Goal: Obtain resource: Download file/media

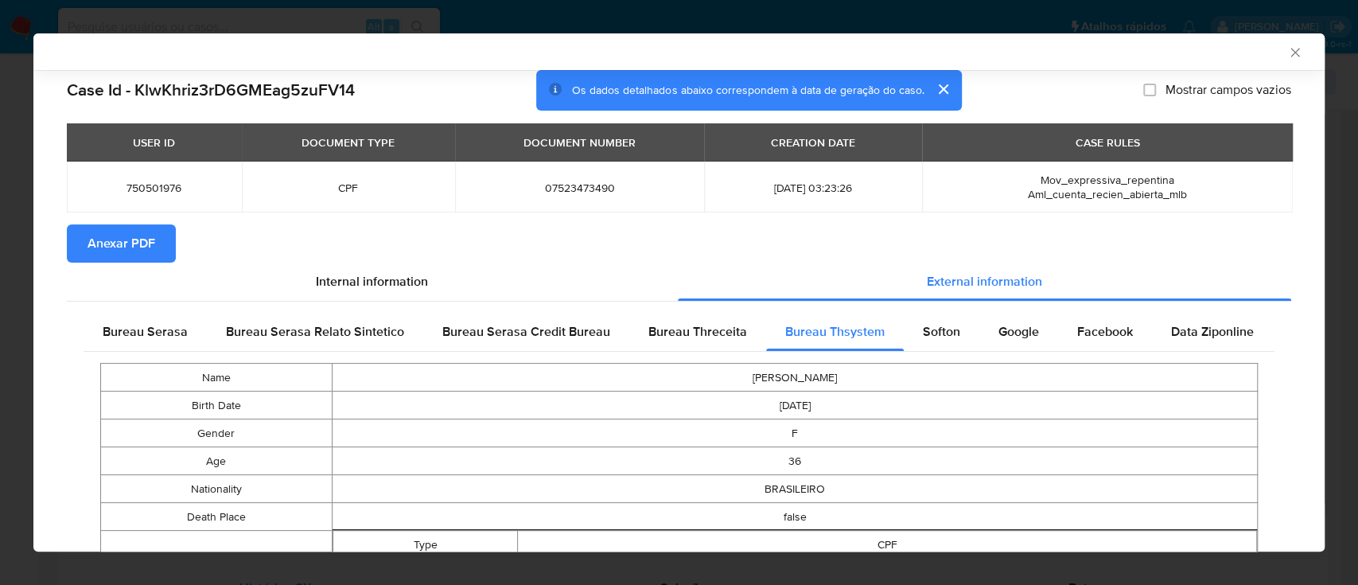
scroll to position [1511, 0]
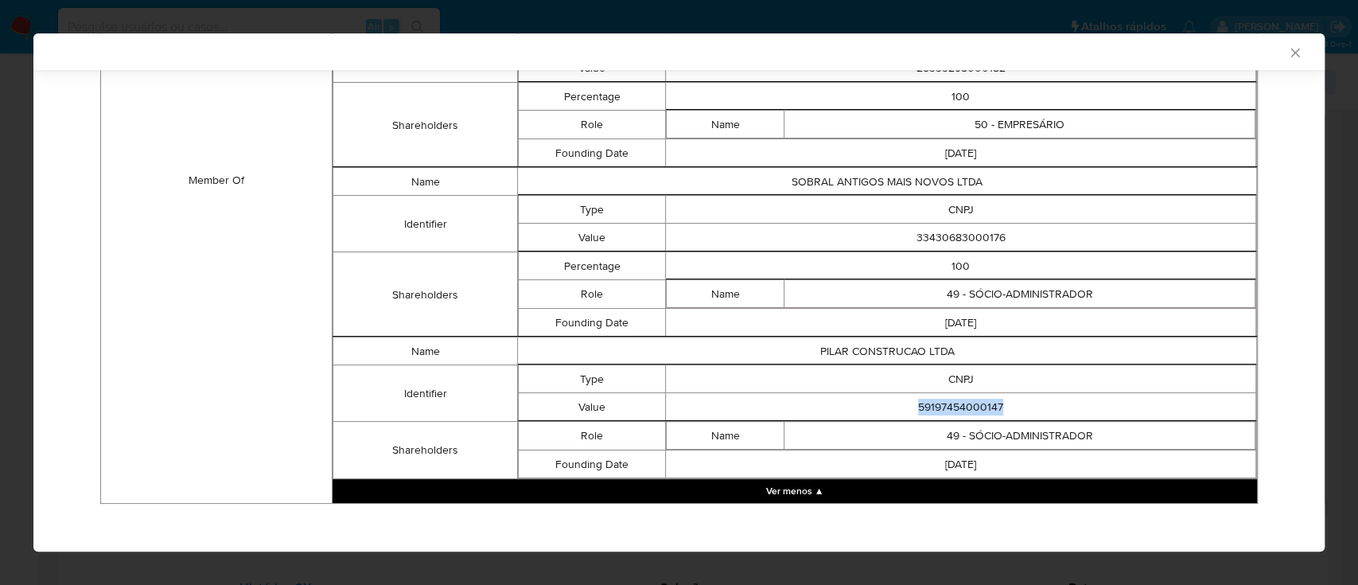
click at [1287, 52] on icon "Fechar a janela" at bounding box center [1295, 53] width 16 height 16
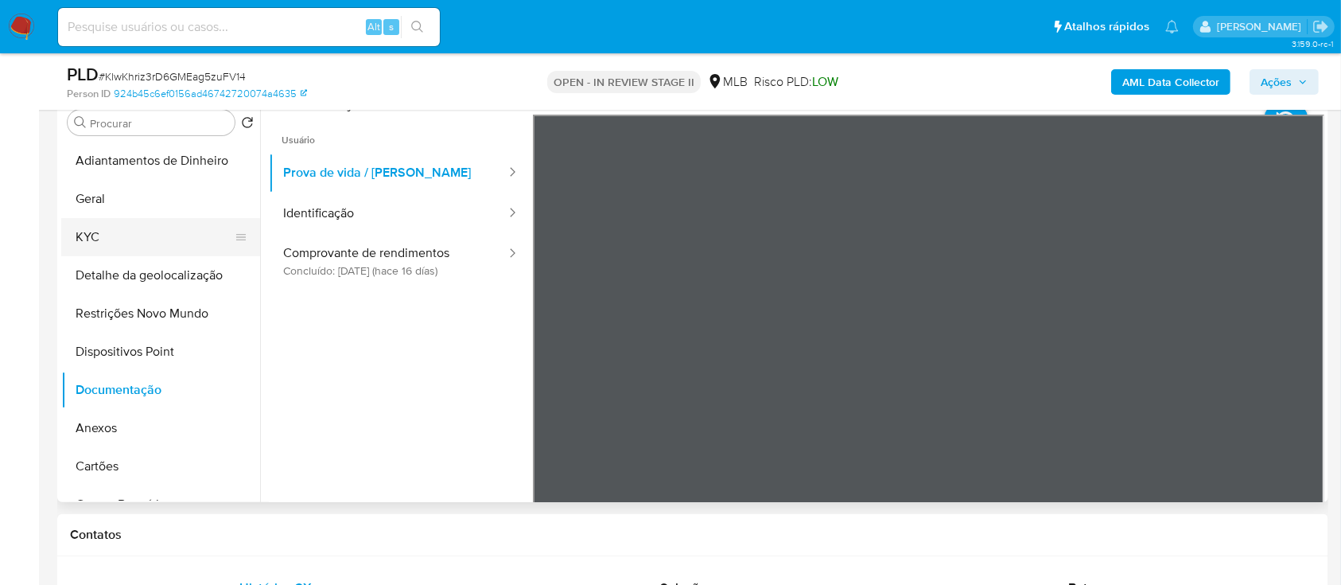
click at [107, 233] on button "KYC" at bounding box center [154, 237] width 186 height 38
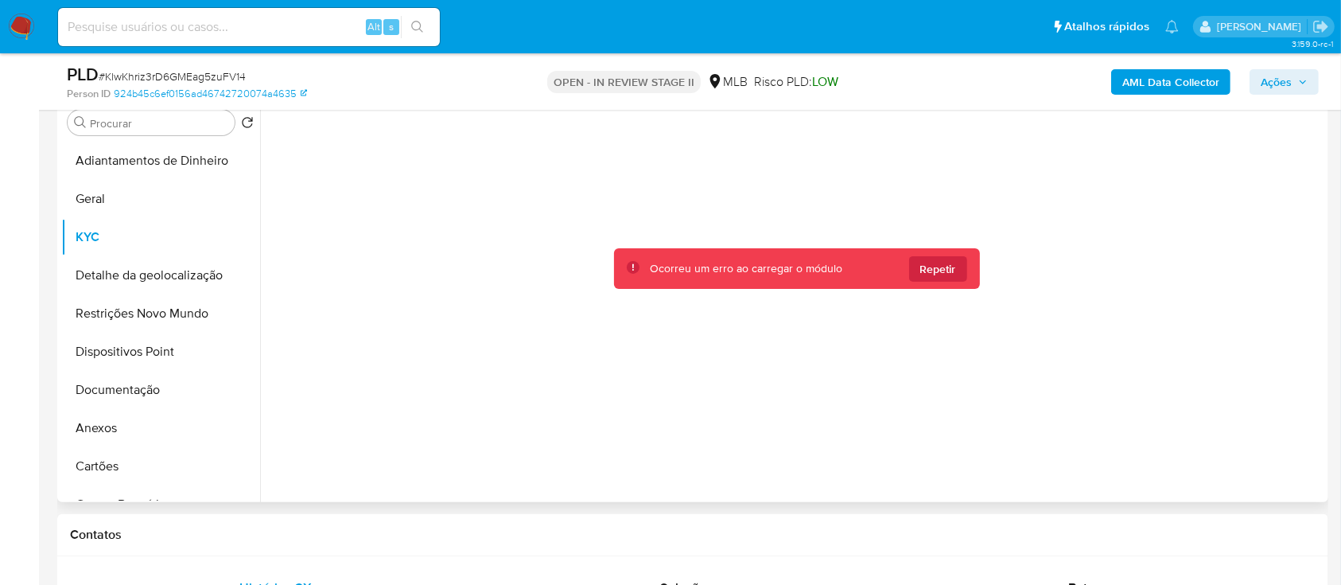
click at [959, 264] on button "Repetir" at bounding box center [938, 268] width 58 height 25
click at [935, 270] on span "Repetir" at bounding box center [938, 268] width 36 height 25
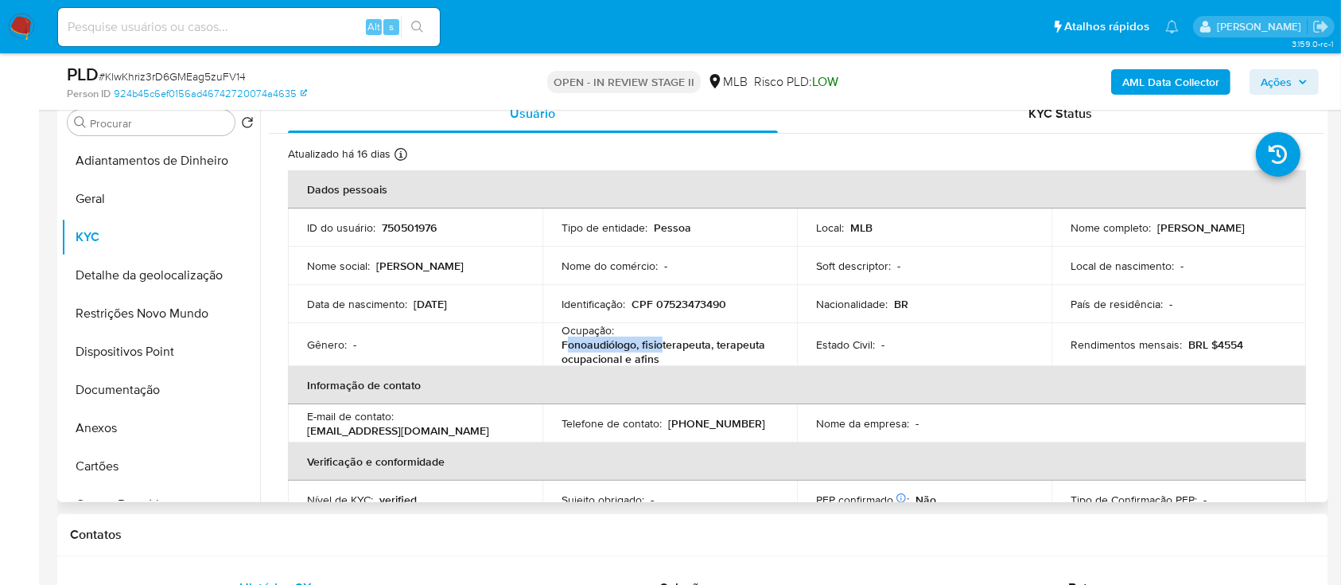
drag, startPoint x: 662, startPoint y: 352, endPoint x: 590, endPoint y: 349, distance: 71.6
click at [563, 351] on p "Fonoaudiólogo, fisioterapeuta, terapeuta ocupacional e afins" at bounding box center [667, 351] width 210 height 29
drag, startPoint x: 662, startPoint y: 356, endPoint x: 556, endPoint y: 350, distance: 106.0
click at [556, 348] on td "Ocupação : Fonoaudiólogo, fisioterapeuta, terapeuta ocupacional e afins" at bounding box center [670, 344] width 255 height 43
copy p "Fonoaudiólogo, fisioterapeuta, terapeuta ocupacional e afins"
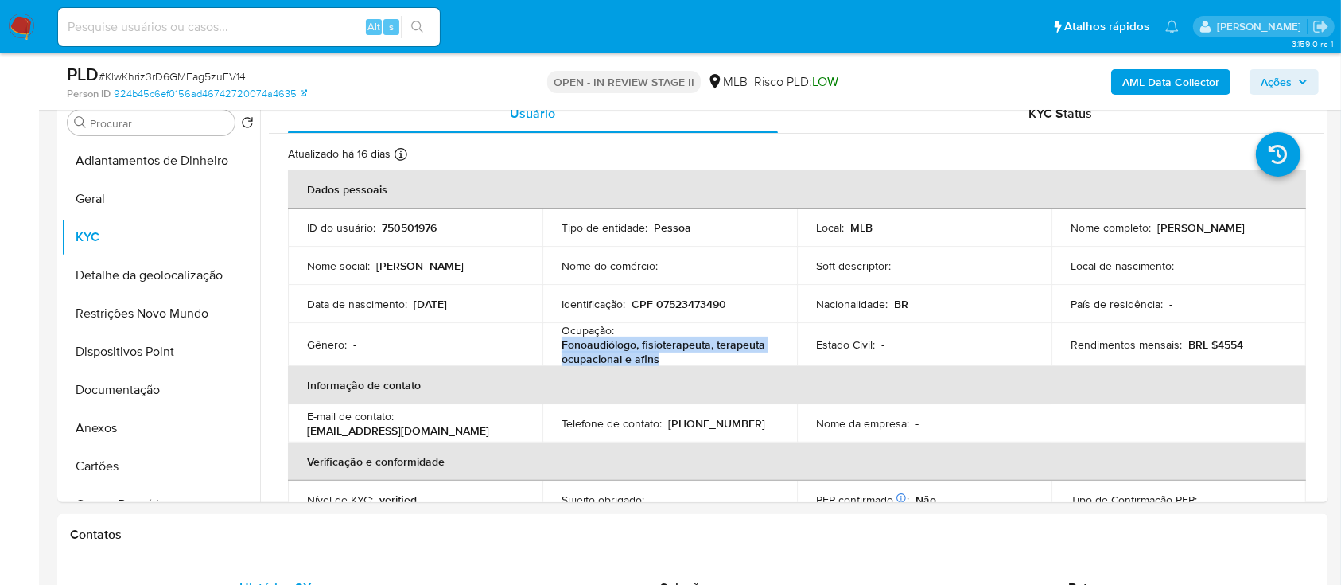
click at [1193, 88] on b "AML Data Collector" at bounding box center [1170, 81] width 97 height 25
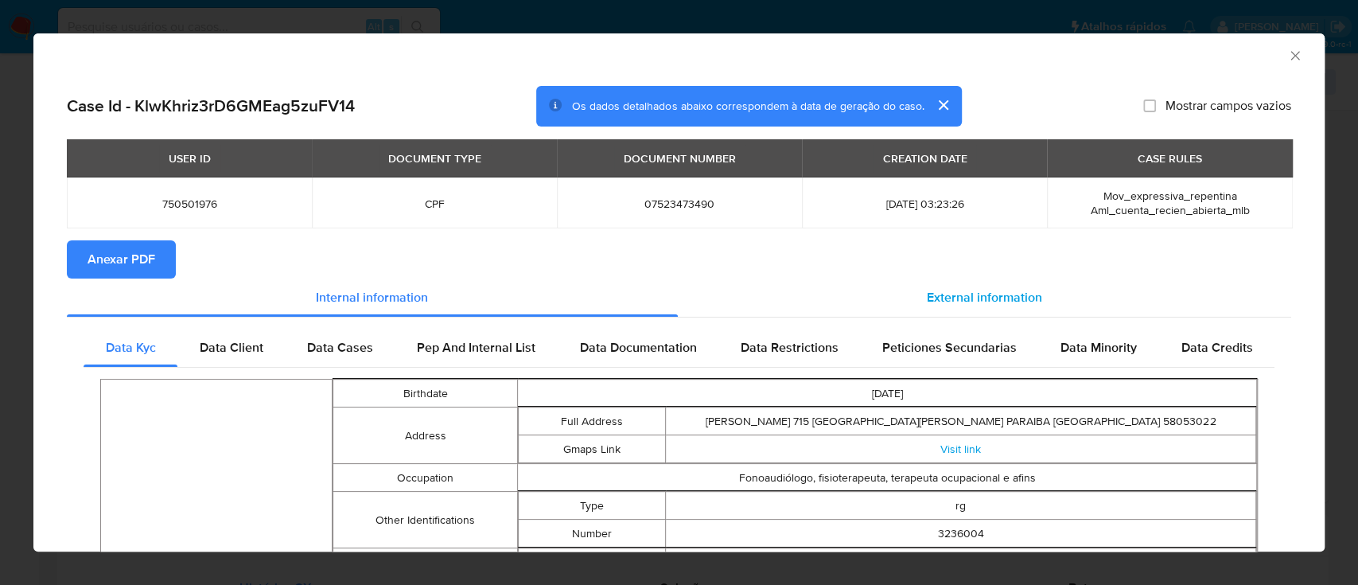
click at [988, 303] on span "External information" at bounding box center [984, 297] width 115 height 18
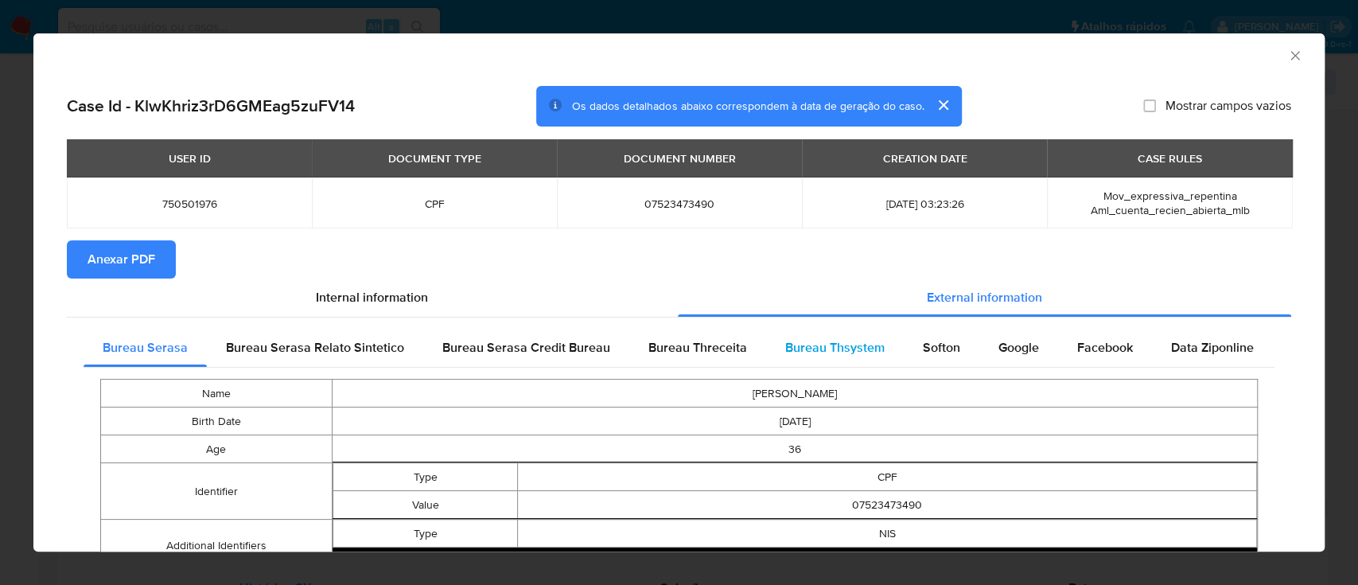
click at [818, 341] on span "Bureau Thsystem" at bounding box center [834, 347] width 99 height 18
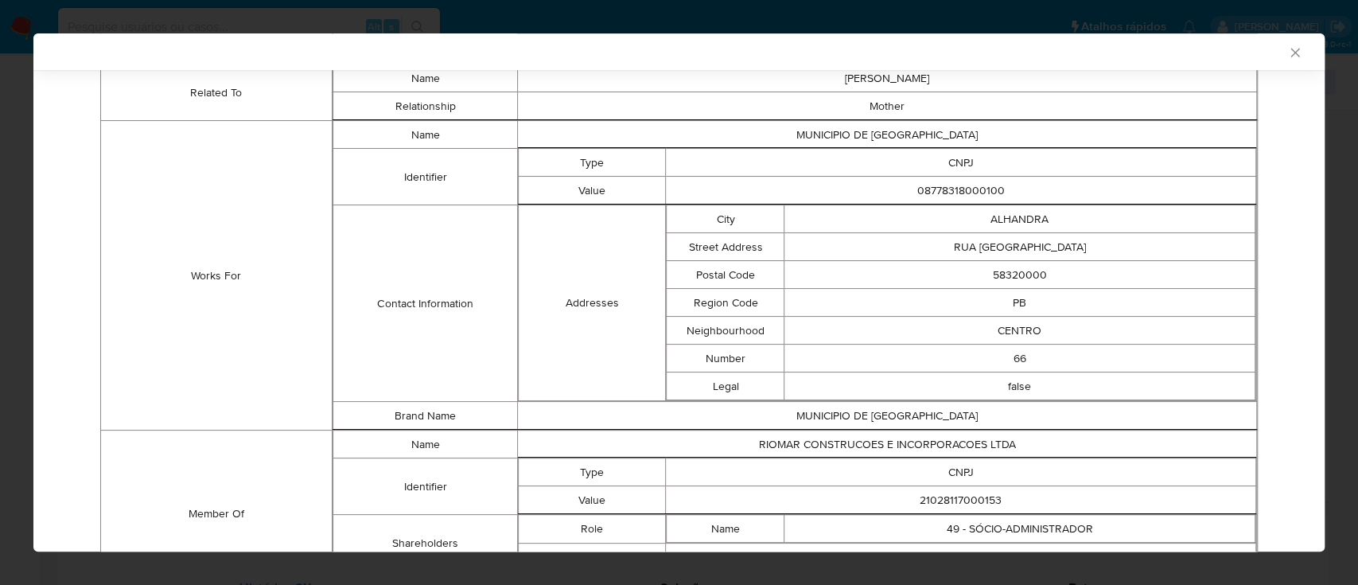
scroll to position [1046, 0]
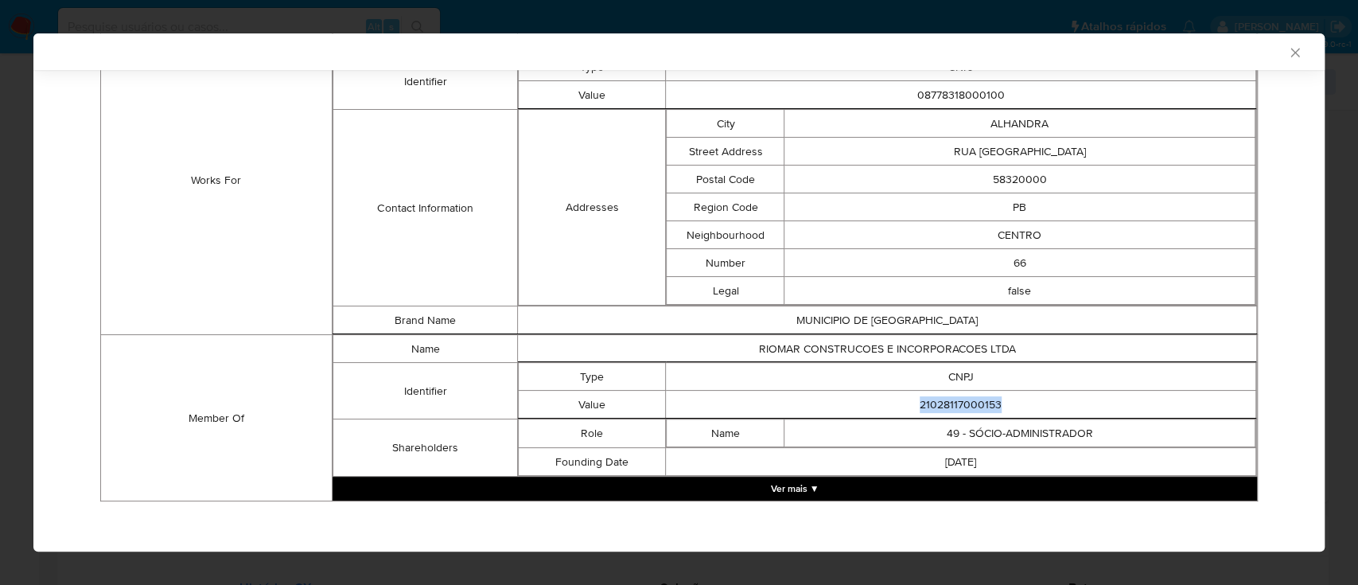
drag, startPoint x: 1014, startPoint y: 396, endPoint x: 901, endPoint y: 411, distance: 114.0
click at [898, 412] on tbody "Name RIOMAR CONSTRUCOES E INCORPORACOES LTDA Identifier Type CNPJ Value 2102811…" at bounding box center [795, 406] width 924 height 142
copy td "21028117000153"
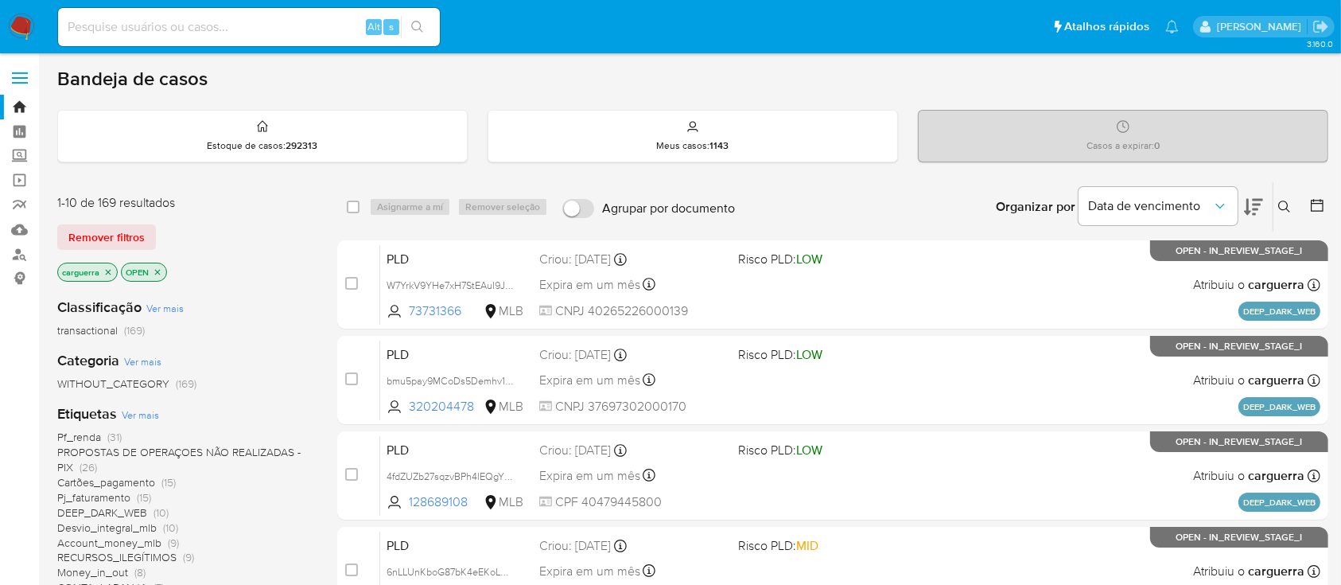
click at [1254, 201] on icon at bounding box center [1253, 206] width 19 height 19
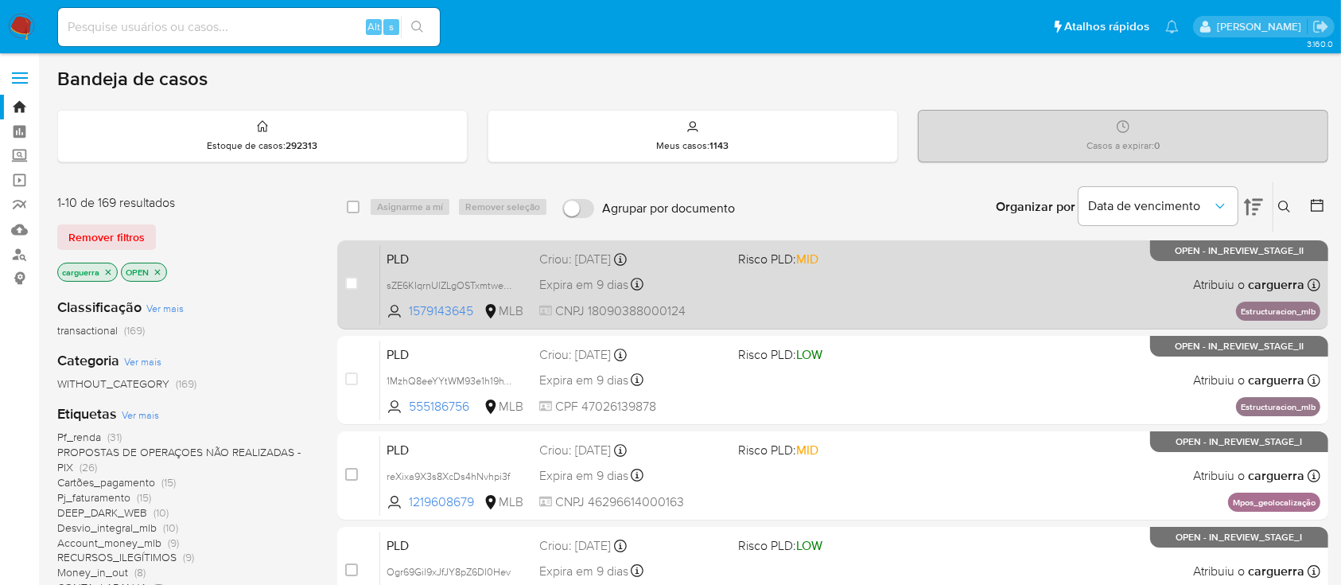
click at [954, 284] on div "PLD sZE6KIqrnUlZLgOSTxmtwemM 1579143645 MLB Risco PLD: MID Criou: 12/08/2025 Cr…" at bounding box center [850, 284] width 940 height 80
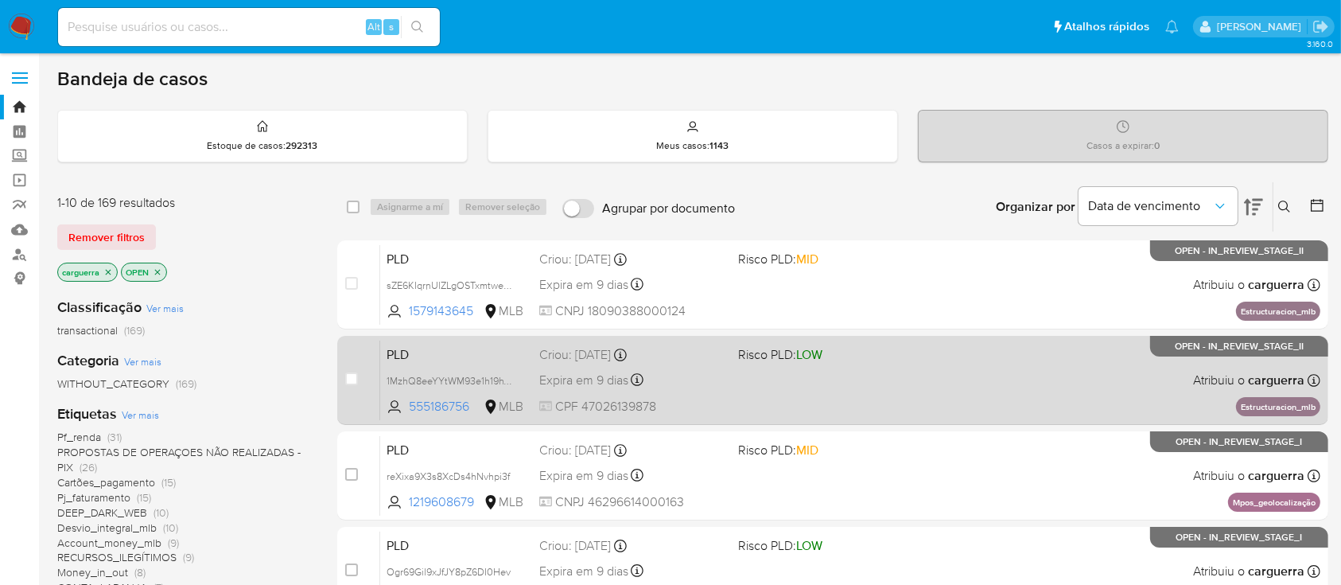
click at [948, 379] on div "PLD 1MzhQ8eeYYtWM93e1h19hTRu 555186756 MLB Risco PLD: LOW Criou: 12/08/2025 Cri…" at bounding box center [850, 380] width 940 height 80
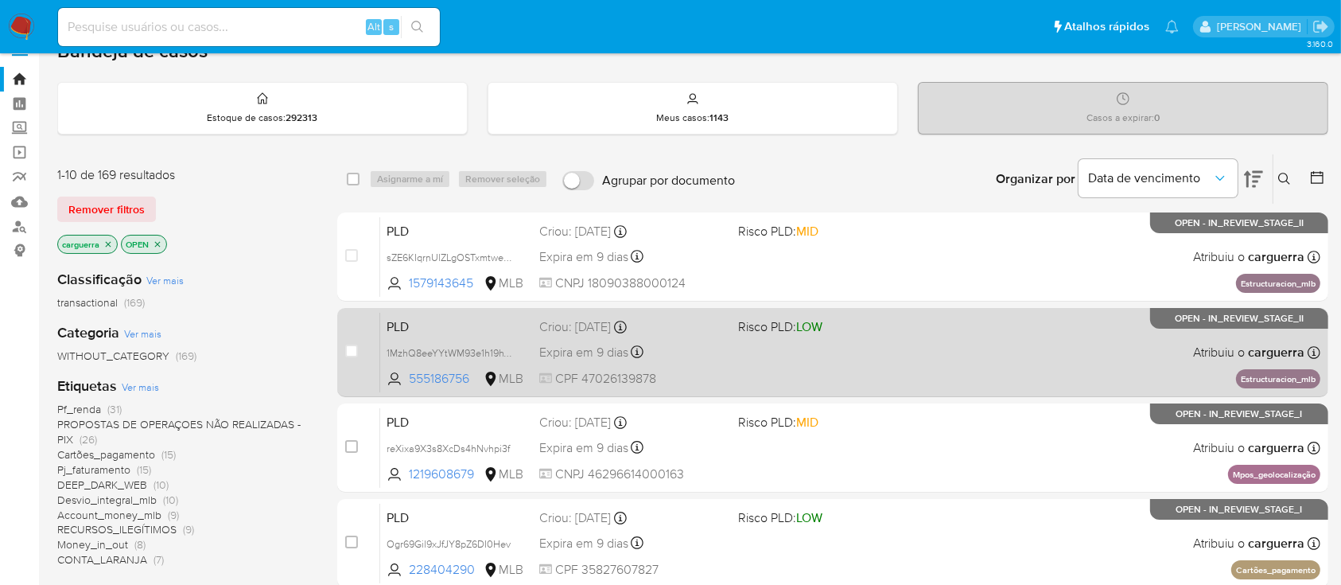
scroll to position [106, 0]
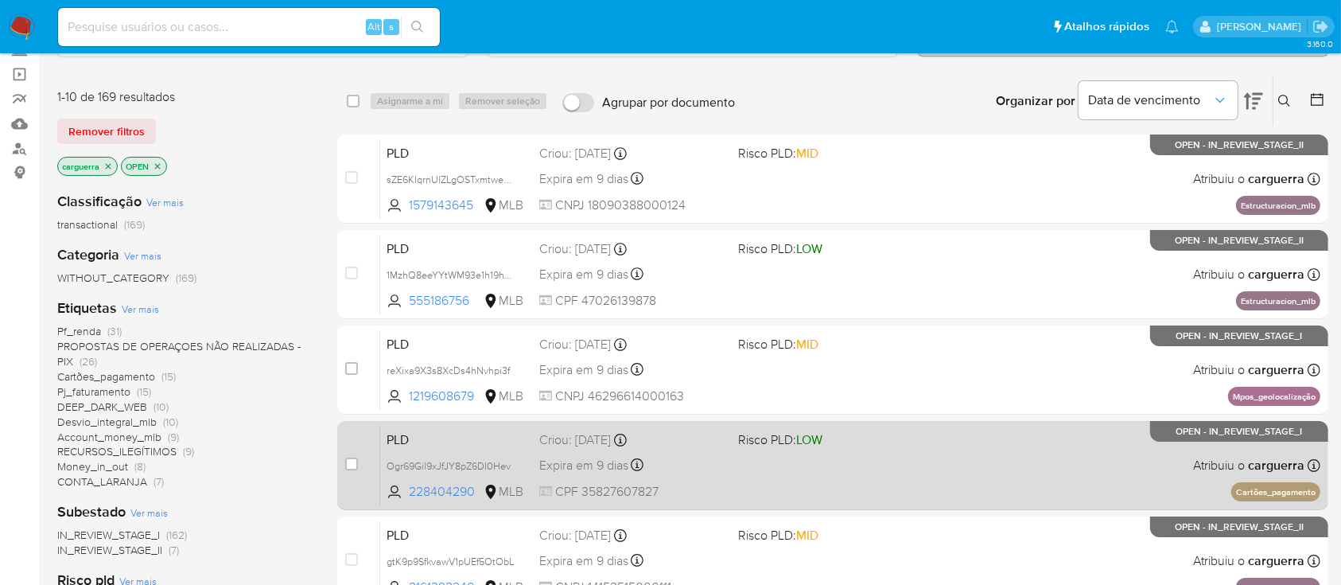
click at [914, 472] on div "PLD Ogr69Gil9xJfJY8pZ6DI0Hev 228404290 MLB Risco PLD: LOW Criou: 12/08/2025 Cri…" at bounding box center [850, 465] width 940 height 80
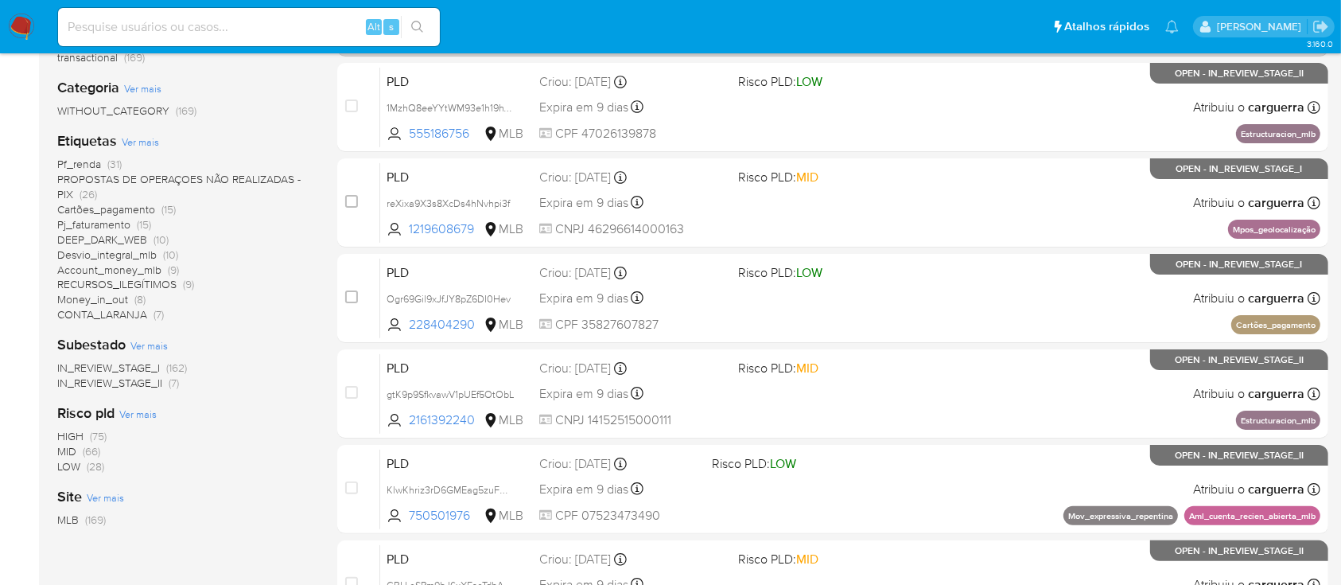
scroll to position [318, 0]
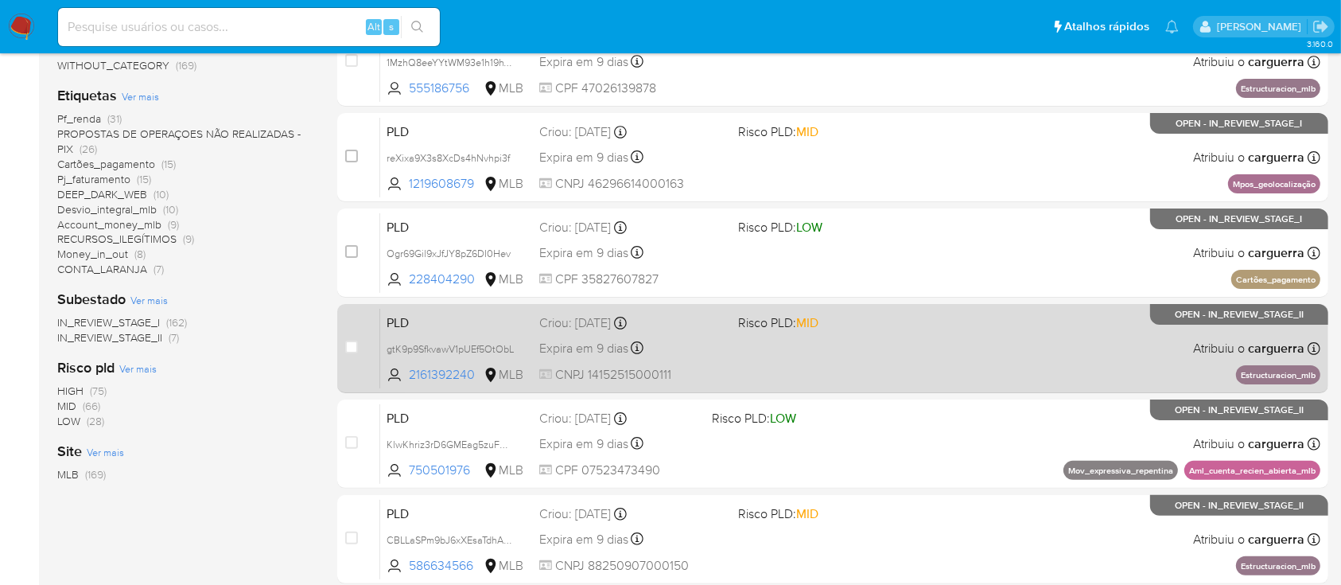
click at [856, 349] on div "PLD gtK9p9SfkvawV1pUEf5OtObL 2161392240 MLB Risco PLD: MID Criou: 12/08/2025 Cr…" at bounding box center [850, 348] width 940 height 80
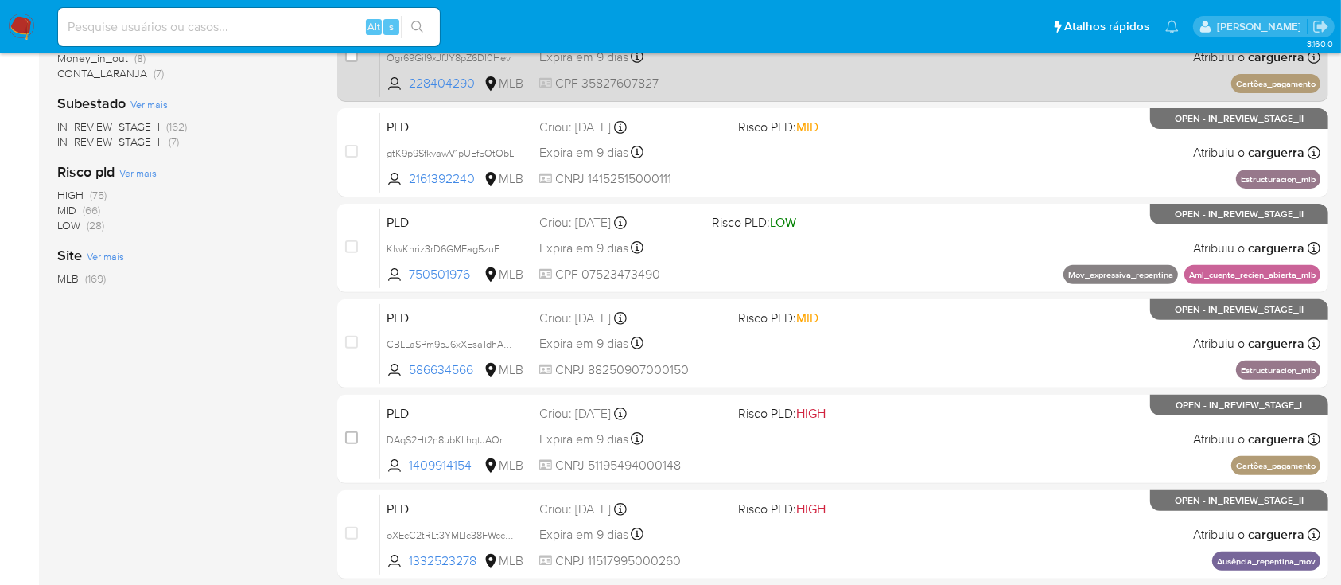
scroll to position [530, 0]
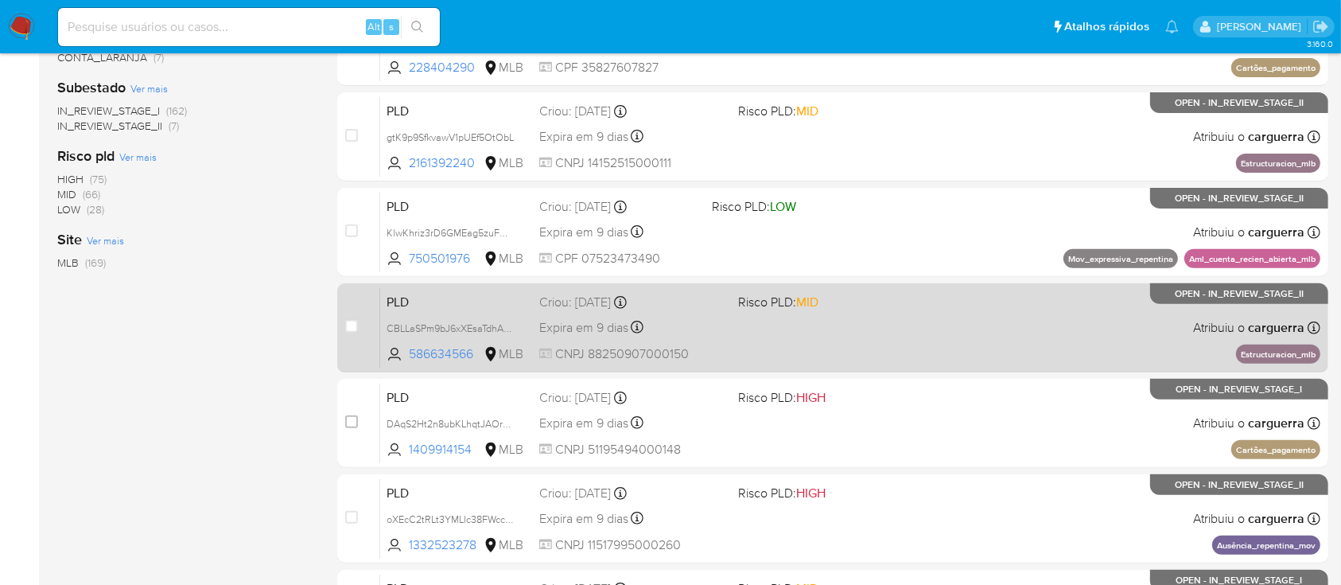
click at [869, 318] on div "PLD CBLLaSPm9bJ6xXEsaTdhAvW3 586634566 MLB Risco PLD: MID Criou: 12/08/2025 Cri…" at bounding box center [850, 327] width 940 height 80
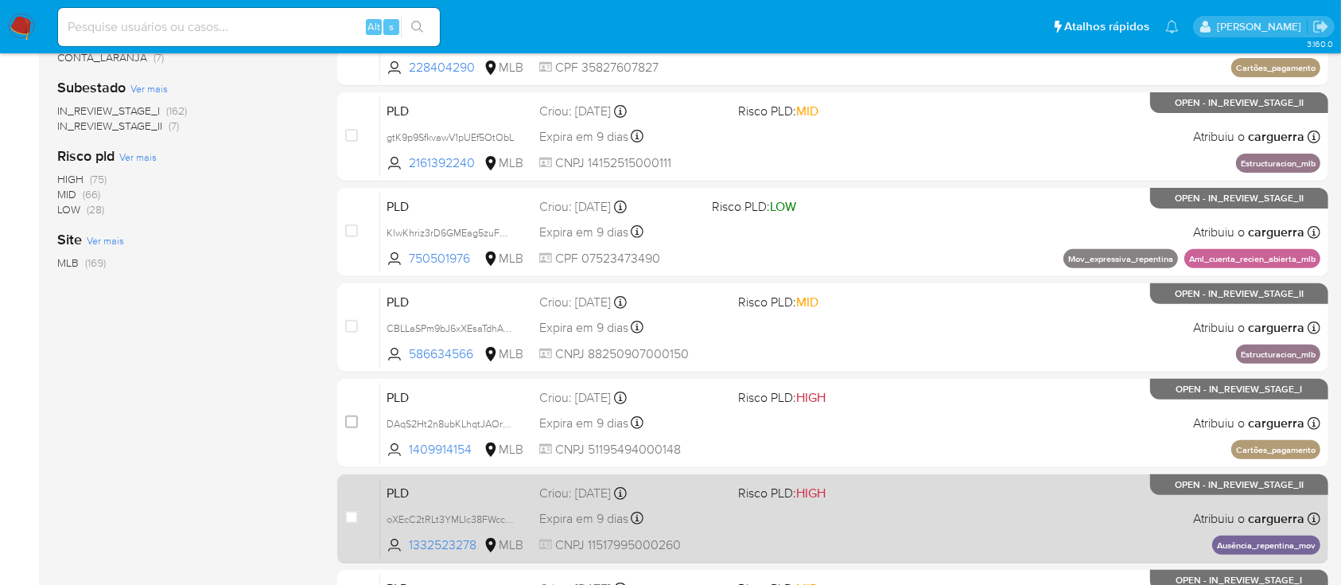
click at [917, 492] on span "Risco PLD: HIGH" at bounding box center [830, 491] width 185 height 21
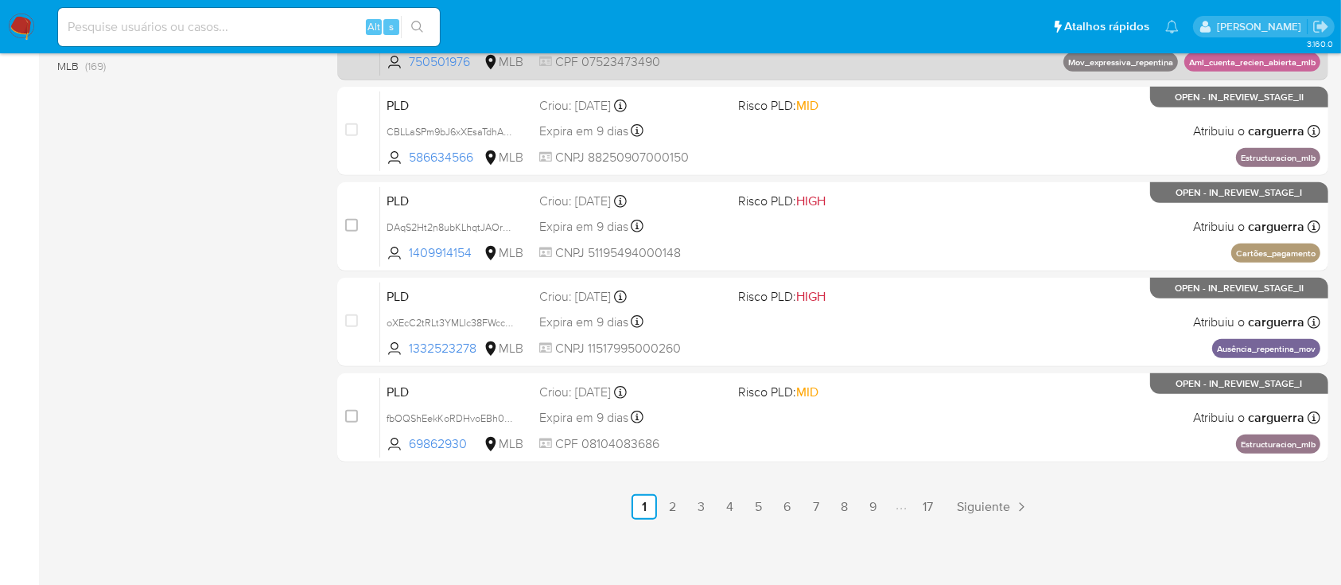
scroll to position [727, 0]
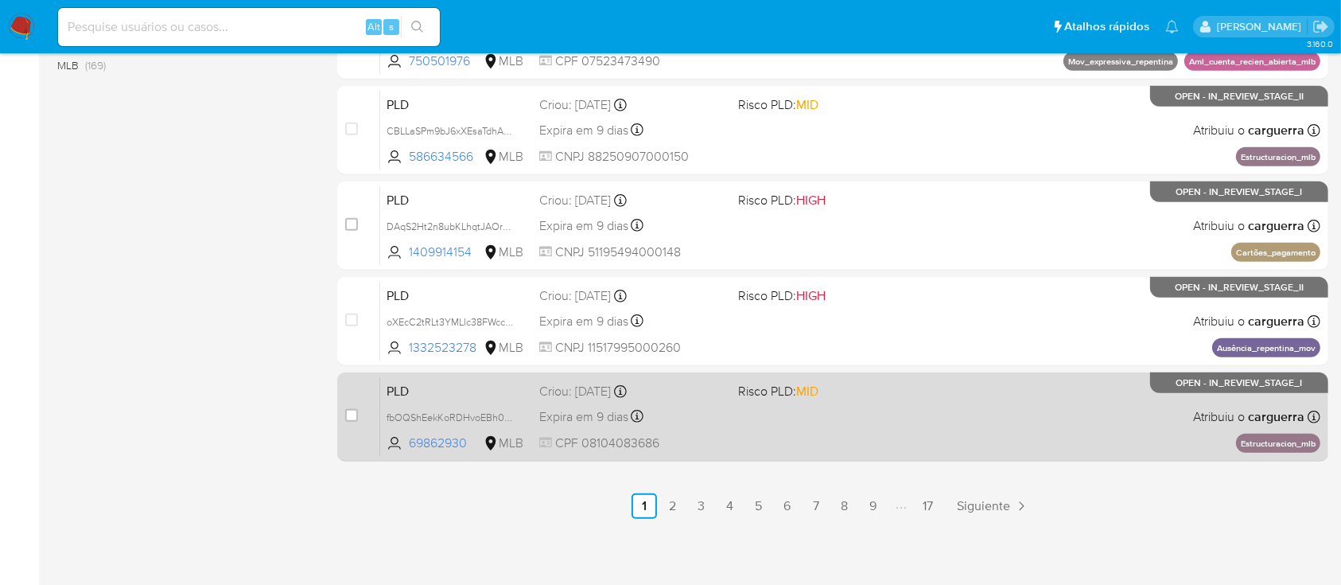
click at [827, 426] on div "PLD fbOQShEekKoRDHvoEBh0w10Y 69862930 MLB Risco PLD: MID Criou: 12/08/2025 Crio…" at bounding box center [850, 416] width 940 height 80
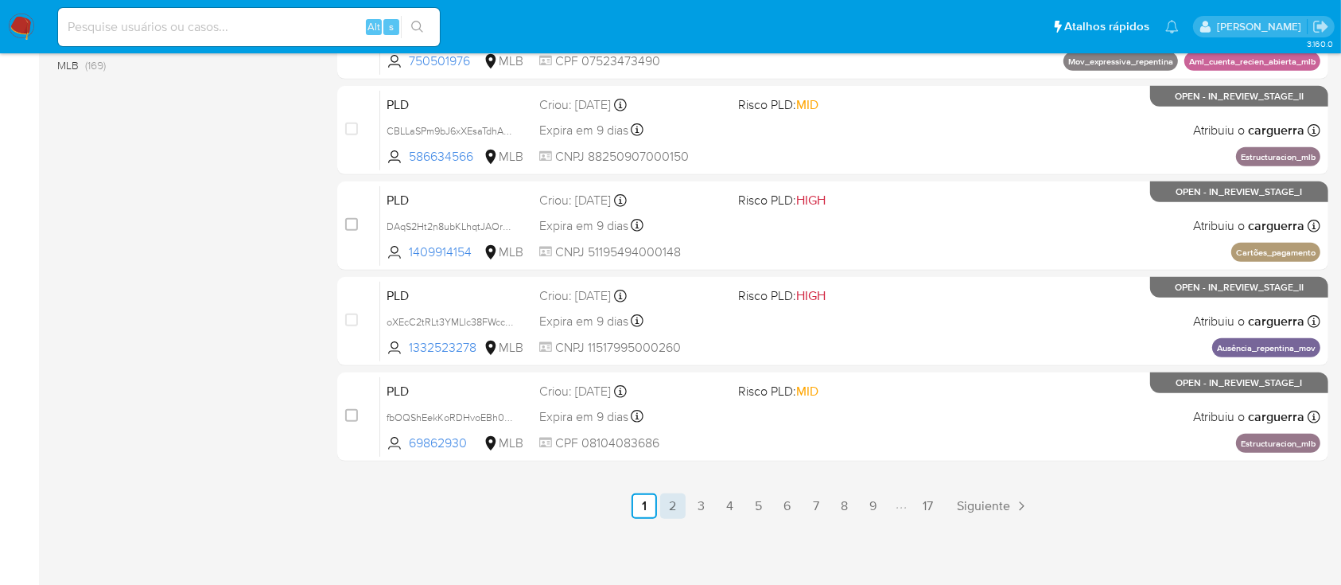
click at [673, 499] on link "2" at bounding box center [672, 505] width 25 height 25
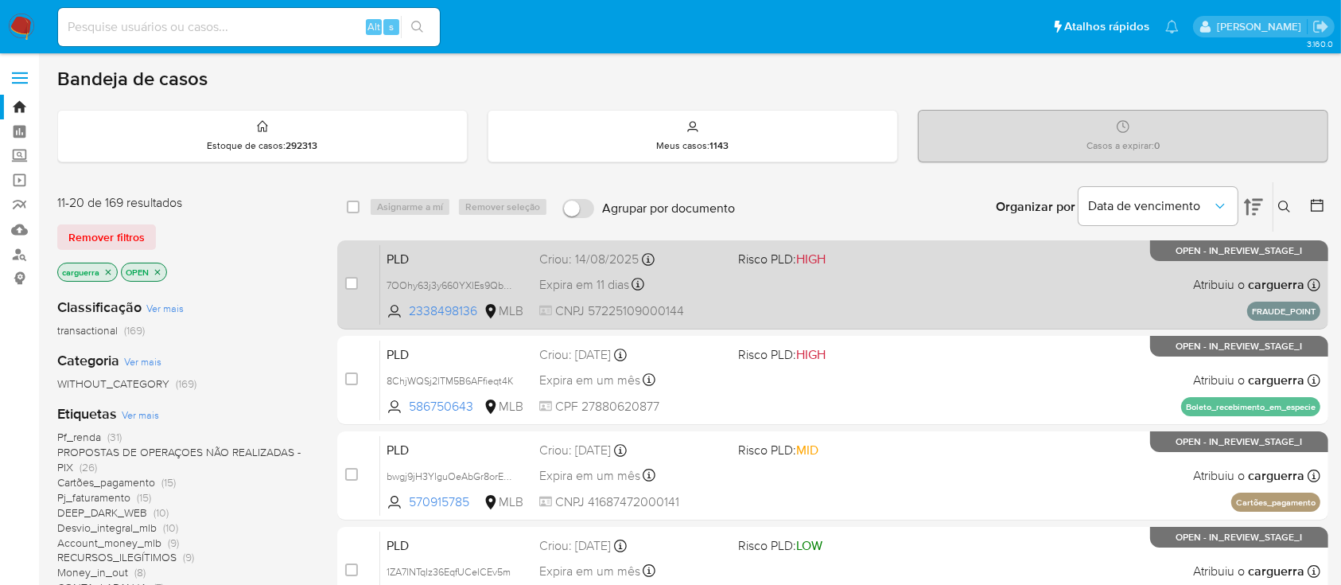
click at [877, 282] on span at bounding box center [830, 283] width 185 height 3
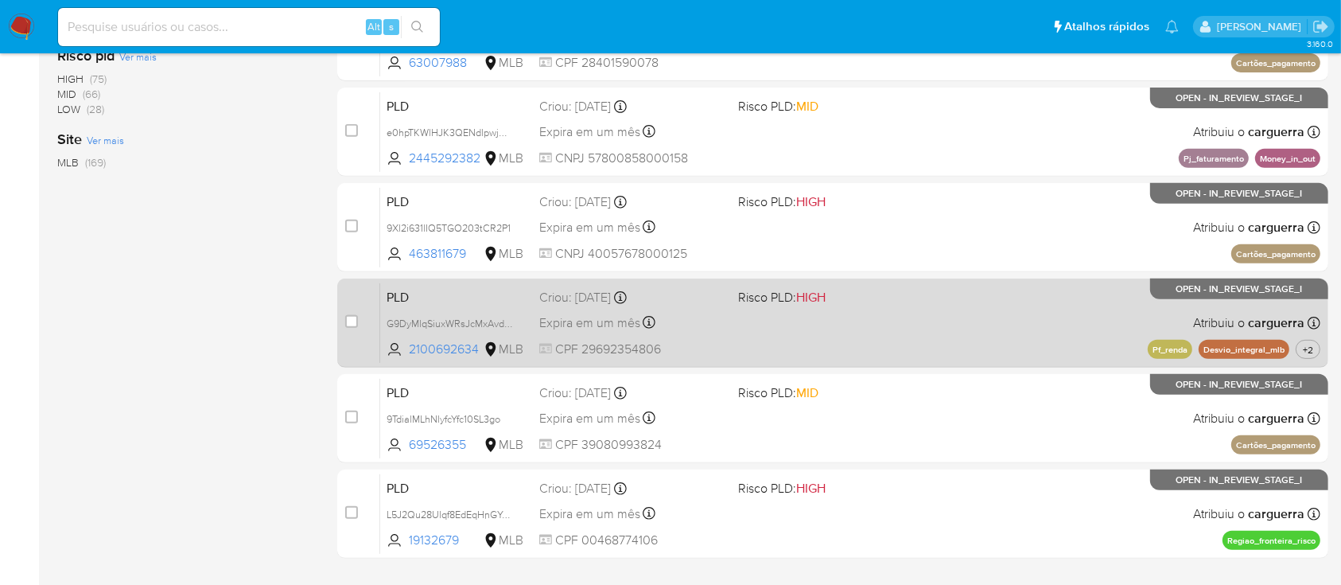
scroll to position [727, 0]
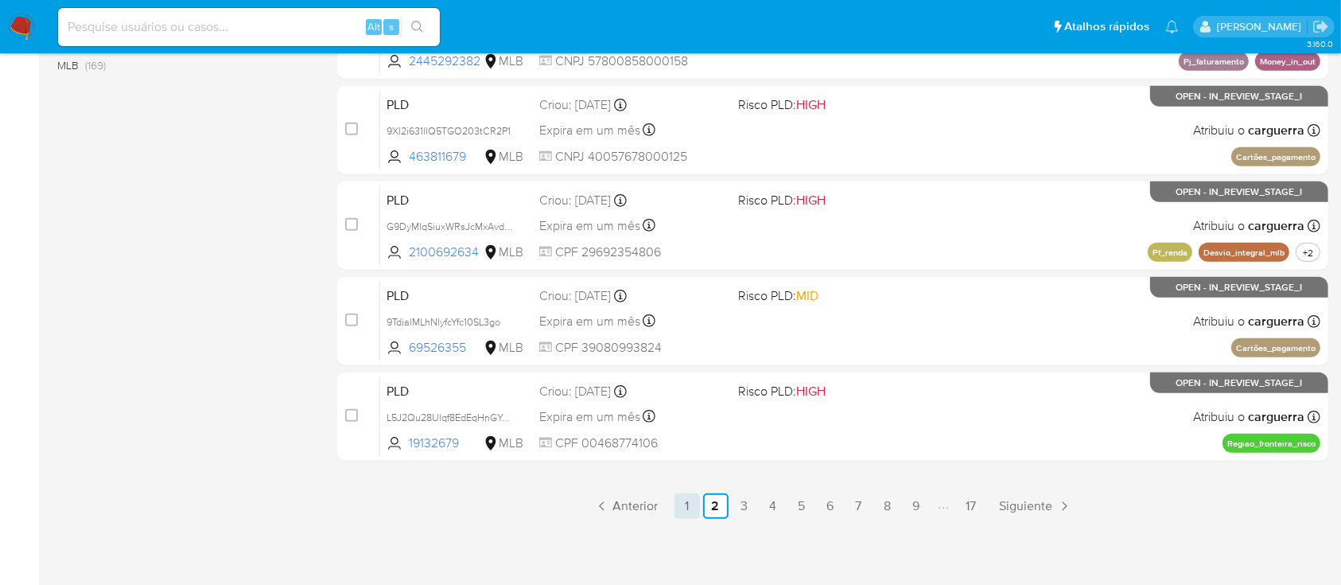
click at [690, 500] on link "1" at bounding box center [687, 505] width 25 height 25
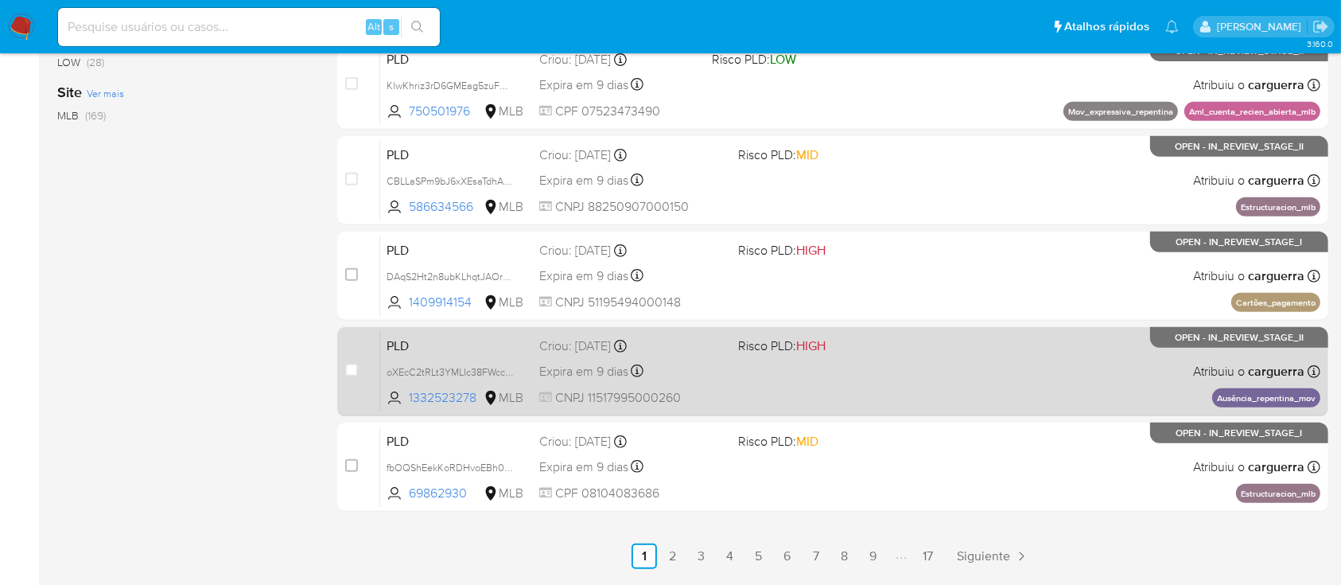
scroll to position [727, 0]
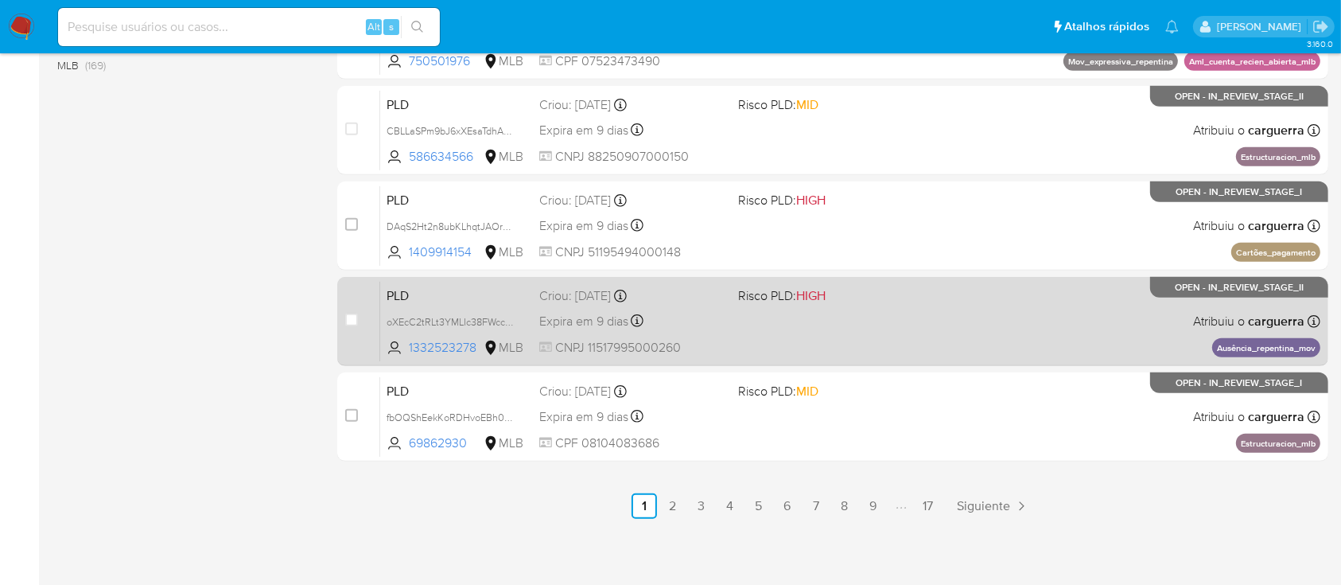
click at [926, 332] on div "PLD oXEcC2tRLt3YMLIc38FWccHk 1332523278 MLB Risco PLD: HIGH Criou: 12/08/2025 C…" at bounding box center [850, 321] width 940 height 80
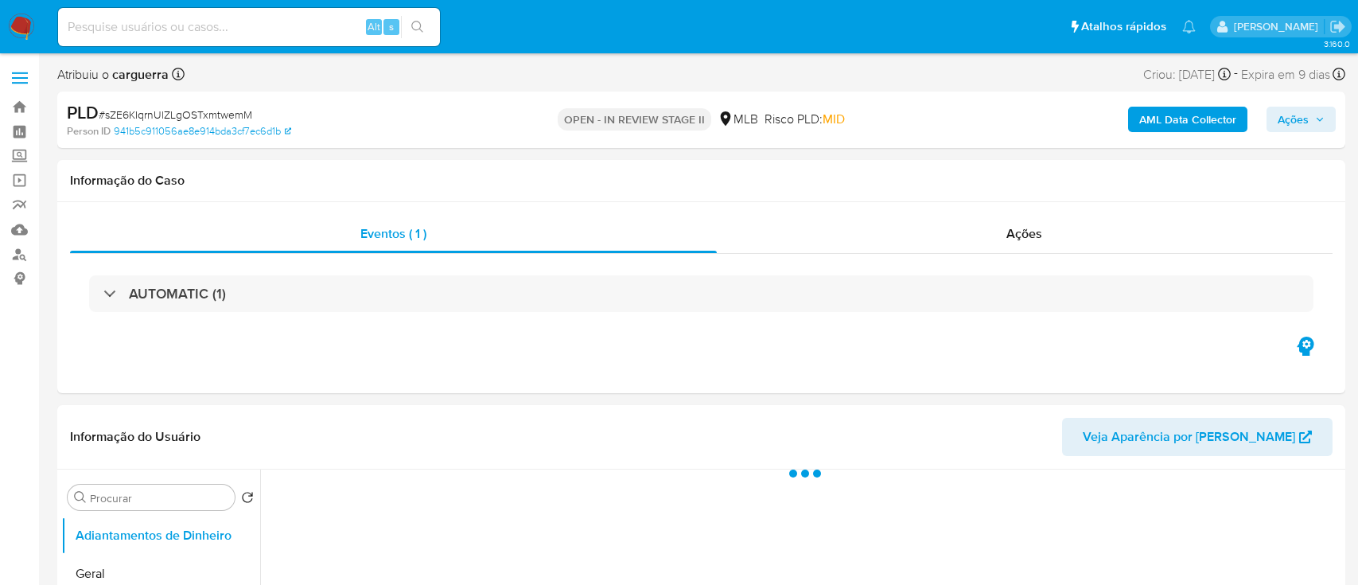
select select "10"
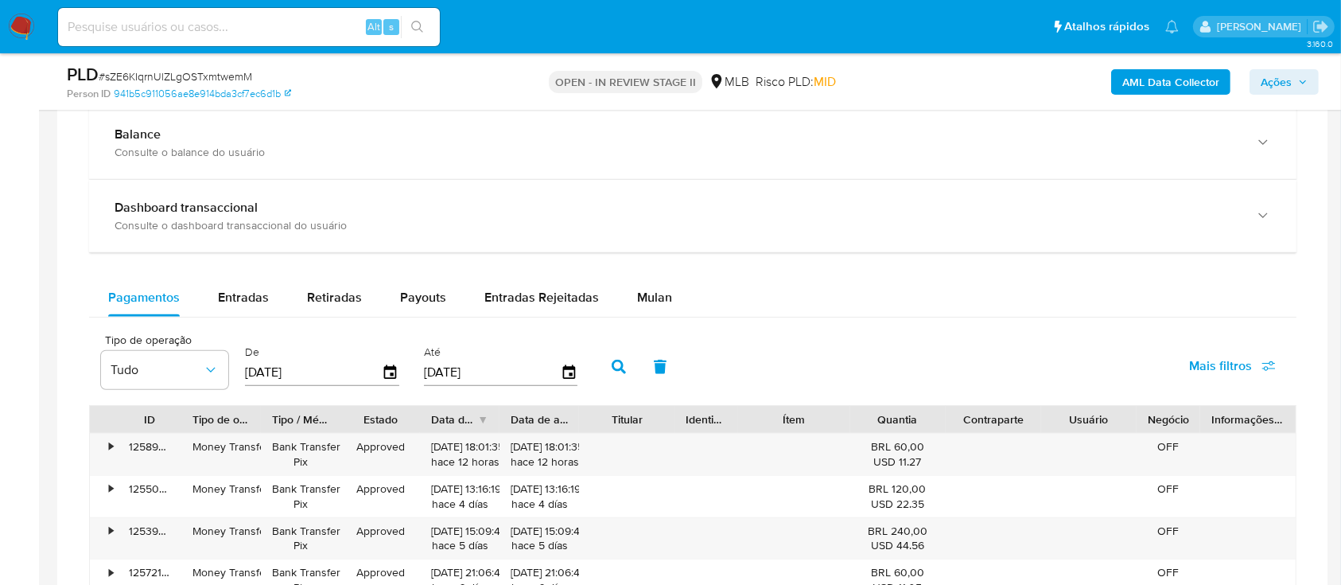
scroll to position [1273, 0]
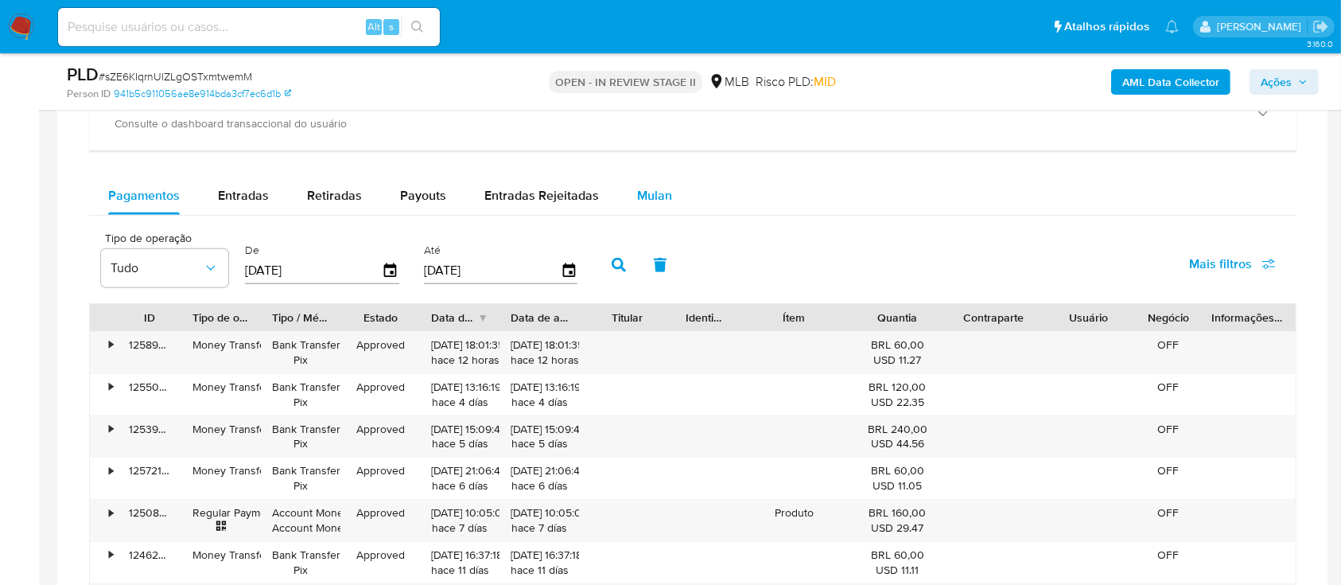
click at [644, 195] on span "Mulan" at bounding box center [654, 195] width 35 height 18
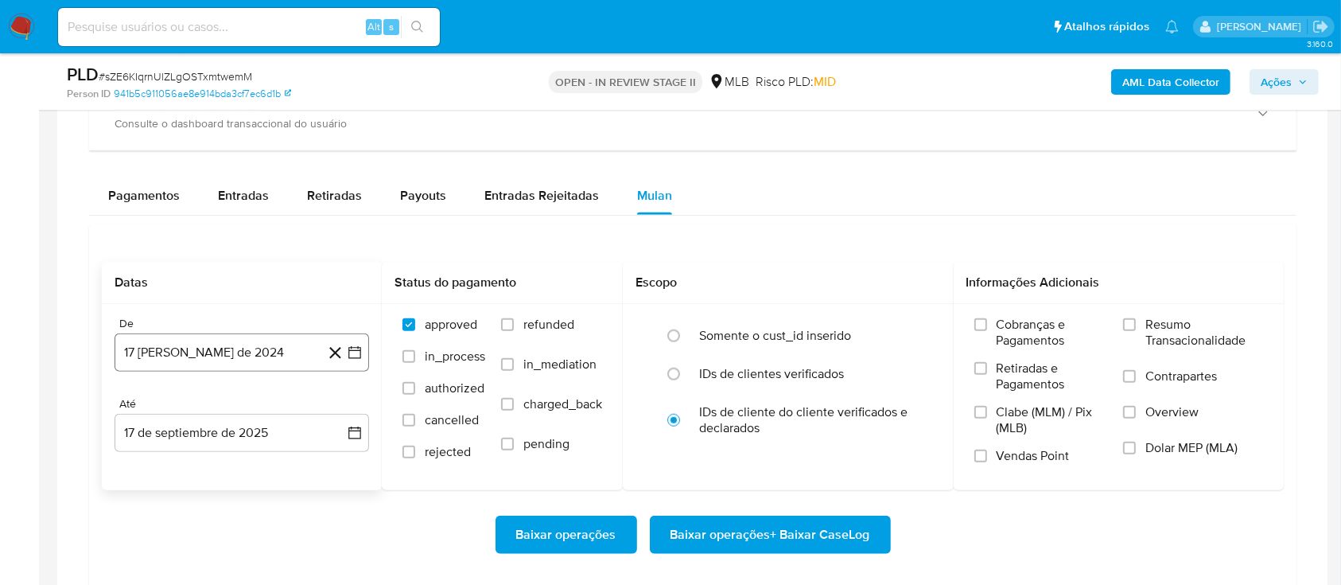
click at [353, 347] on icon "button" at bounding box center [355, 352] width 16 height 16
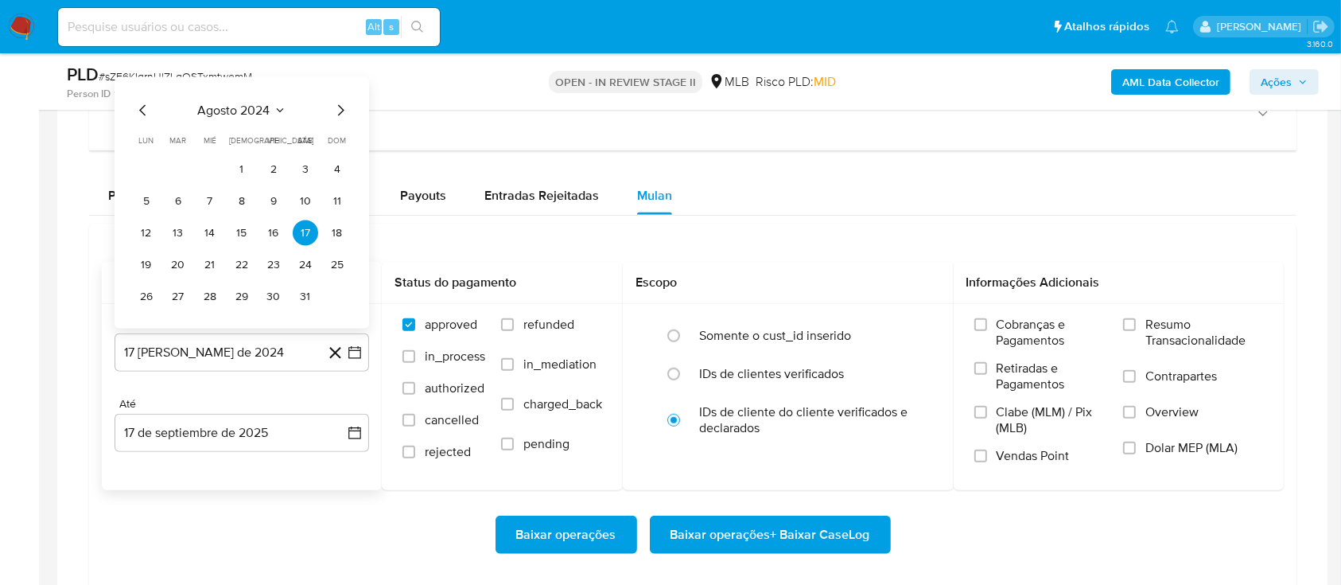
click at [282, 105] on icon "Seleccionar mes y año" at bounding box center [280, 110] width 13 height 13
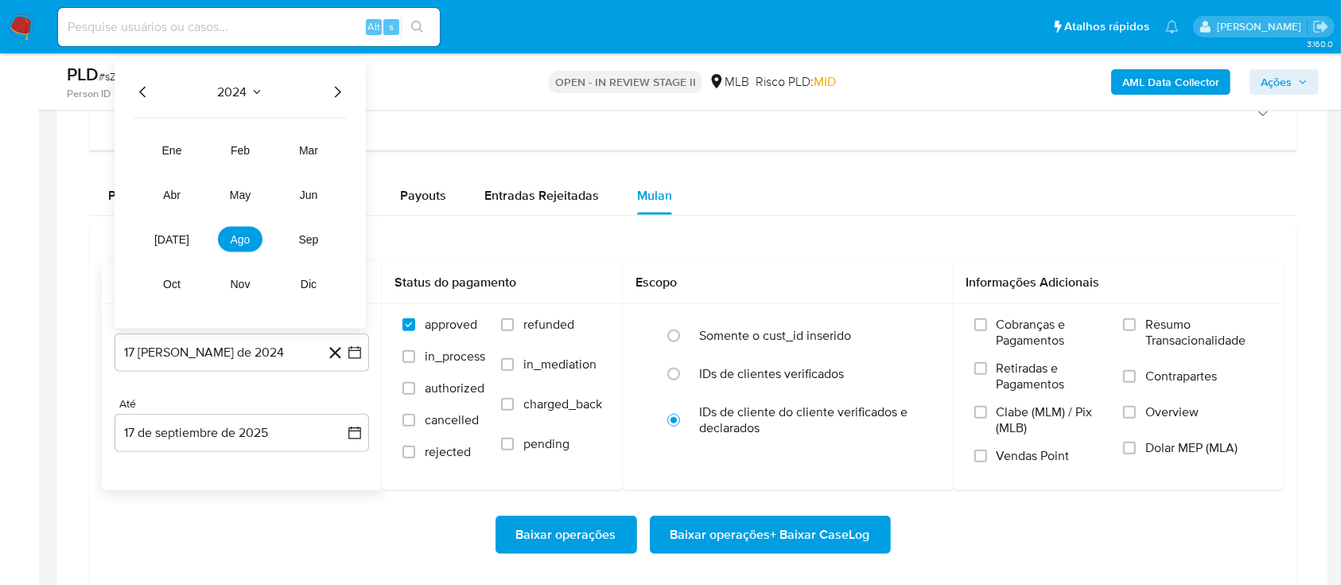
click at [338, 91] on icon "Año siguiente" at bounding box center [337, 92] width 19 height 19
click at [178, 236] on span "[DATE]" at bounding box center [171, 239] width 35 height 13
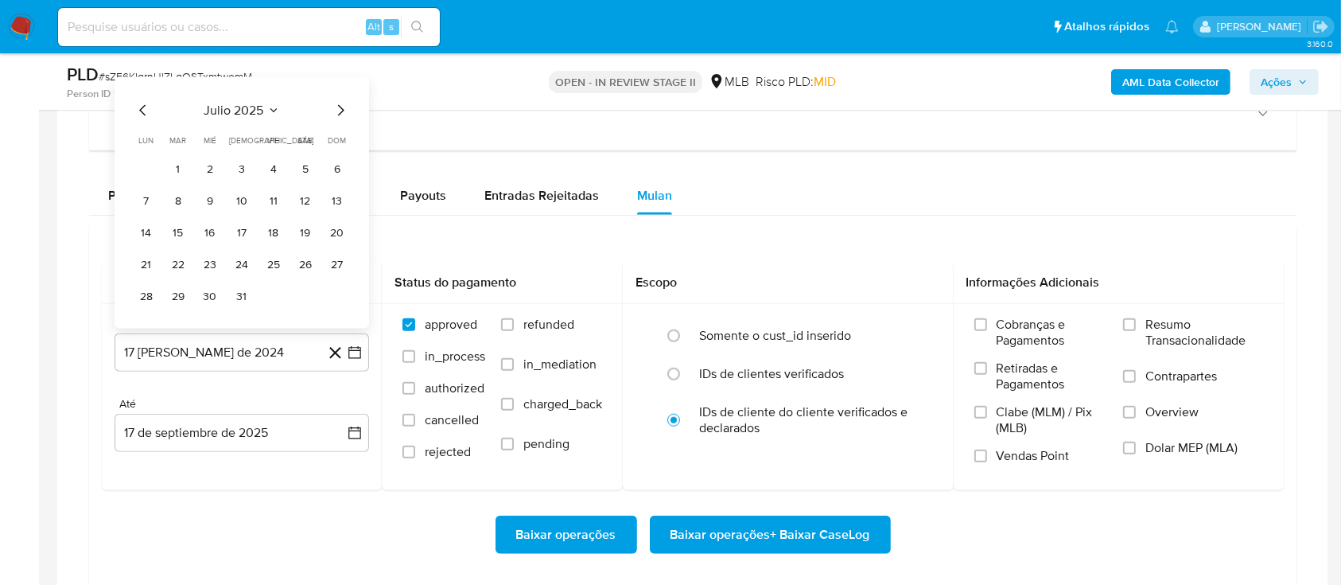
click at [185, 163] on button "1" at bounding box center [177, 169] width 25 height 25
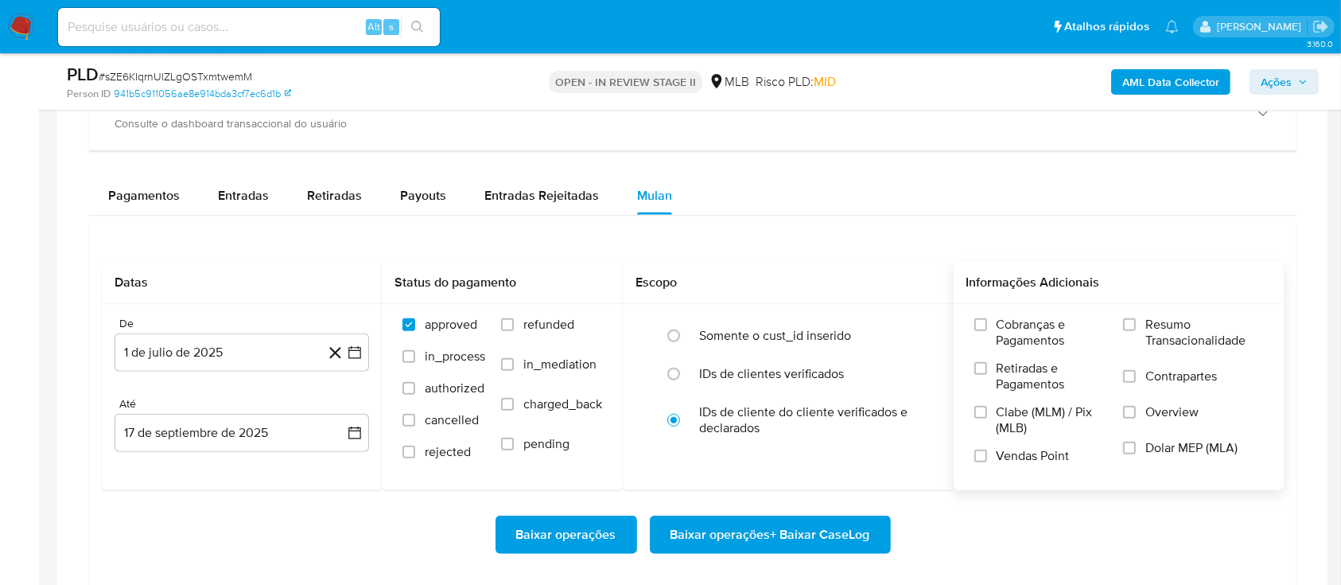
click at [1140, 320] on label "Resumo Transacionalidade" at bounding box center [1193, 343] width 140 height 52
click at [1136, 320] on input "Resumo Transacionalidade" at bounding box center [1129, 324] width 13 height 13
click at [808, 518] on span "Baixar operações + Baixar CaseLog" at bounding box center [771, 534] width 200 height 35
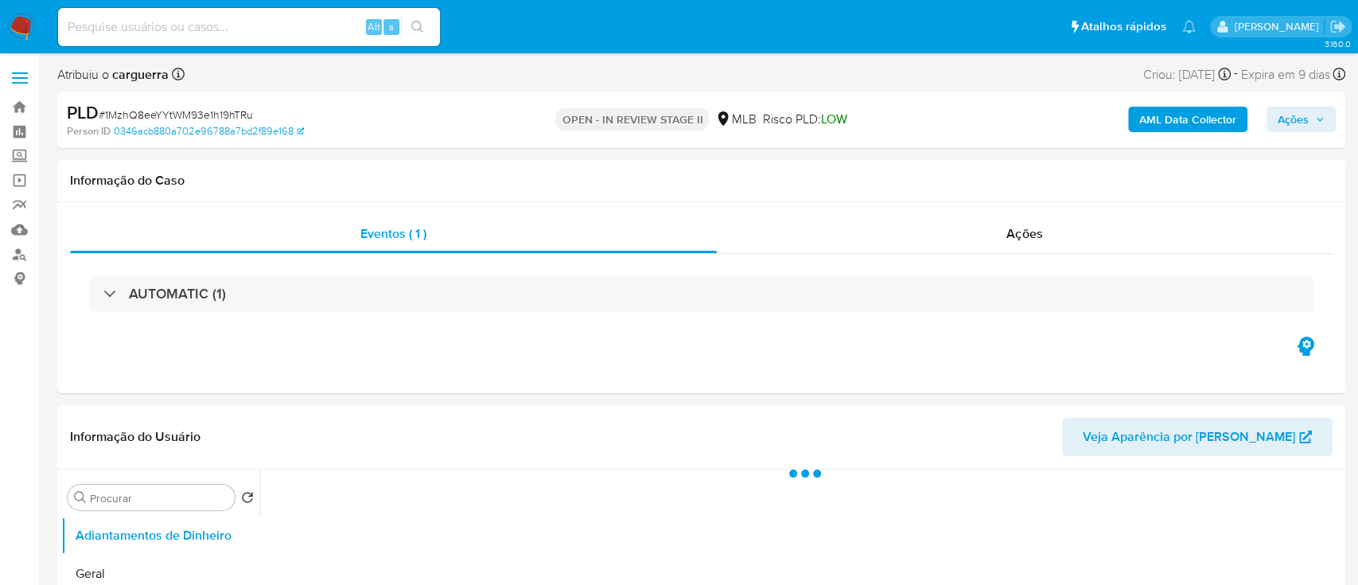
select select "10"
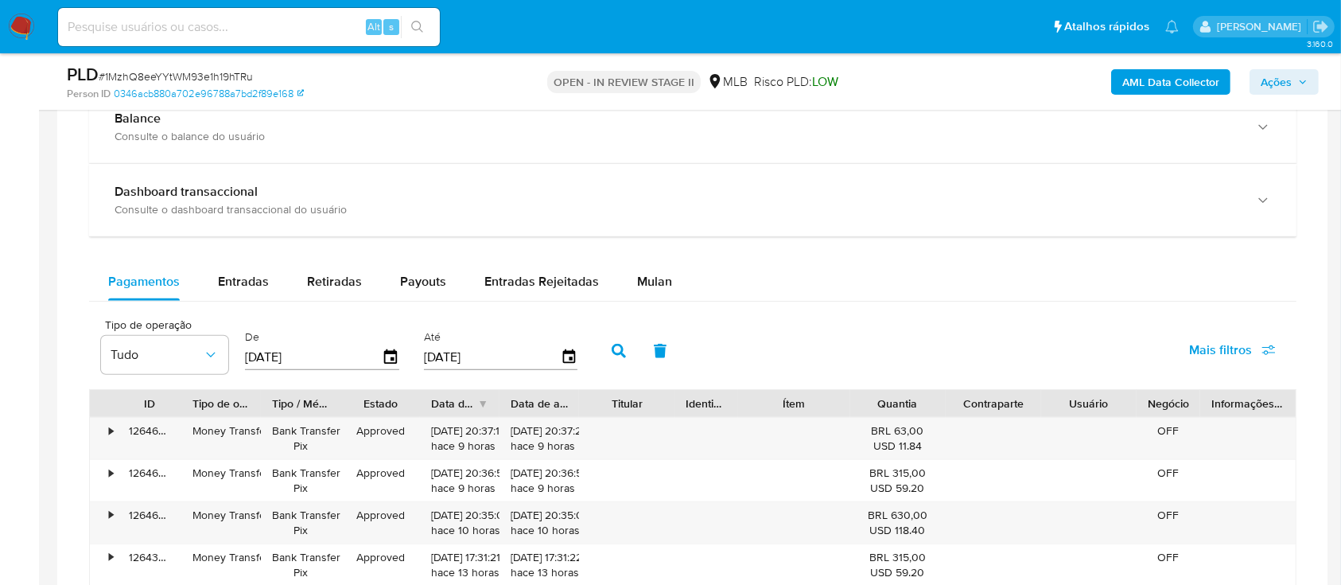
scroll to position [1060, 0]
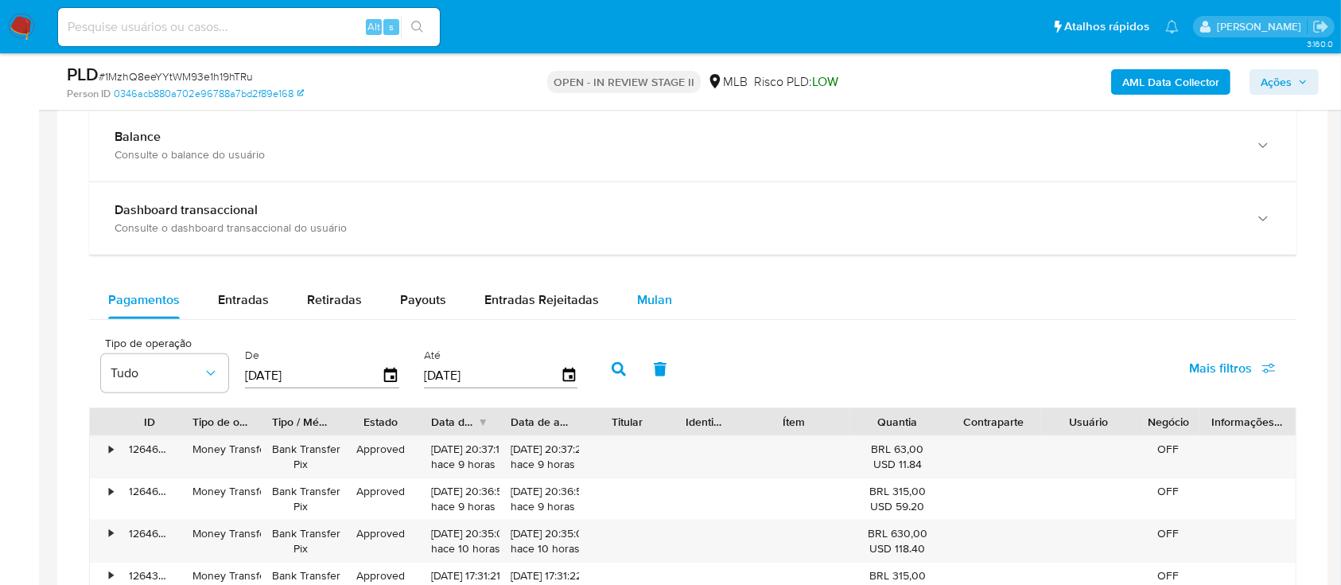
click at [649, 287] on div "Mulan" at bounding box center [654, 300] width 35 height 38
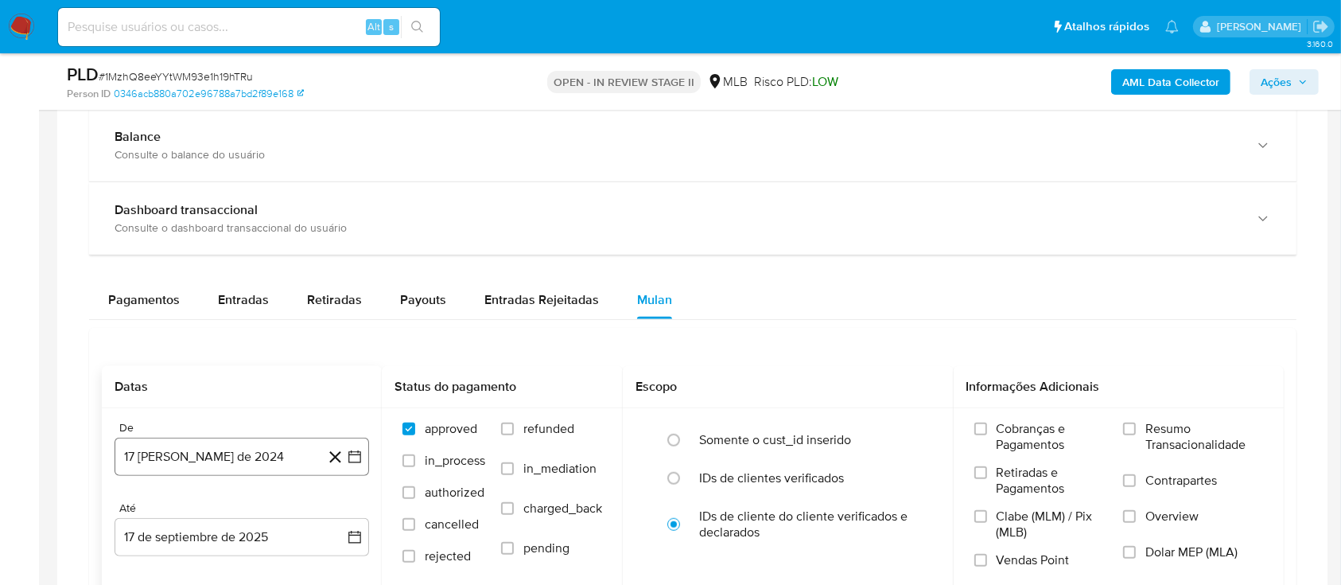
click at [360, 451] on icon "button" at bounding box center [354, 457] width 13 height 13
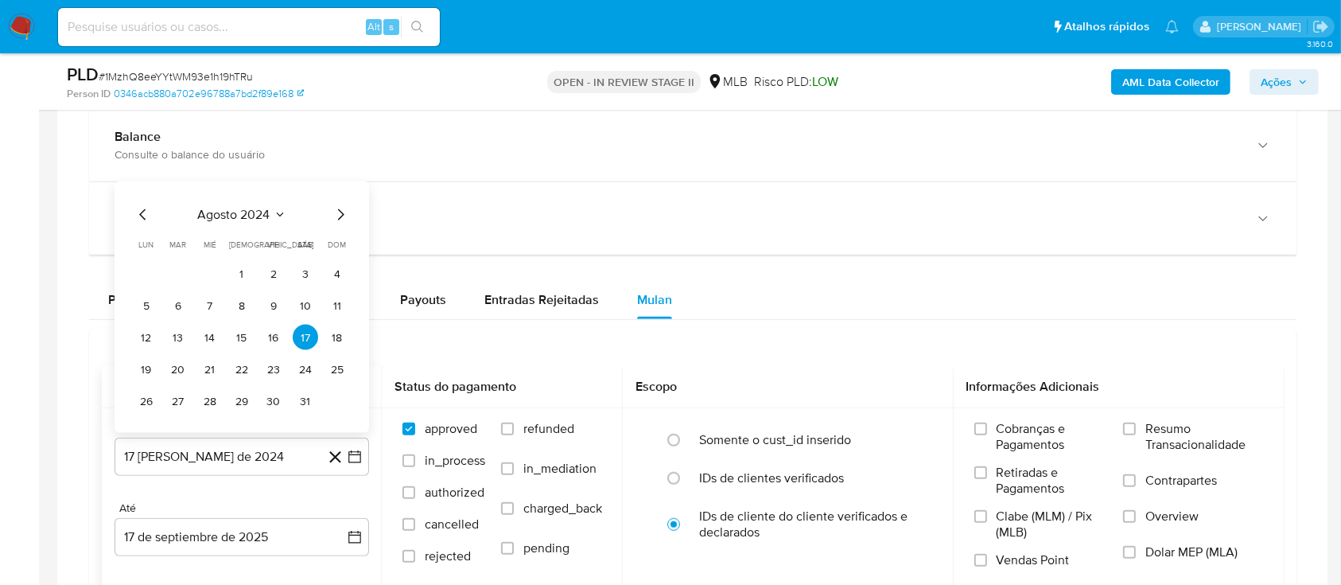
click at [277, 213] on icon "Seleccionar mes y año" at bounding box center [280, 214] width 13 height 13
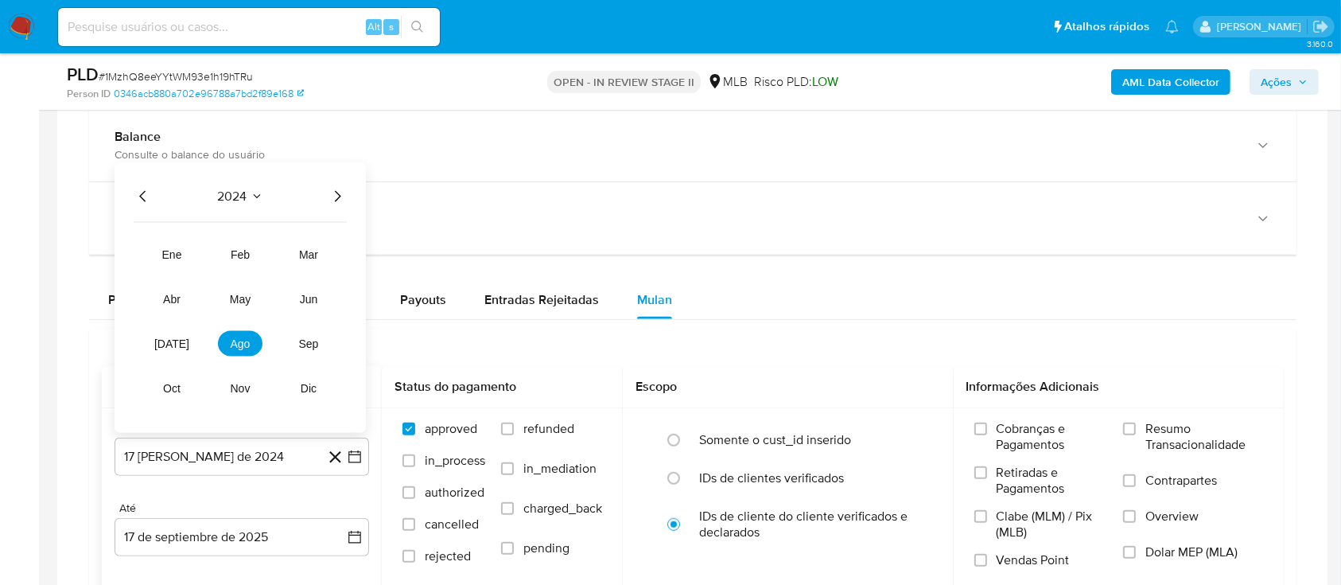
drag, startPoint x: 345, startPoint y: 193, endPoint x: 336, endPoint y: 194, distance: 9.7
click at [342, 193] on icon "Año siguiente" at bounding box center [337, 196] width 19 height 19
click at [158, 342] on button "[DATE]" at bounding box center [172, 343] width 45 height 25
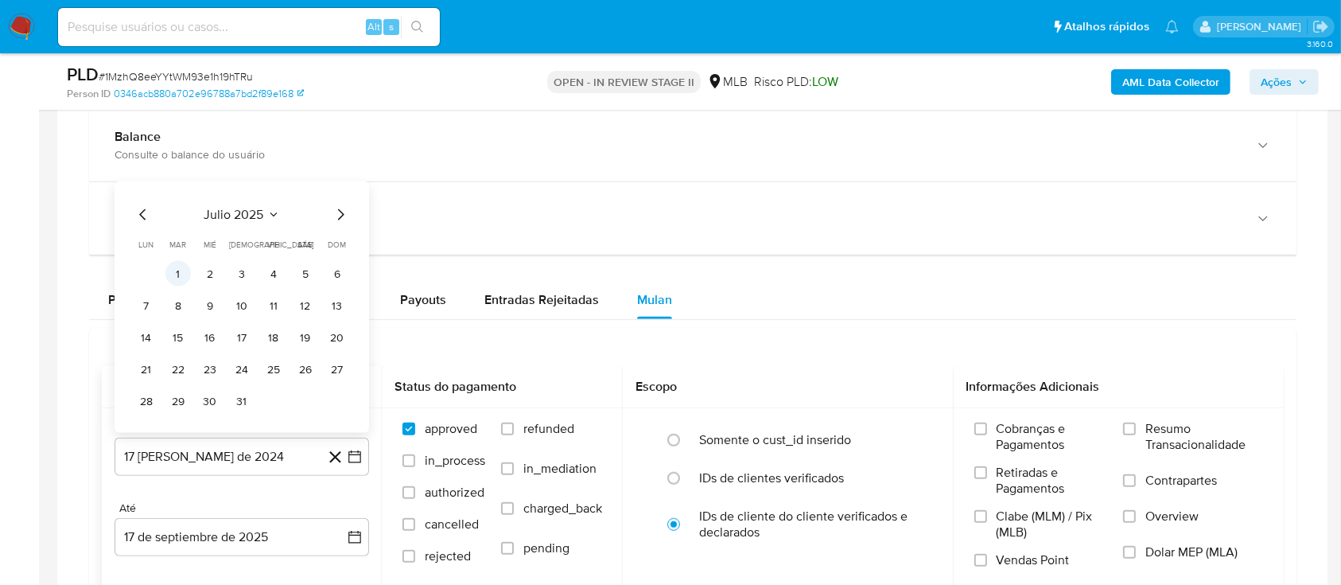
click at [181, 268] on button "1" at bounding box center [177, 273] width 25 height 25
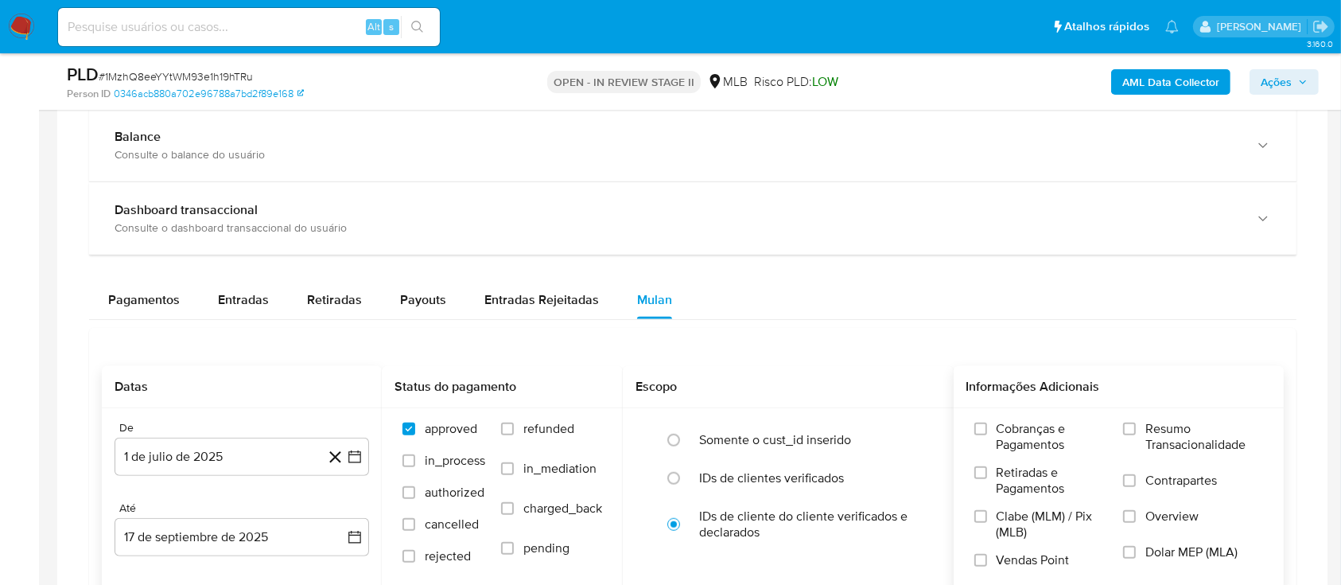
click at [1149, 431] on span "Resumo Transacionalidade" at bounding box center [1204, 437] width 118 height 32
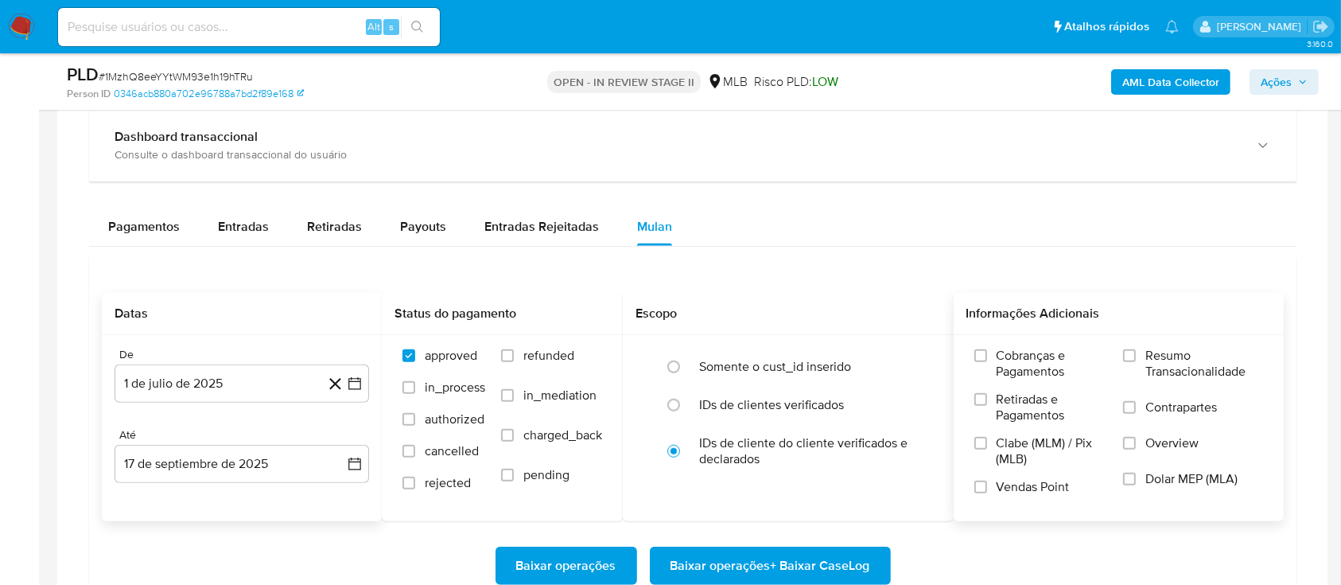
scroll to position [1166, 0]
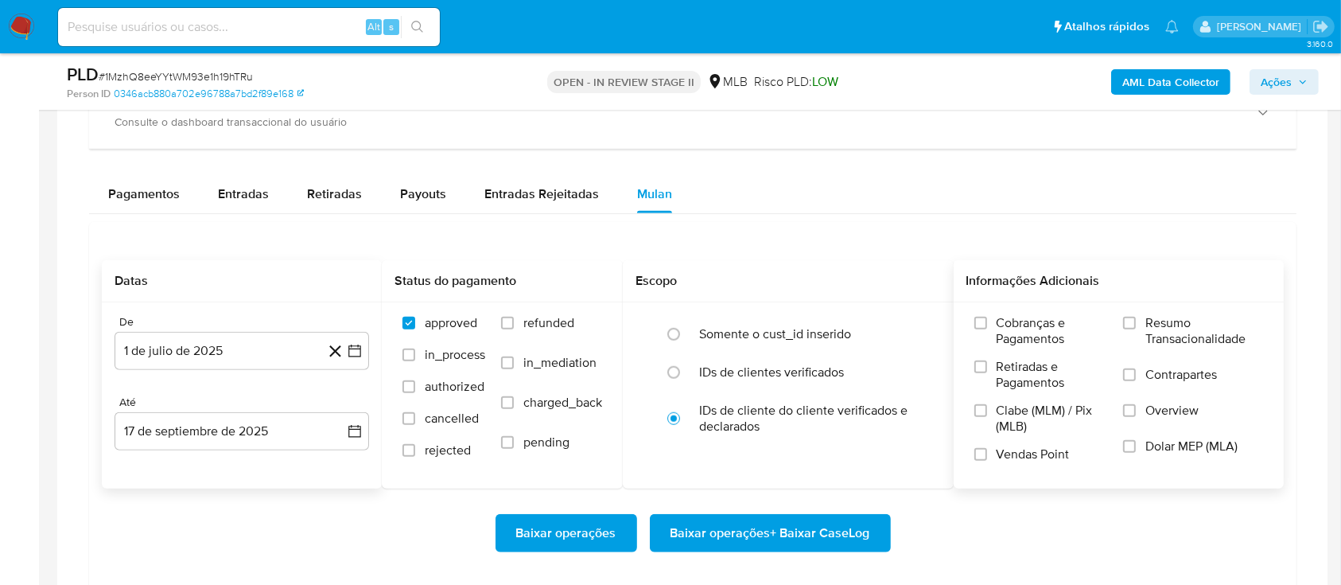
drag, startPoint x: 1131, startPoint y: 320, endPoint x: 1108, endPoint y: 335, distance: 27.6
click at [1130, 321] on input "Resumo Transacionalidade" at bounding box center [1129, 323] width 13 height 13
click at [770, 525] on span "Baixar operações + Baixar CaseLog" at bounding box center [771, 532] width 200 height 35
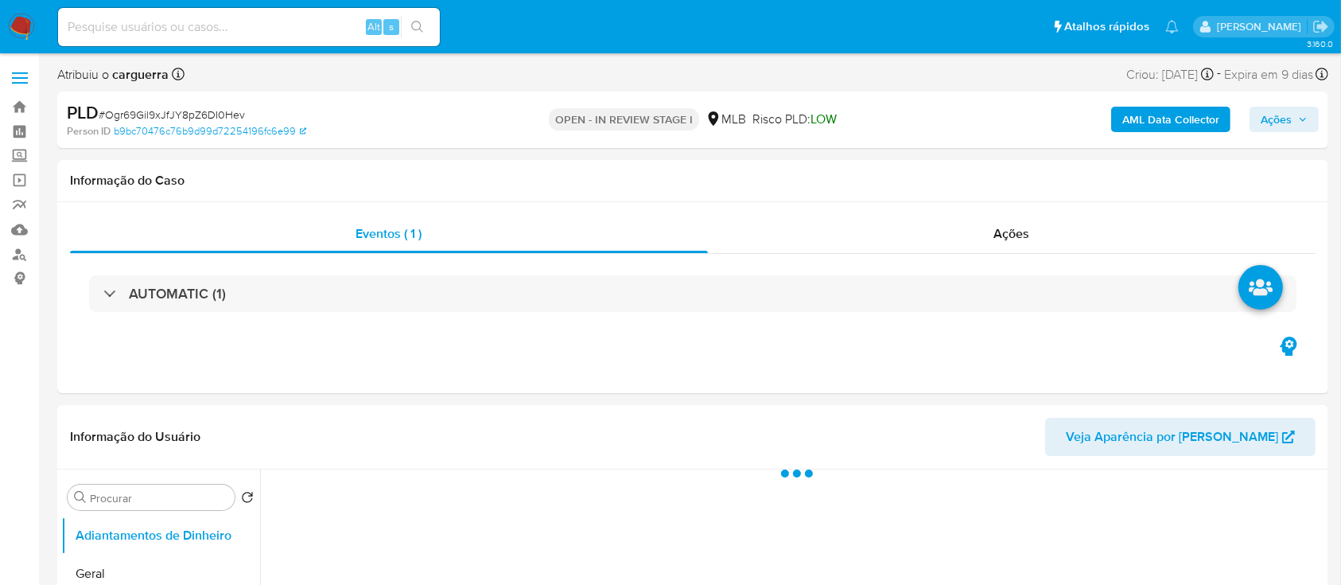
select select "10"
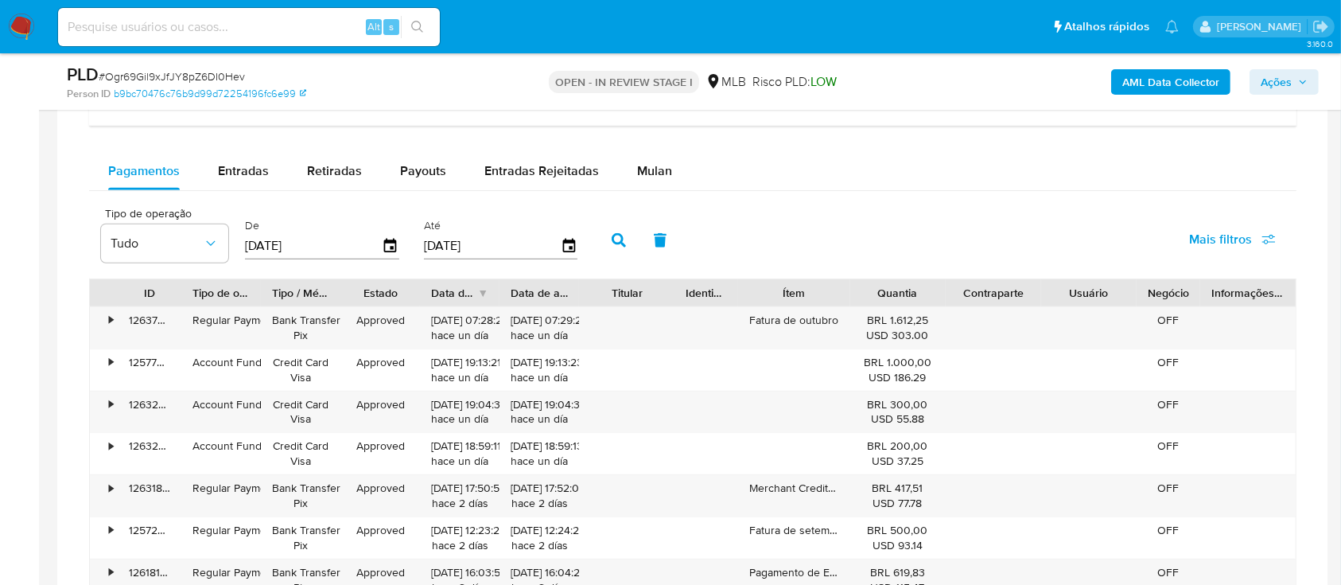
scroll to position [1166, 0]
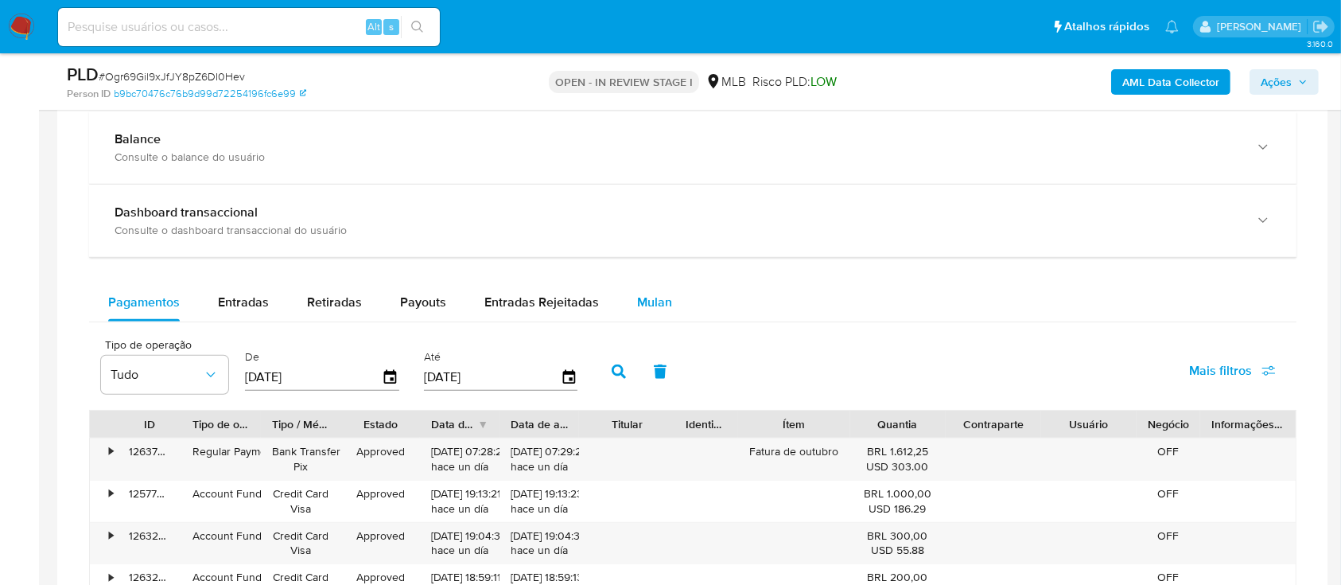
click at [654, 303] on span "Mulan" at bounding box center [654, 302] width 35 height 18
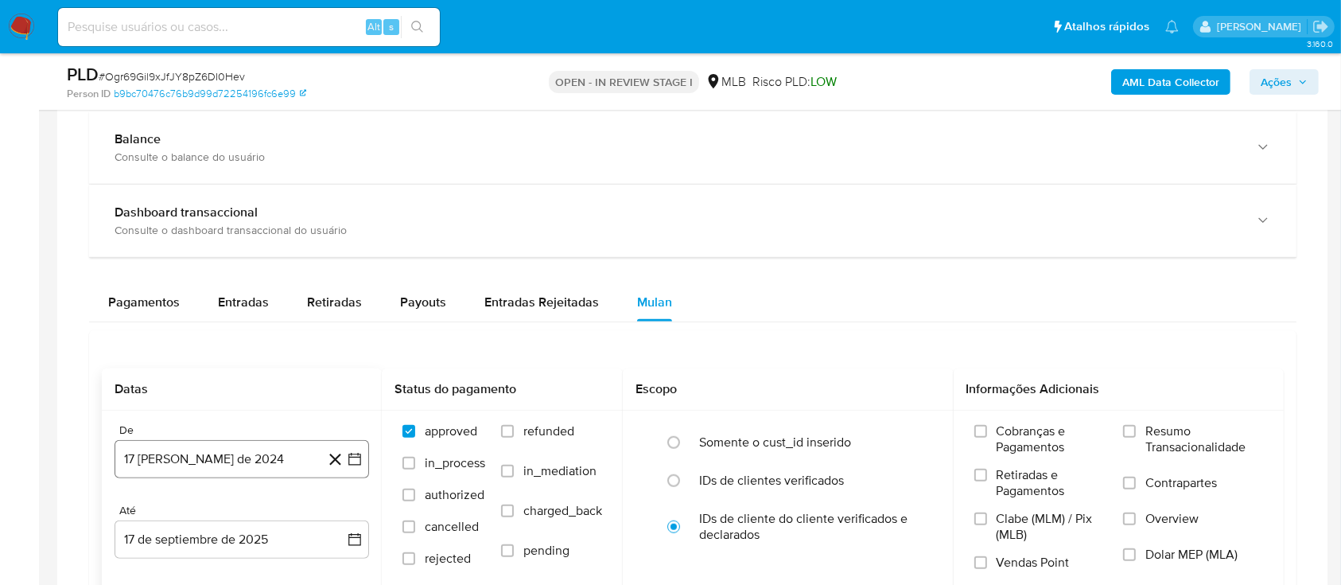
click at [352, 457] on icon "button" at bounding box center [355, 459] width 16 height 16
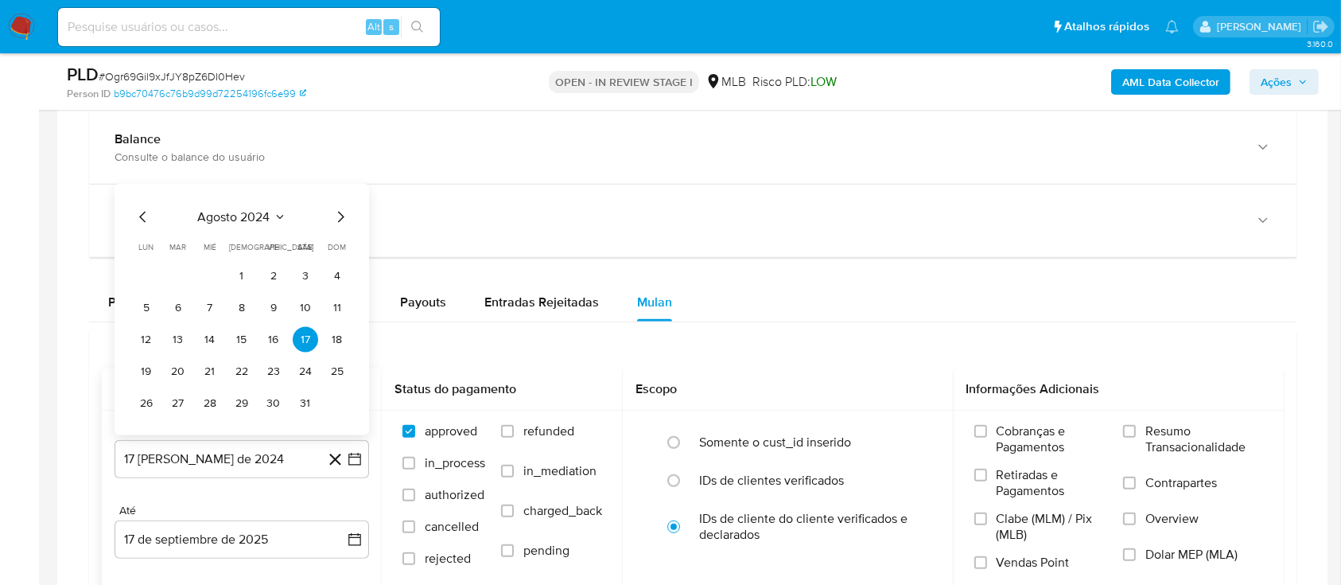
click at [272, 215] on button "agosto 2024" at bounding box center [242, 217] width 88 height 16
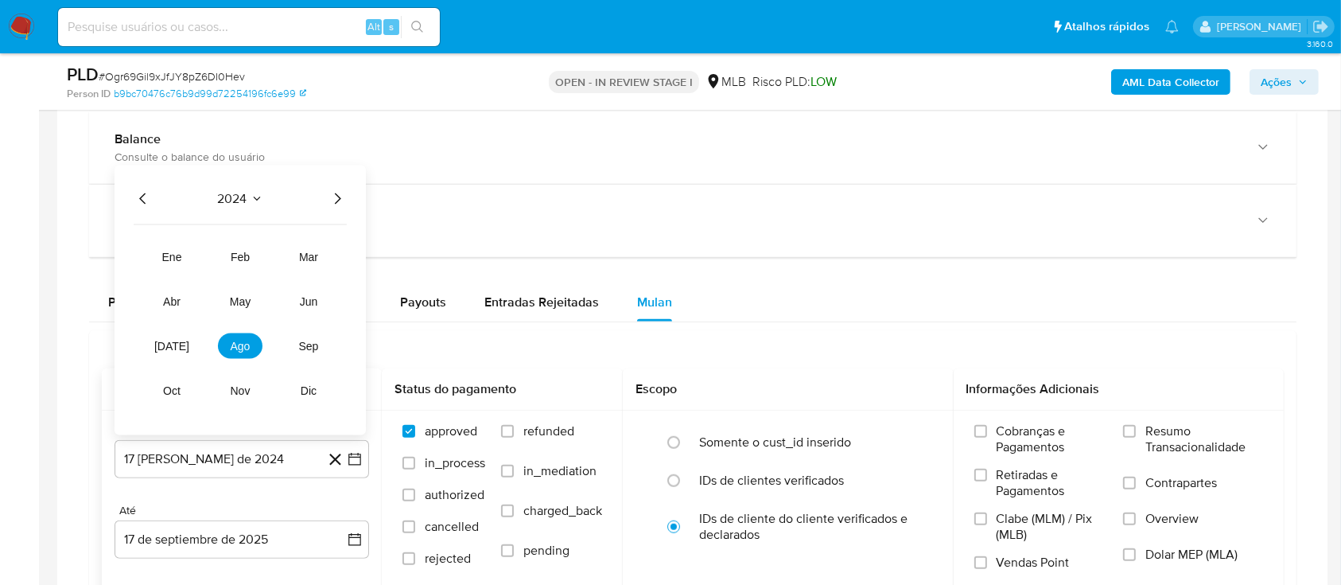
click at [337, 189] on icon "Año siguiente" at bounding box center [337, 198] width 19 height 19
click at [163, 346] on button "[DATE]" at bounding box center [172, 345] width 45 height 25
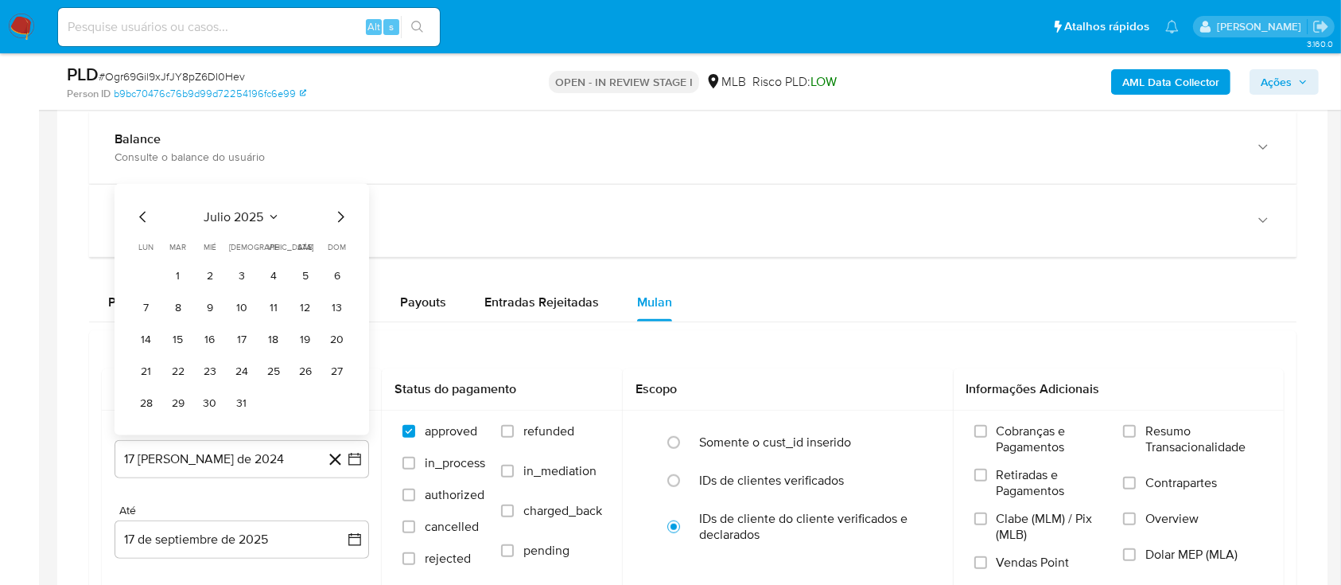
click at [178, 266] on button "1" at bounding box center [177, 275] width 25 height 25
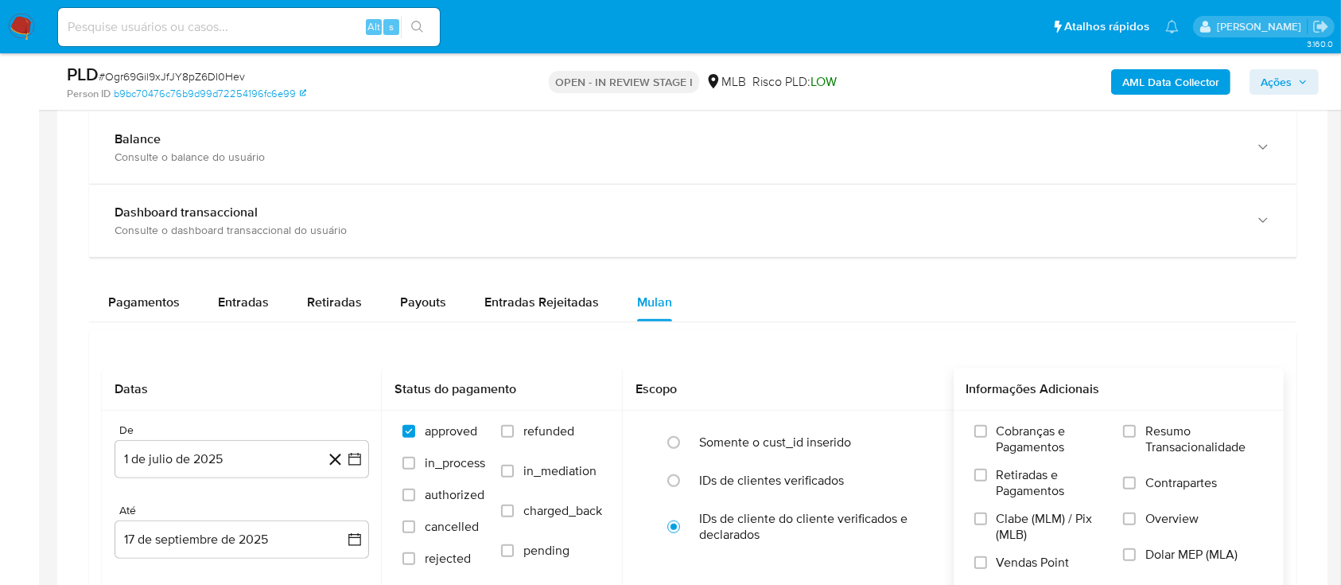
click at [1147, 433] on span "Resumo Transacionalidade" at bounding box center [1204, 439] width 118 height 32
click at [1136, 433] on input "Resumo Transacionalidade" at bounding box center [1129, 431] width 13 height 13
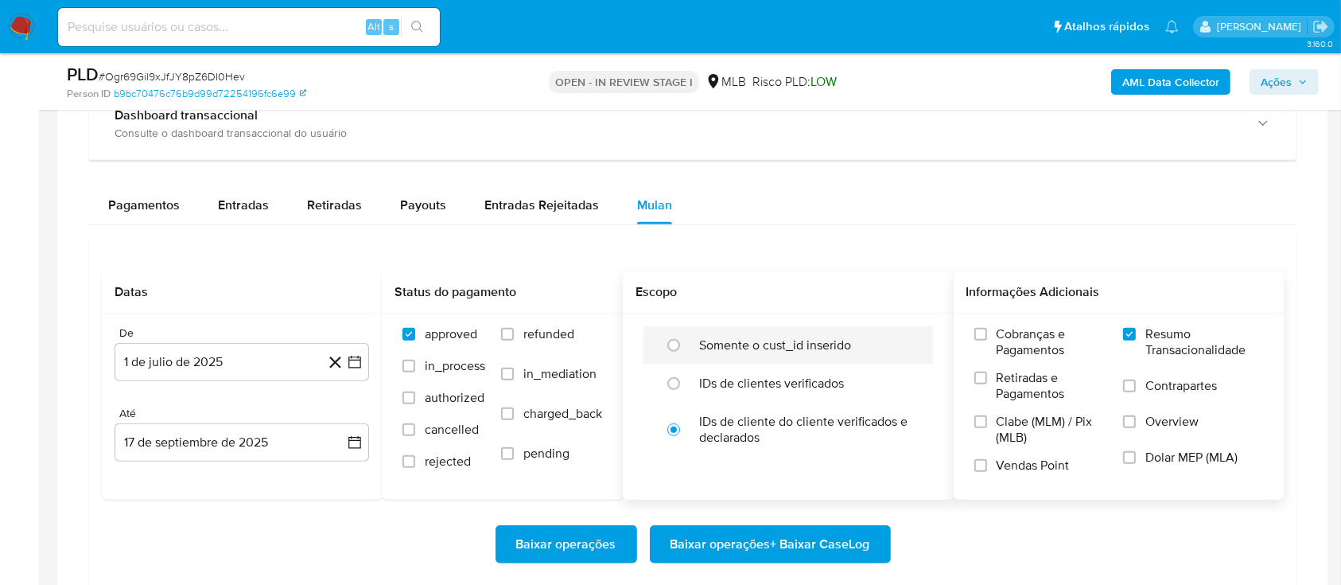
scroll to position [1379, 0]
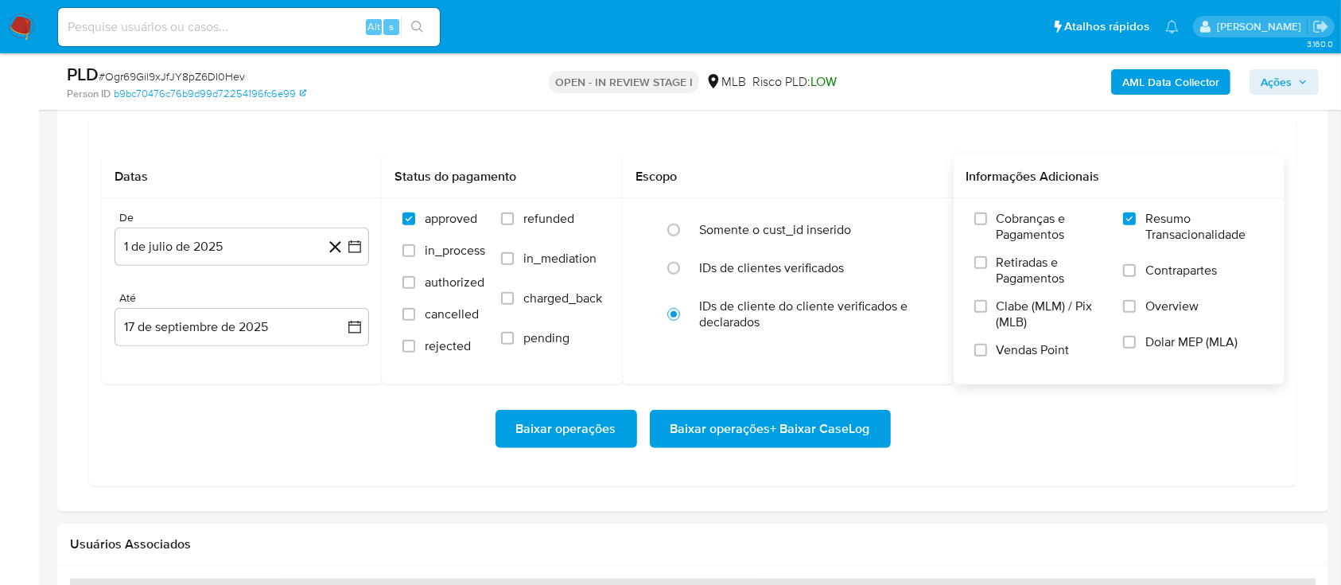
click at [844, 424] on span "Baixar operações + Baixar CaseLog" at bounding box center [771, 428] width 200 height 35
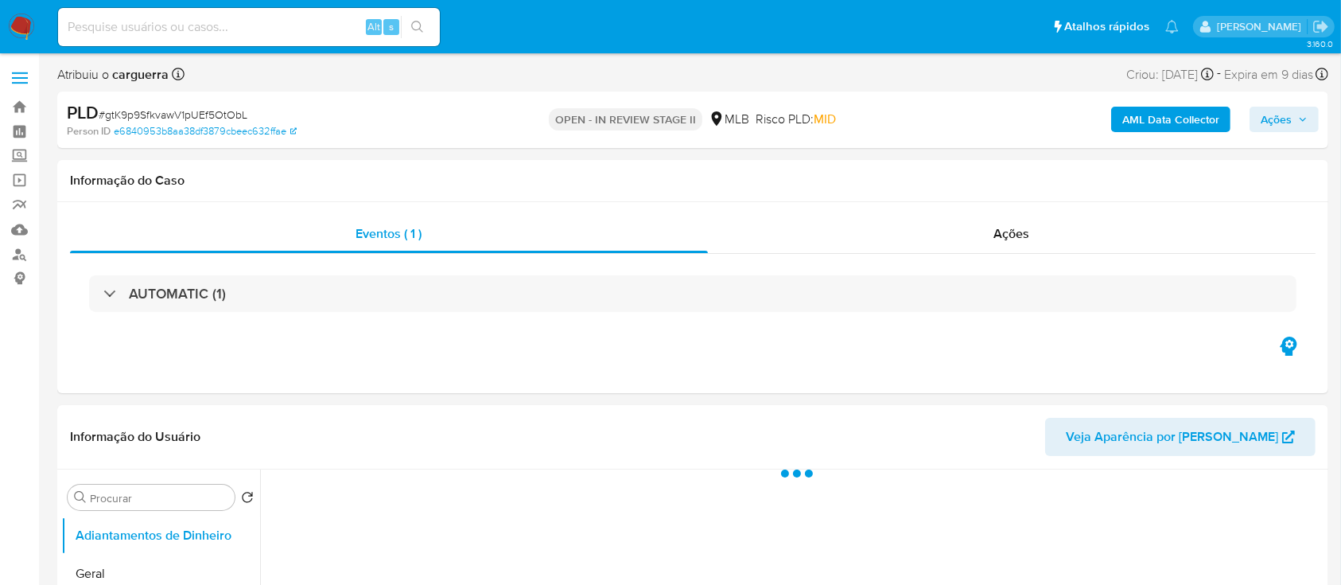
select select "10"
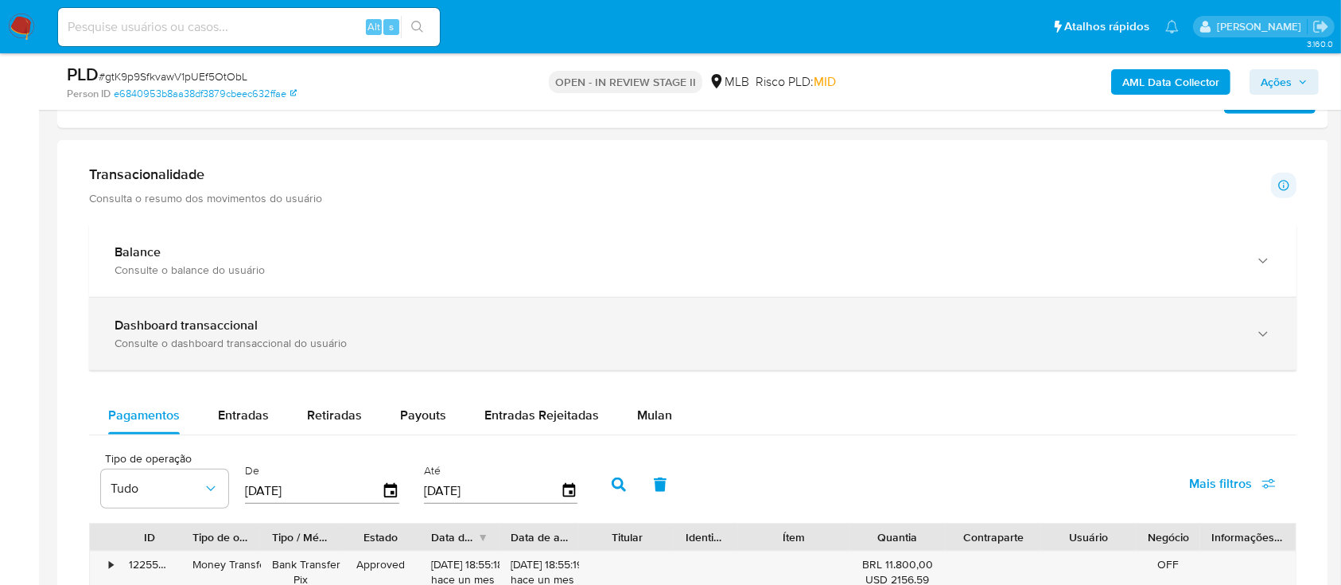
scroll to position [848, 0]
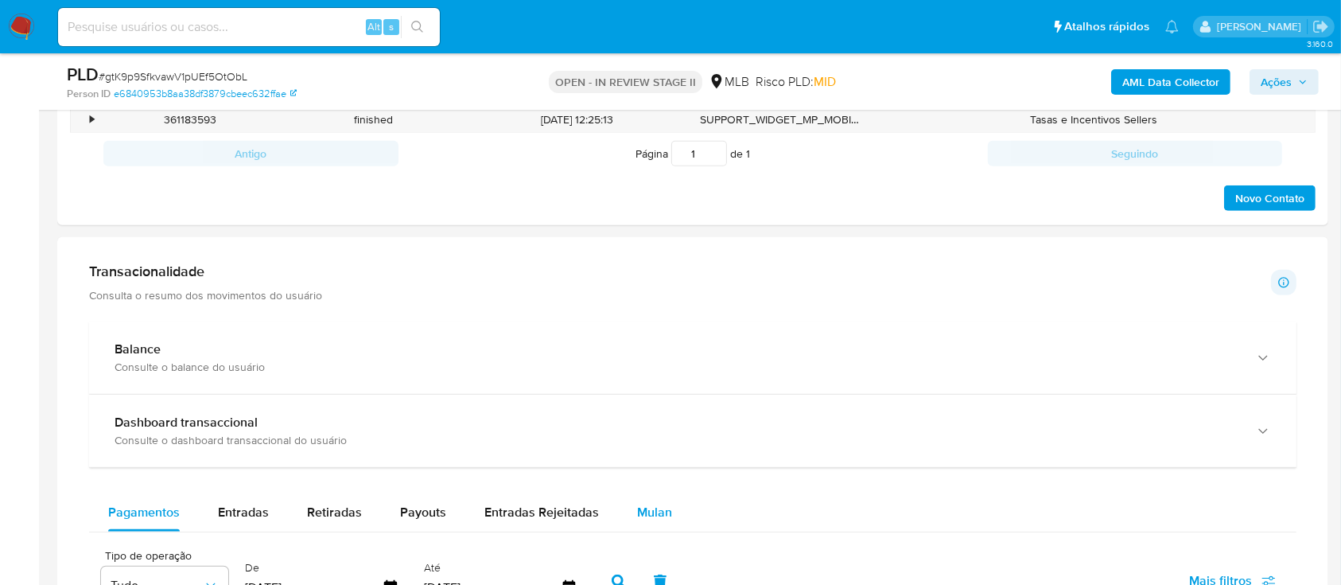
click at [648, 506] on span "Mulan" at bounding box center [654, 512] width 35 height 18
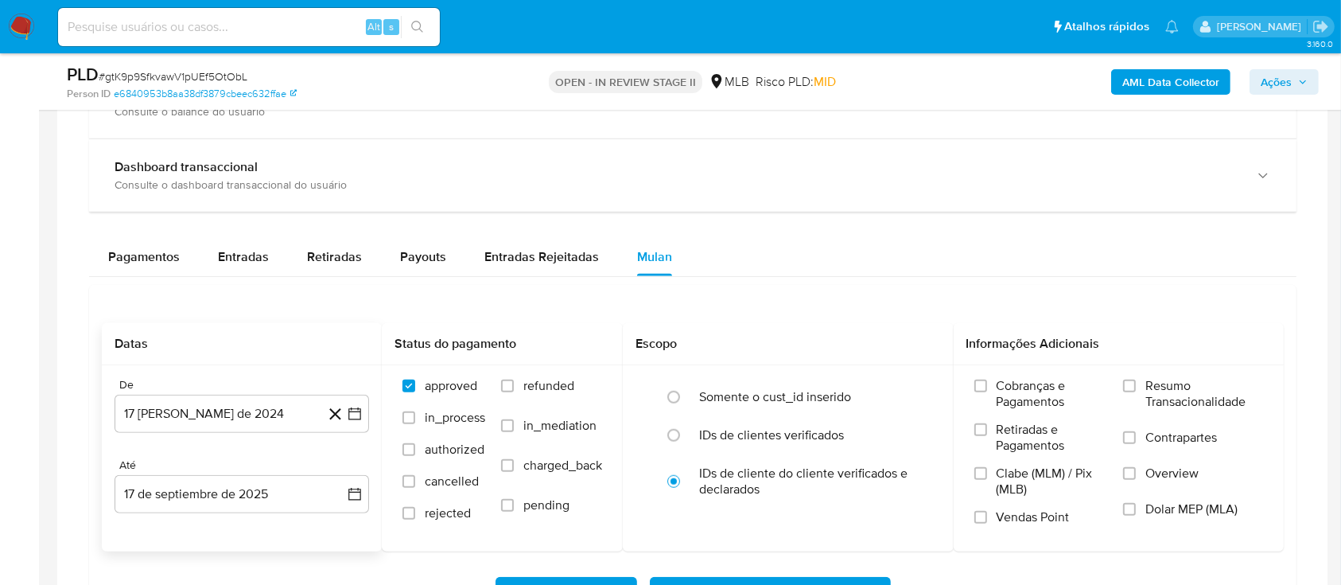
scroll to position [1166, 0]
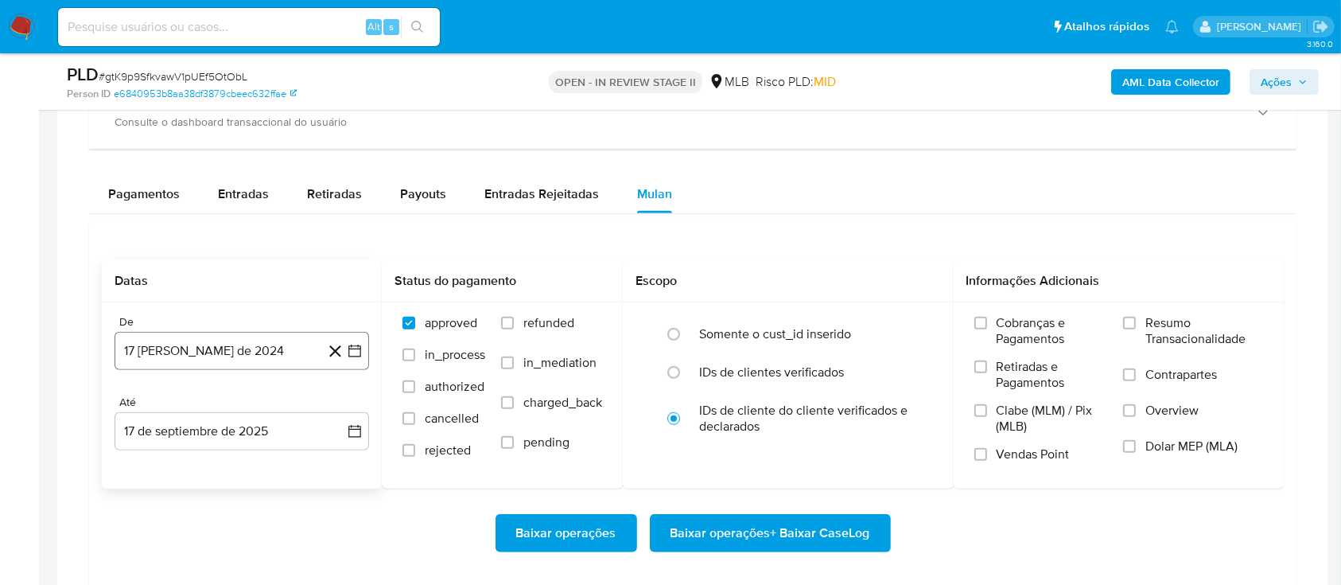
click at [352, 344] on icon "button" at bounding box center [355, 351] width 16 height 16
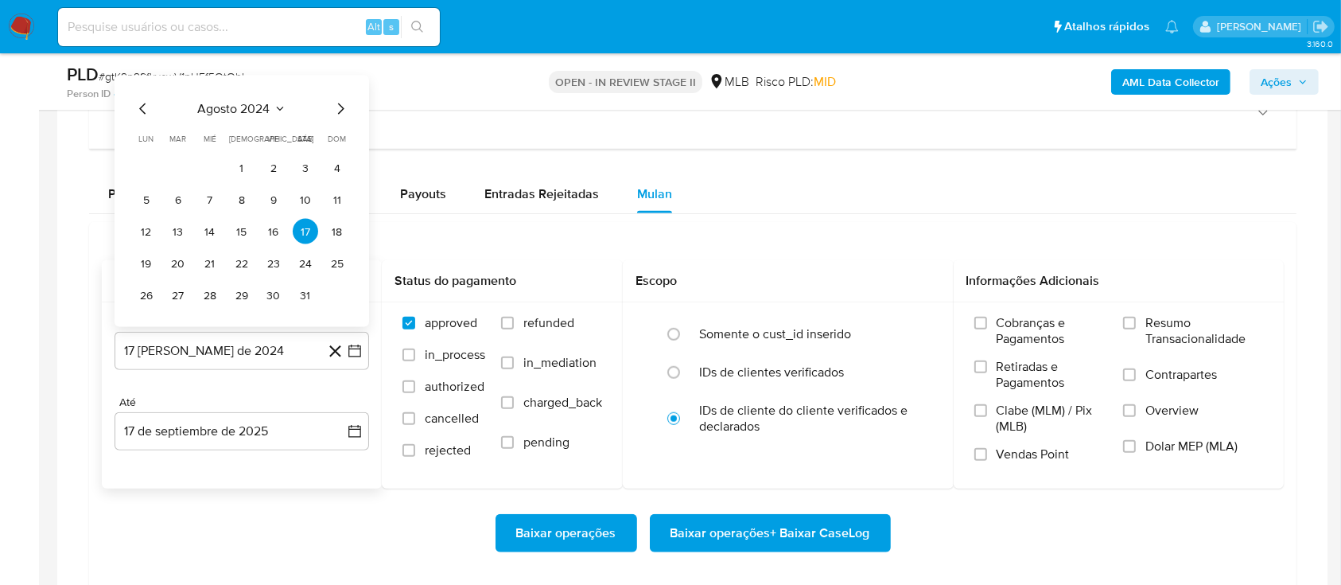
click at [274, 108] on icon "Seleccionar mes y año" at bounding box center [280, 109] width 13 height 13
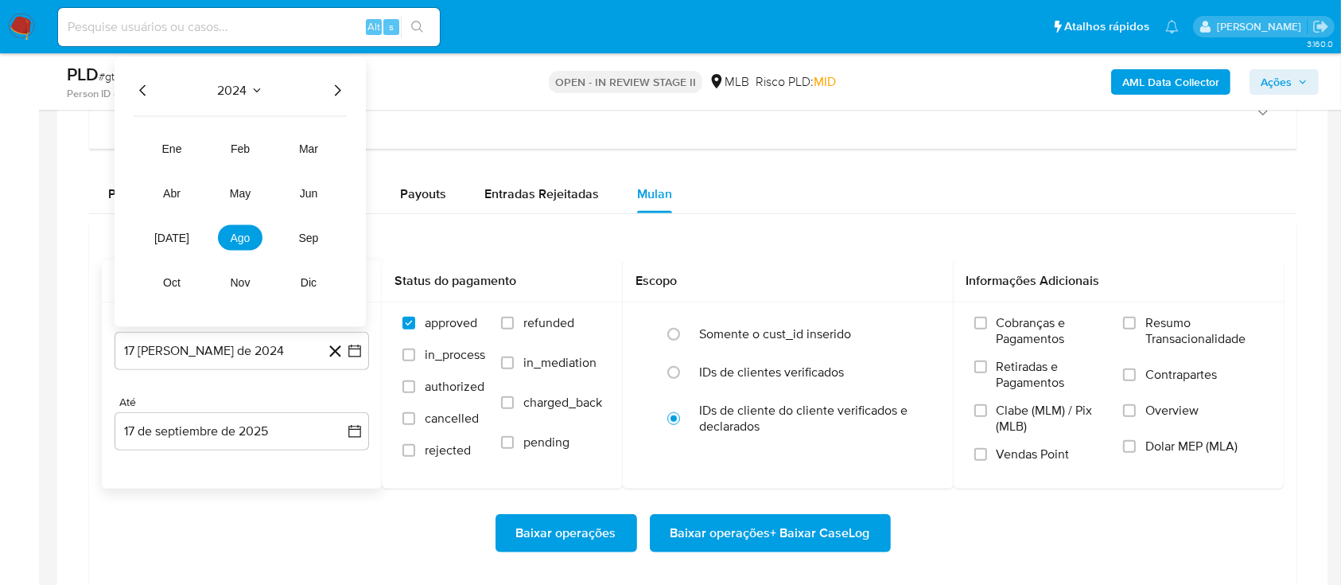
click at [338, 86] on icon "Año siguiente" at bounding box center [337, 90] width 19 height 19
click at [176, 234] on span "[DATE]" at bounding box center [171, 237] width 35 height 13
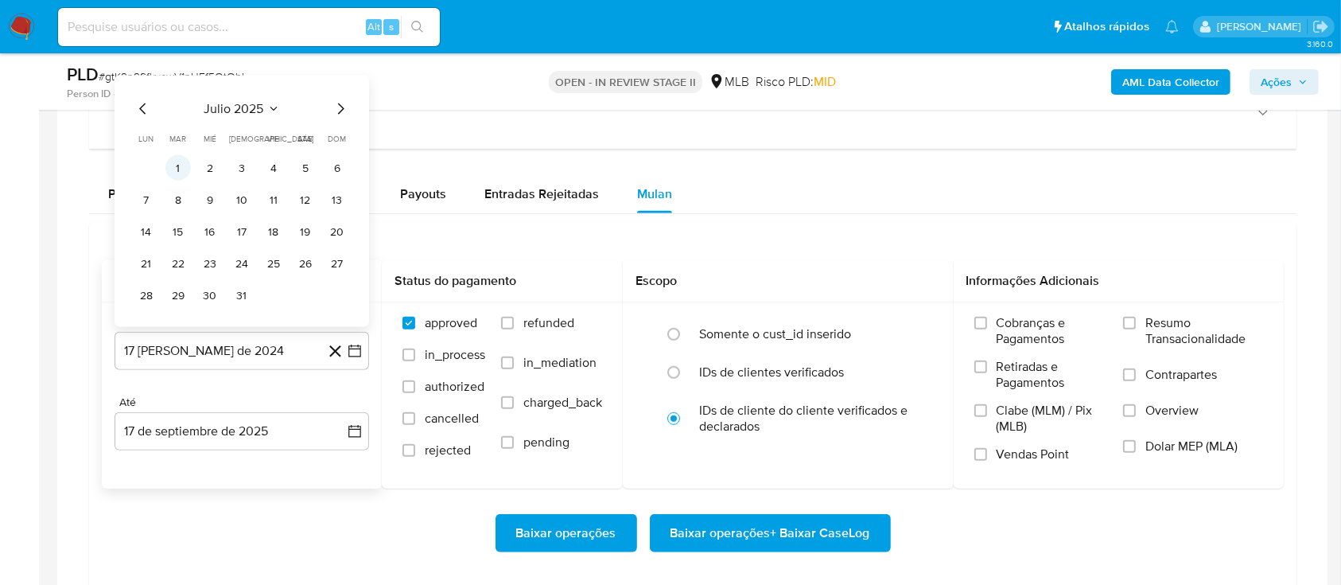
click at [177, 172] on button "1" at bounding box center [177, 167] width 25 height 25
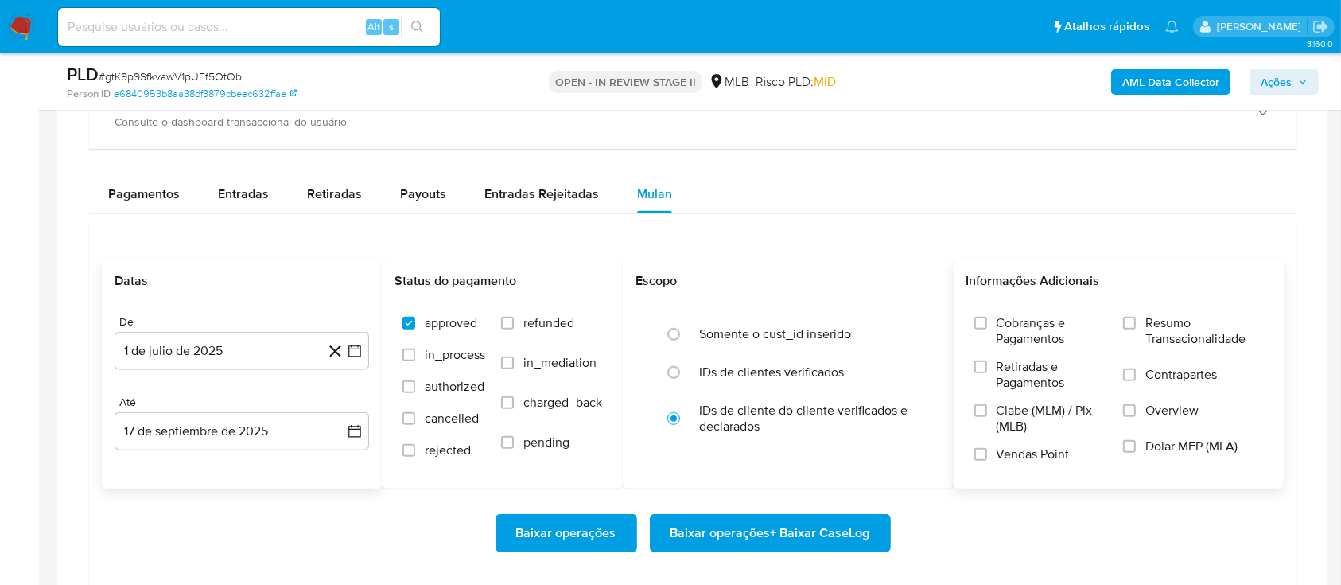
click at [1136, 340] on label "Resumo Transacionalidade" at bounding box center [1193, 341] width 140 height 52
click at [1136, 329] on input "Resumo Transacionalidade" at bounding box center [1129, 323] width 13 height 13
click at [791, 526] on span "Baixar operações + Baixar CaseLog" at bounding box center [771, 532] width 200 height 35
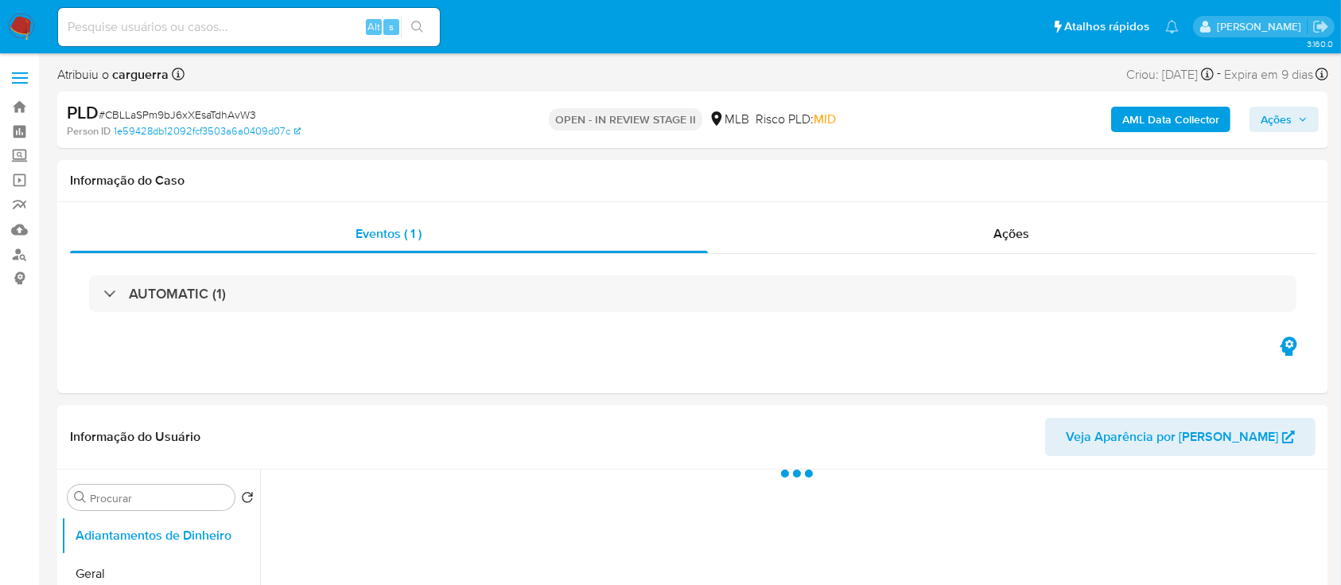
select select "10"
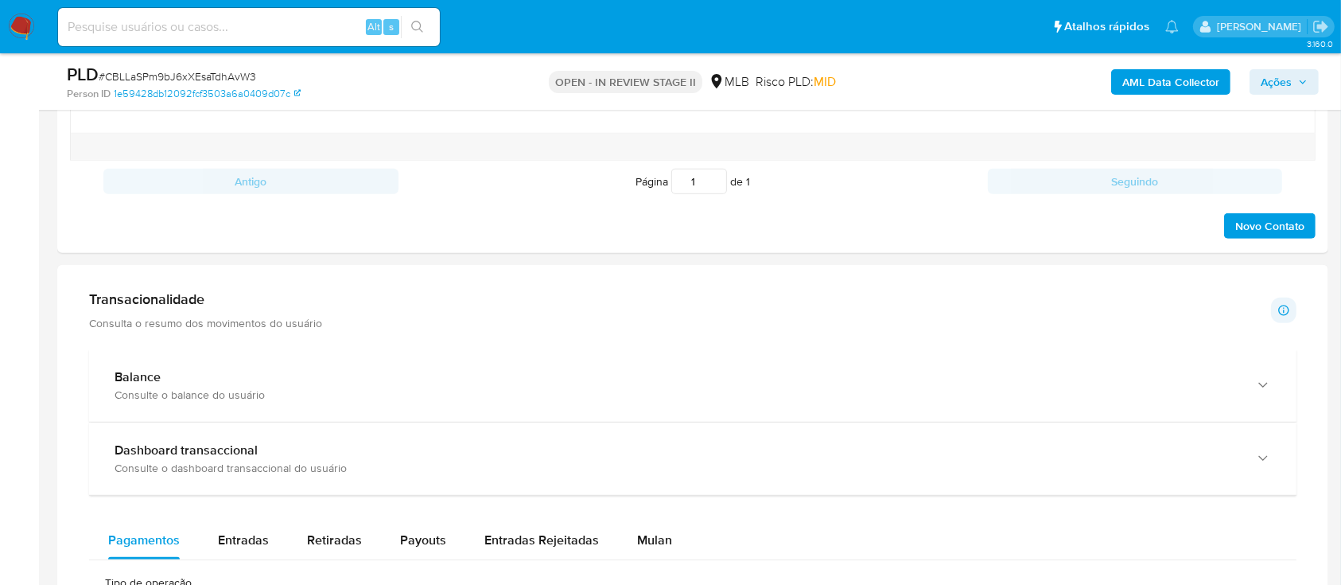
scroll to position [1166, 0]
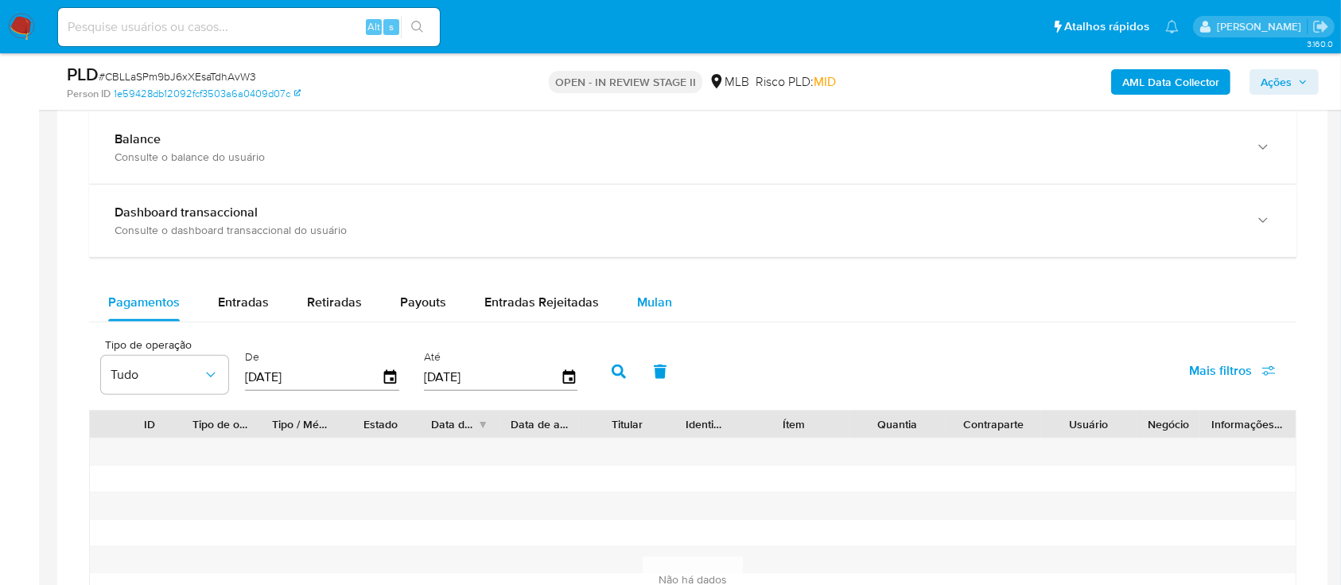
click at [647, 301] on span "Mulan" at bounding box center [654, 302] width 35 height 18
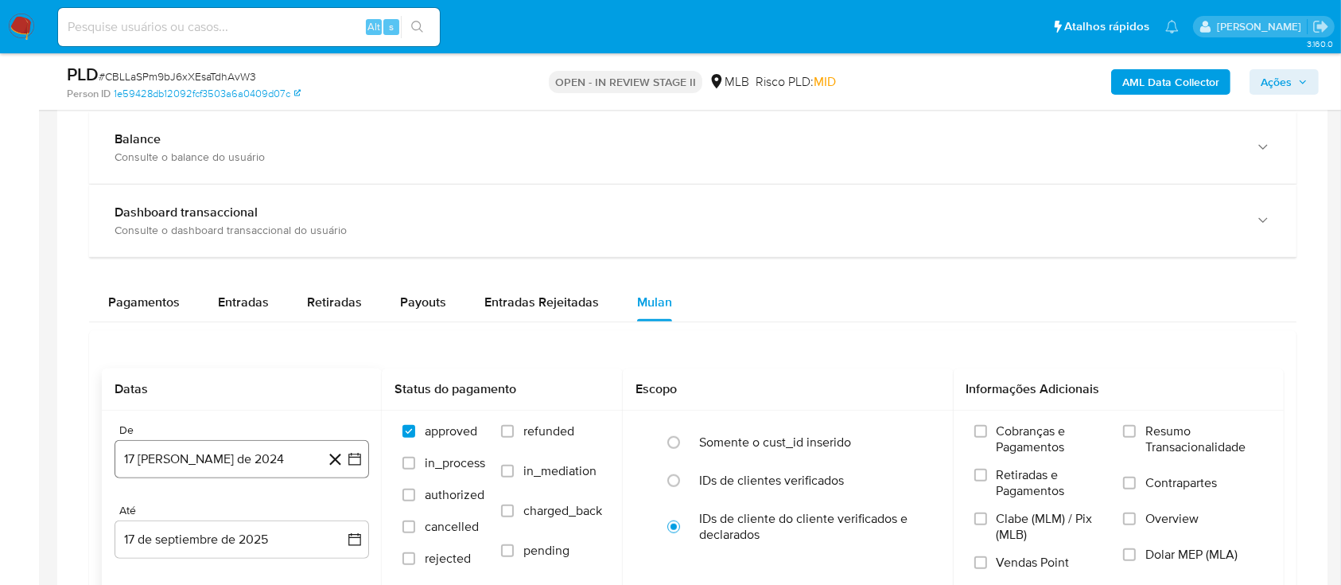
click at [356, 453] on icon "button" at bounding box center [354, 459] width 13 height 13
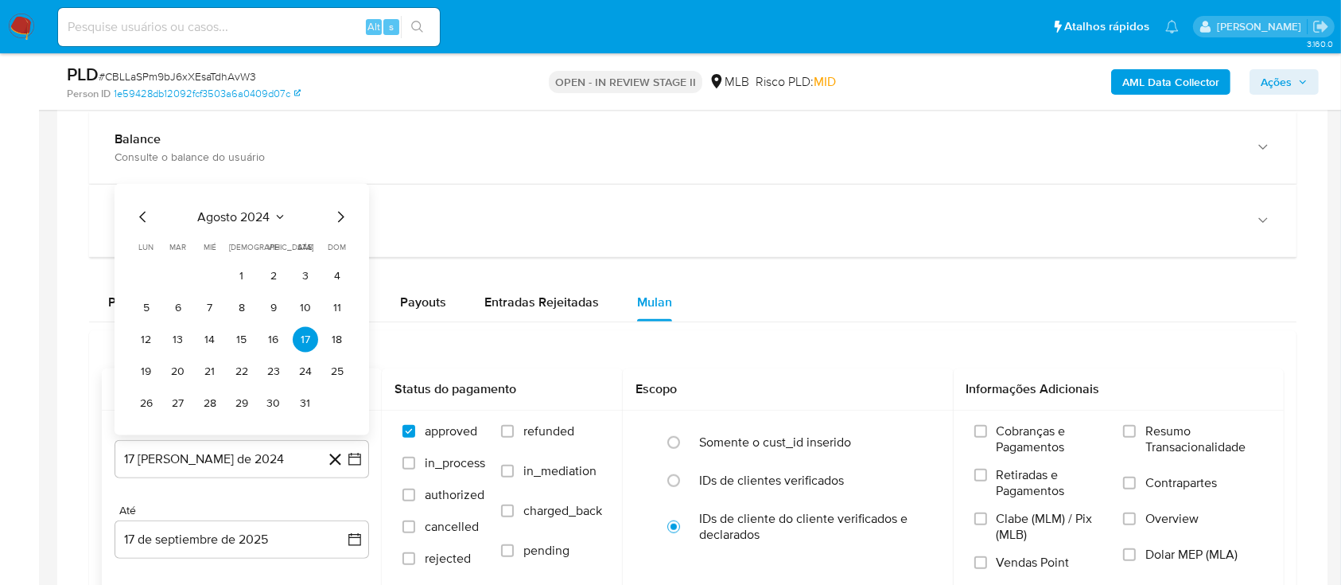
click at [278, 211] on icon "Seleccionar mes y año" at bounding box center [280, 217] width 13 height 13
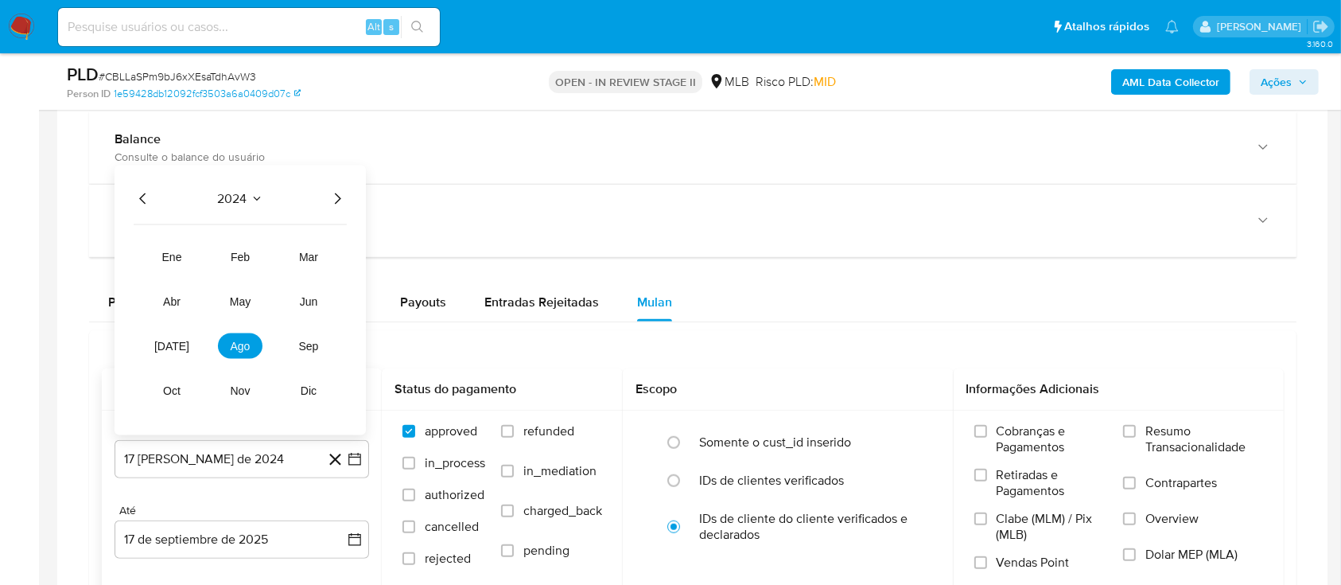
click at [337, 196] on icon "Año siguiente" at bounding box center [337, 198] width 19 height 19
click at [167, 344] on span "[DATE]" at bounding box center [171, 346] width 35 height 13
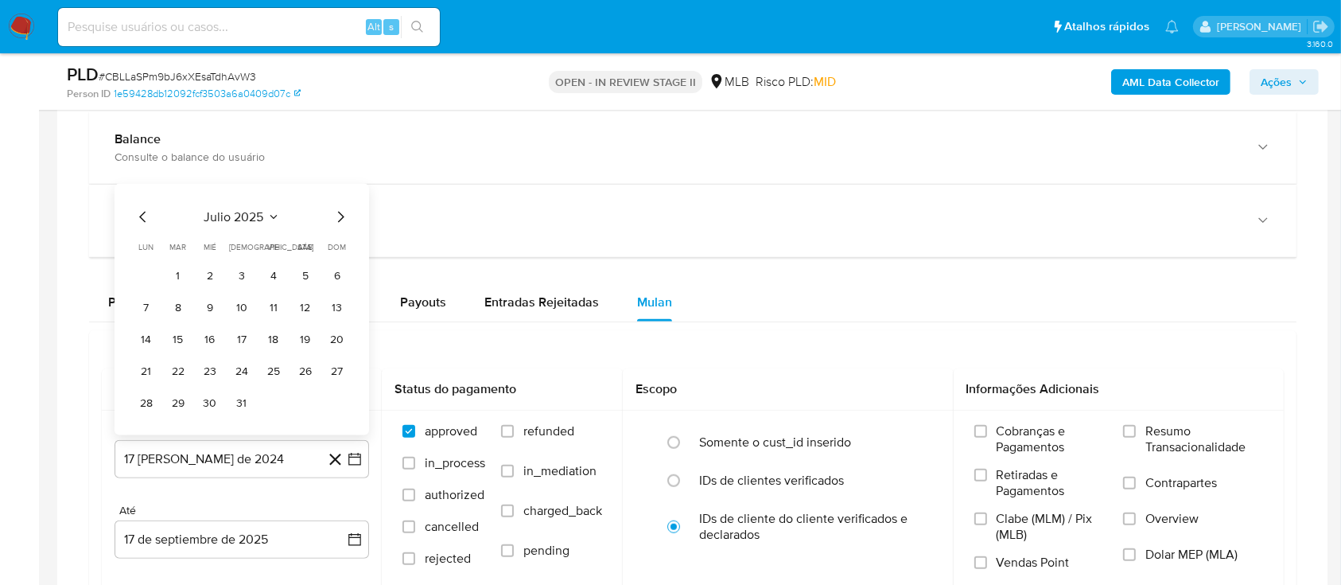
click at [171, 274] on button "1" at bounding box center [177, 275] width 25 height 25
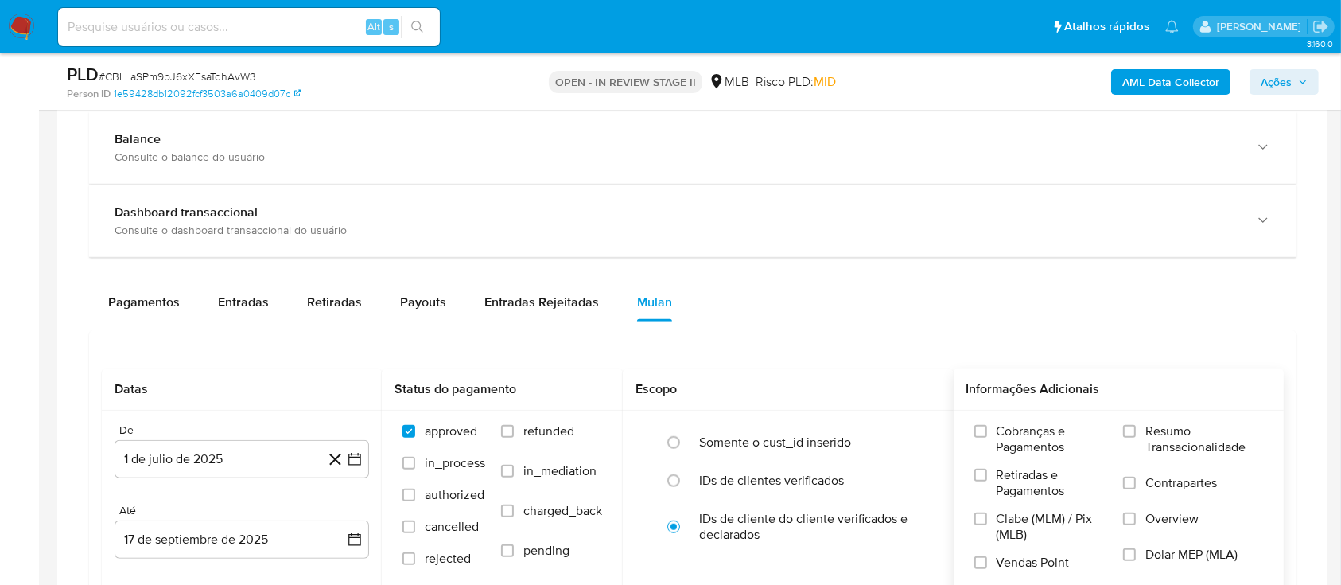
click at [1194, 427] on span "Resumo Transacionalidade" at bounding box center [1204, 439] width 118 height 32
click at [1136, 427] on input "Resumo Transacionalidade" at bounding box center [1129, 431] width 13 height 13
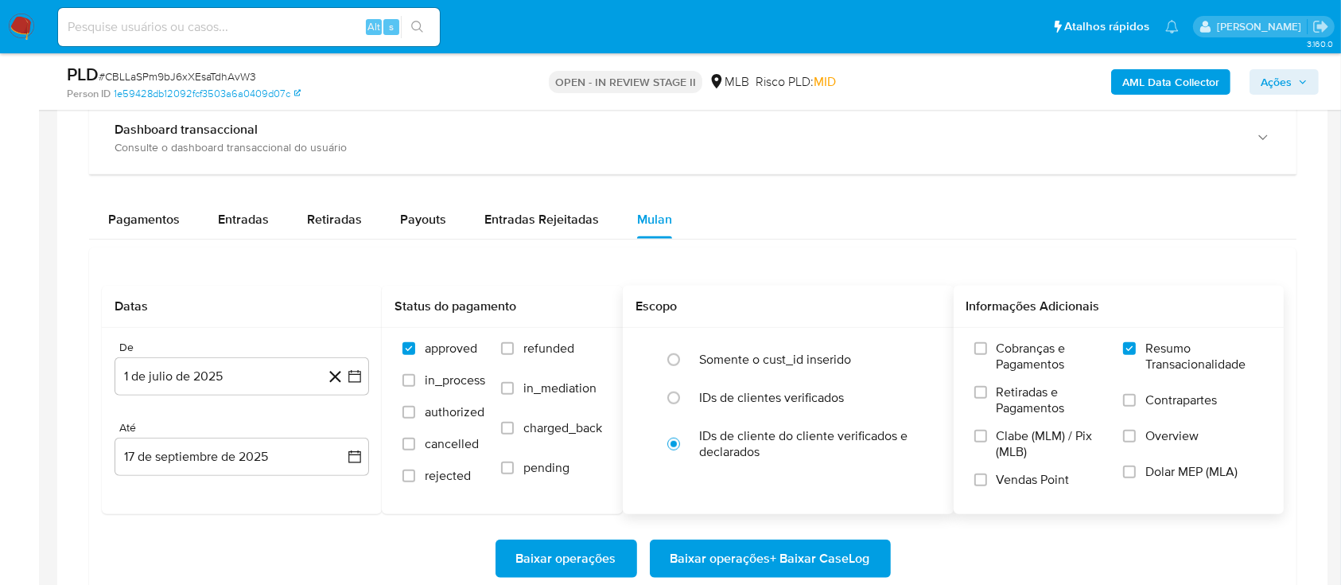
scroll to position [1379, 0]
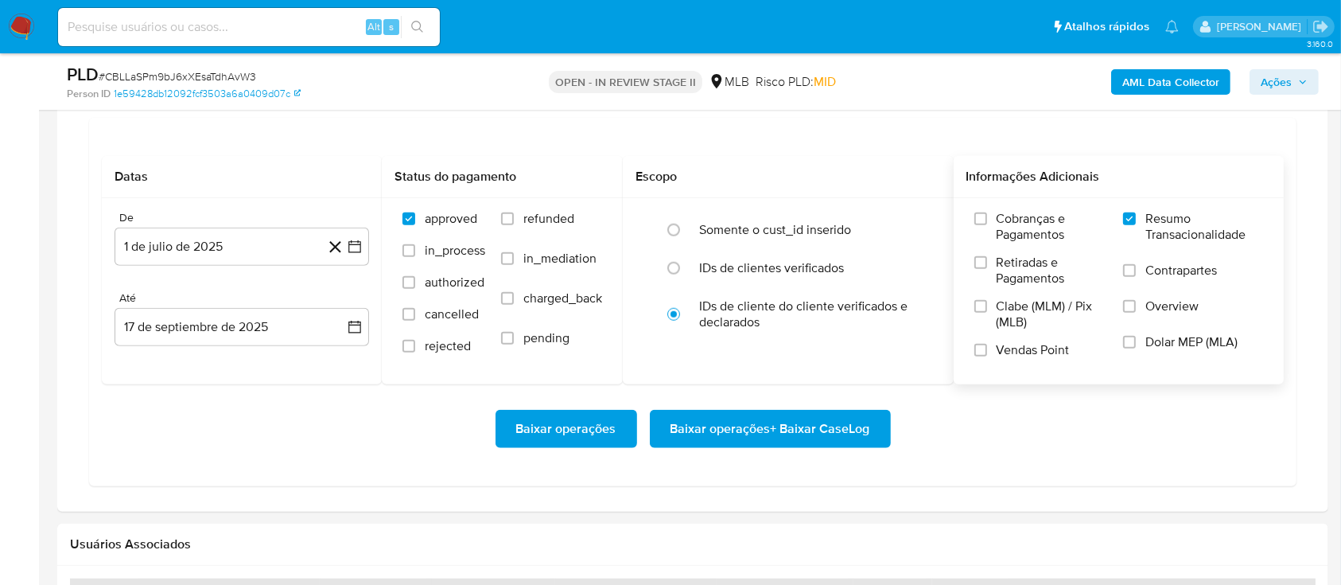
click at [789, 430] on span "Baixar operações + Baixar CaseLog" at bounding box center [771, 428] width 200 height 35
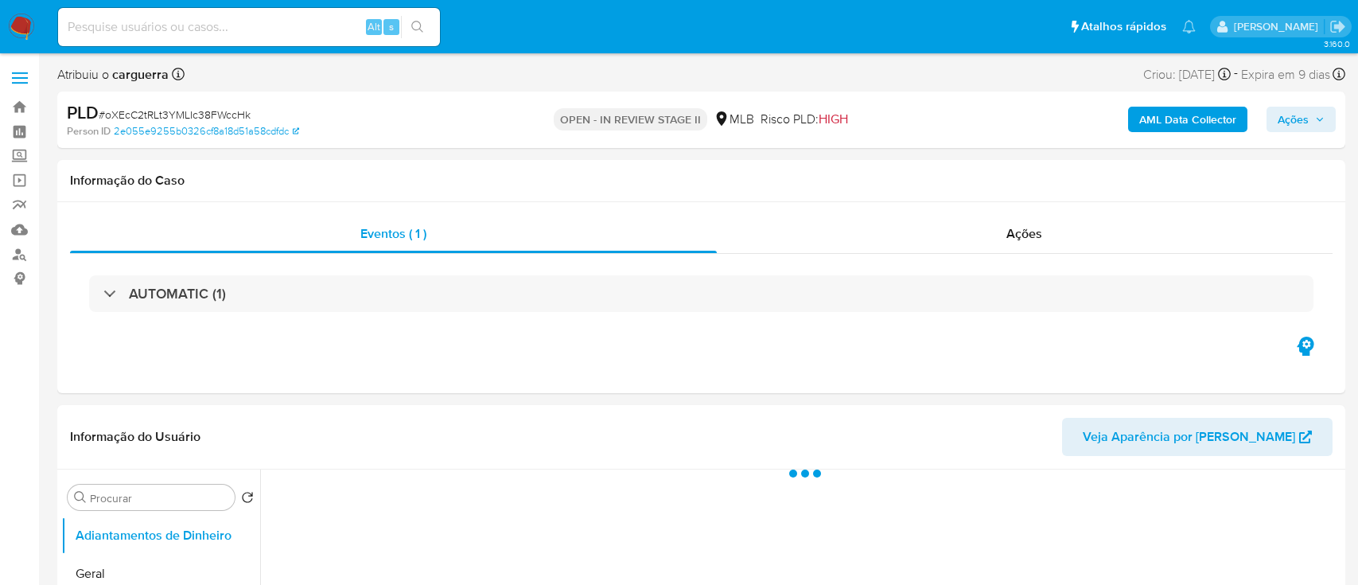
select select "10"
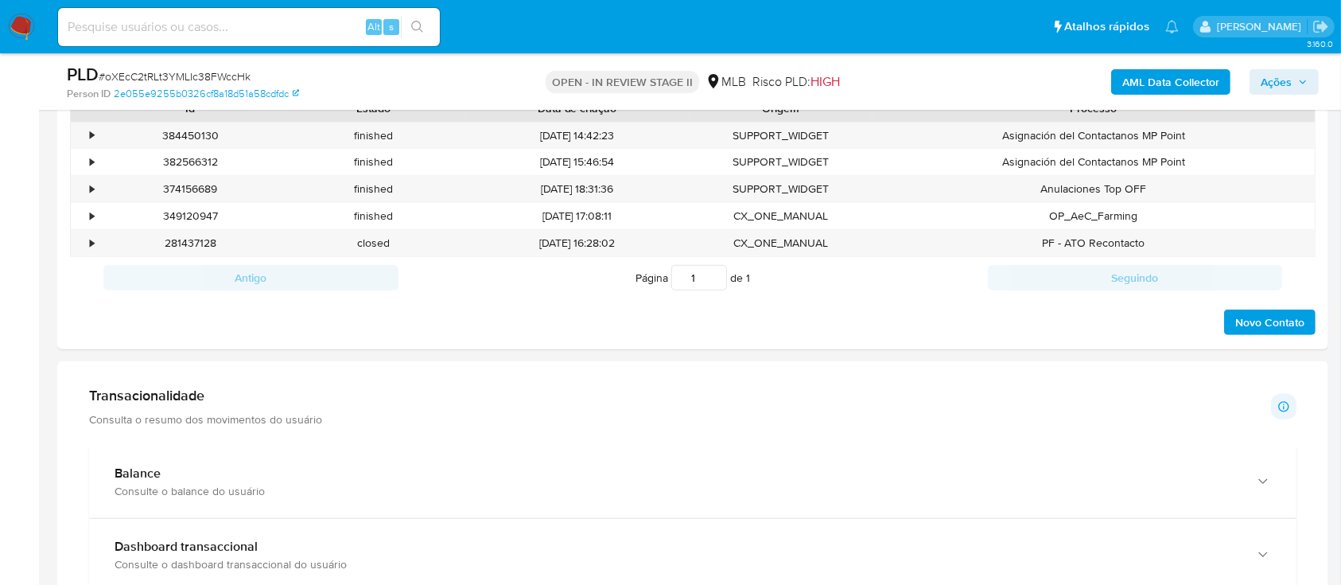
scroll to position [1166, 0]
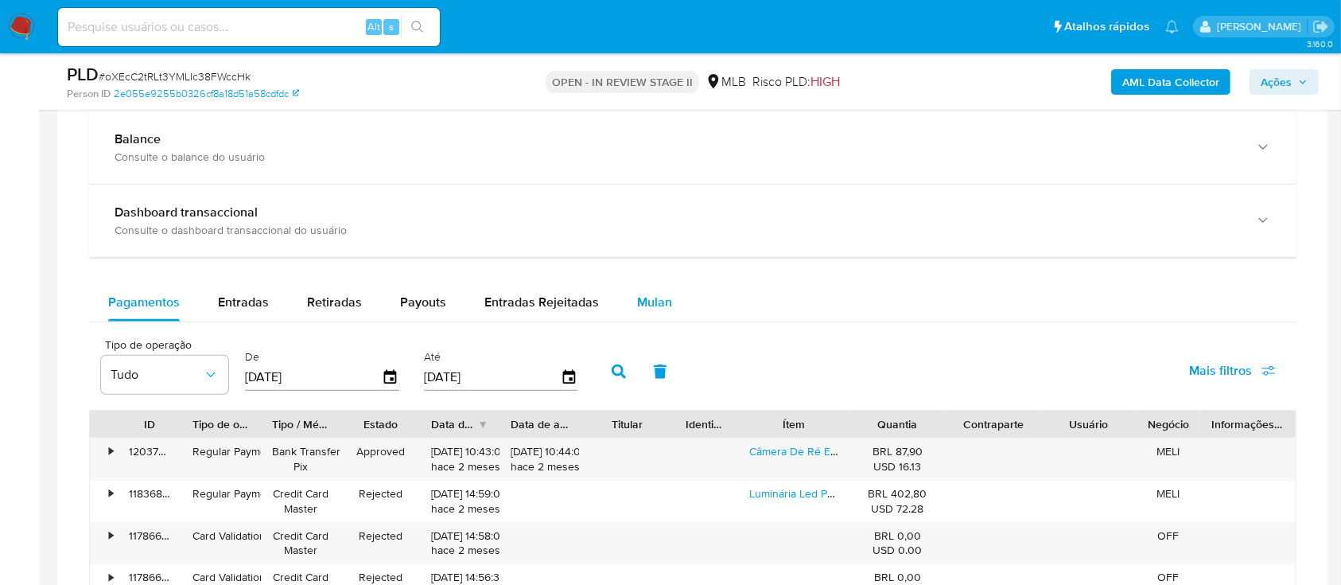
click at [645, 301] on span "Mulan" at bounding box center [654, 302] width 35 height 18
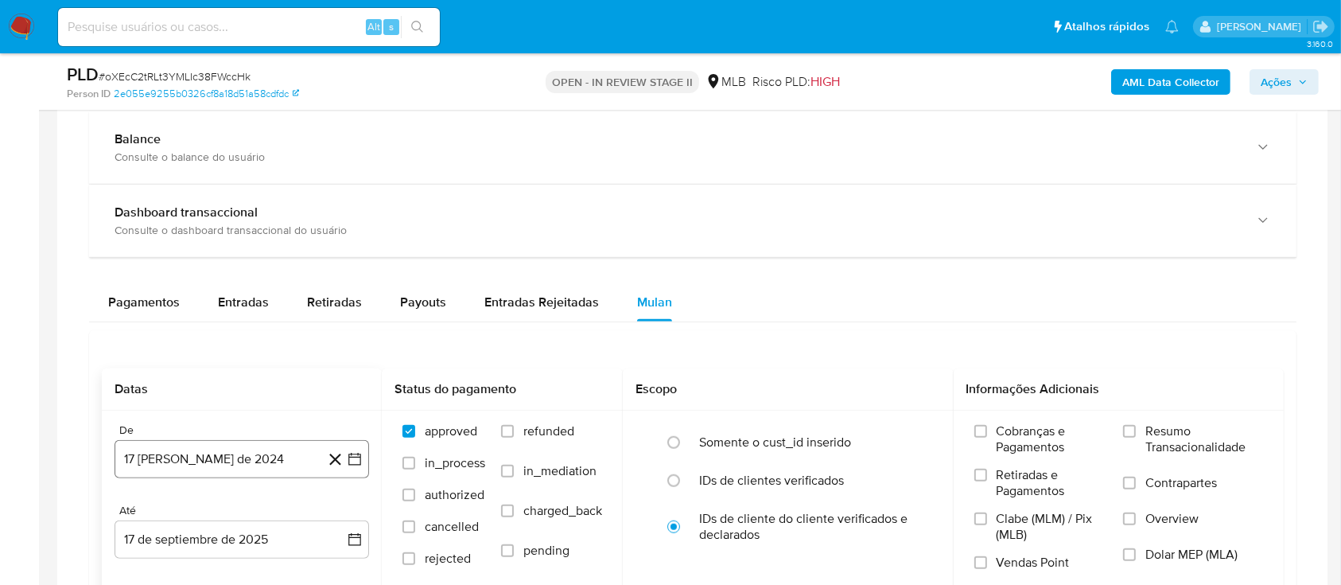
click at [363, 457] on button "17 [PERSON_NAME] de 2024" at bounding box center [242, 459] width 255 height 38
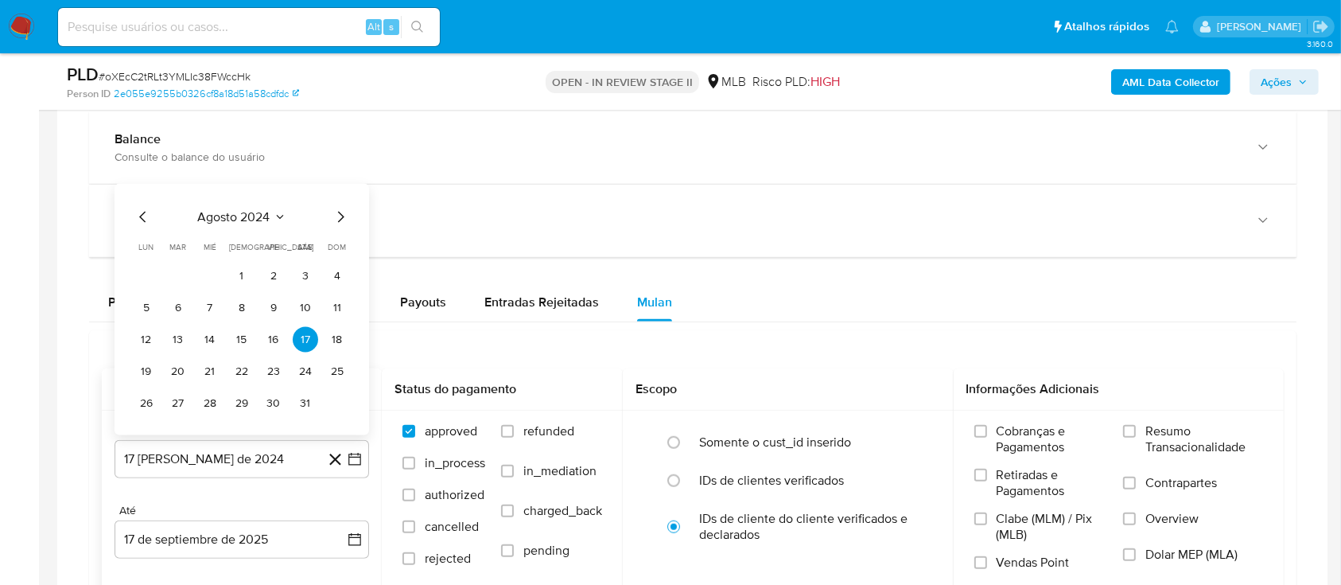
click at [274, 212] on icon "Seleccionar mes y año" at bounding box center [280, 217] width 13 height 13
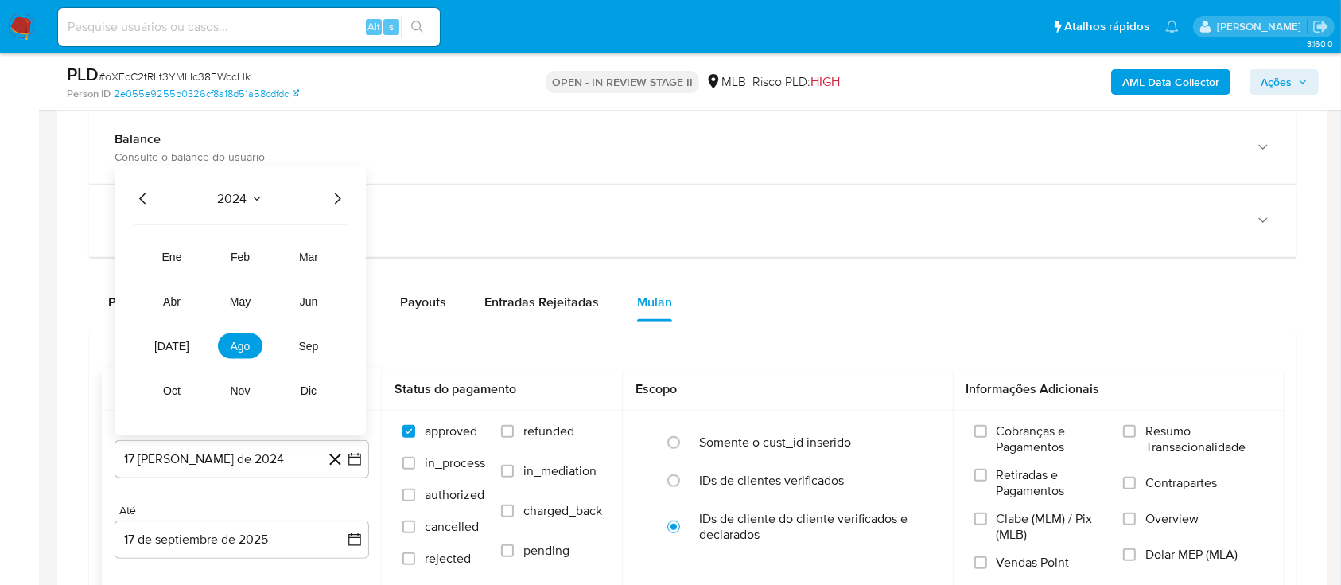
click at [332, 196] on icon "Año siguiente" at bounding box center [337, 198] width 19 height 19
click at [172, 349] on span "[DATE]" at bounding box center [171, 346] width 35 height 13
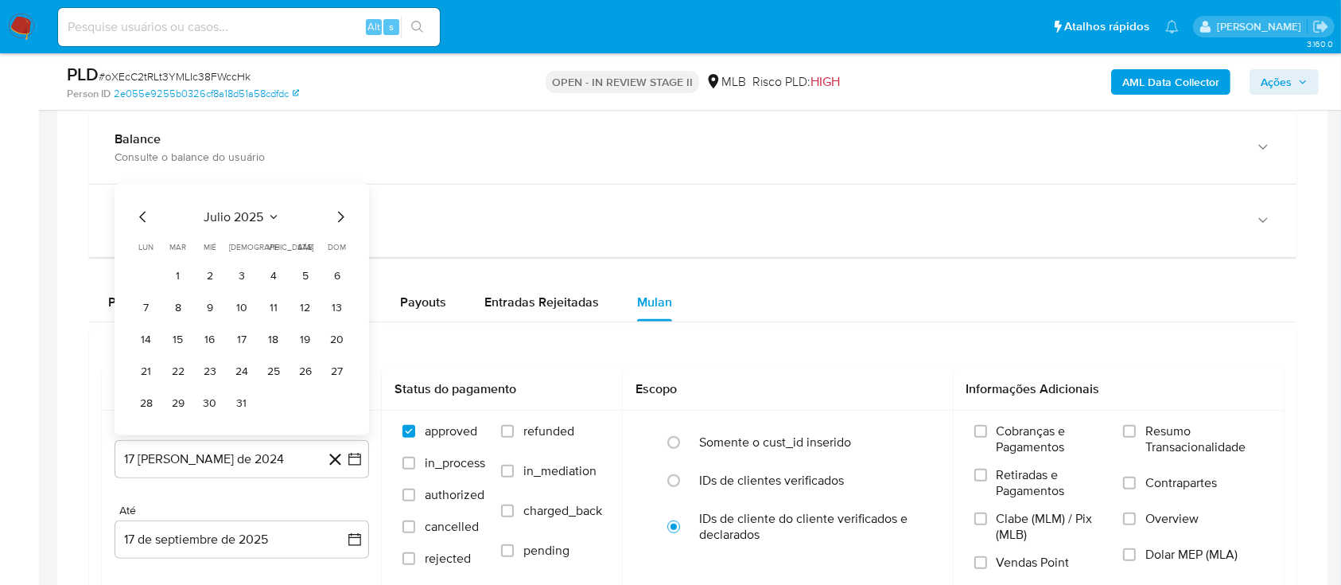
click at [177, 270] on button "1" at bounding box center [177, 275] width 25 height 25
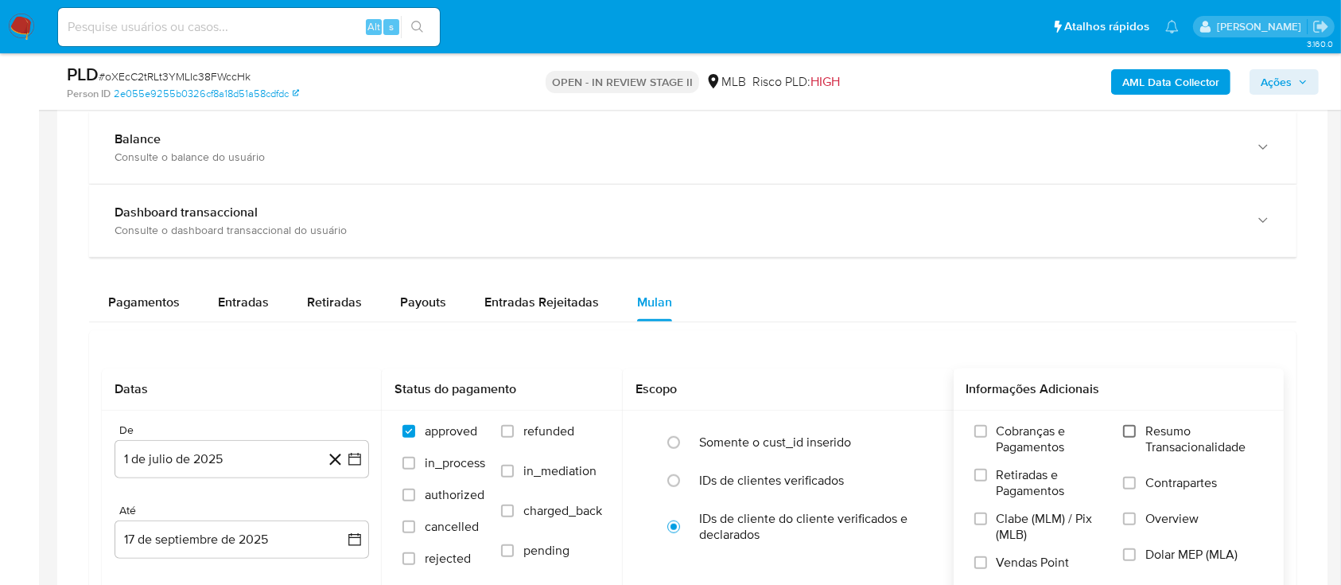
click at [1136, 434] on span at bounding box center [1129, 431] width 13 height 13
click at [1136, 434] on input "Resumo Transacionalidade" at bounding box center [1129, 431] width 13 height 13
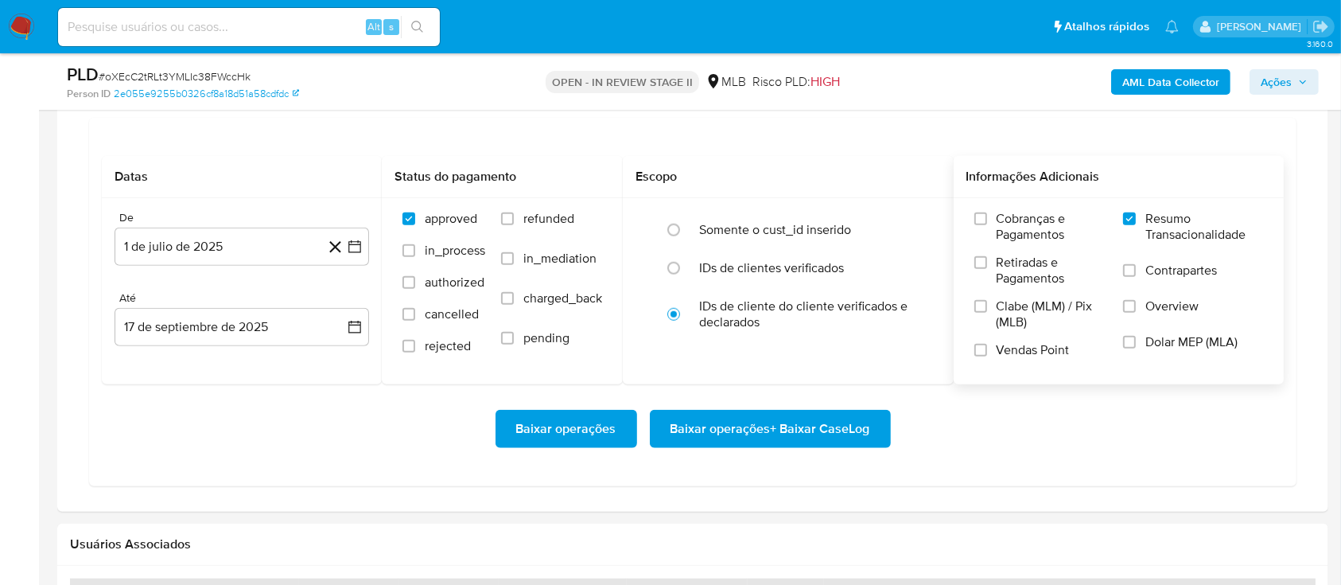
click at [808, 422] on span "Baixar operações + Baixar CaseLog" at bounding box center [771, 428] width 200 height 35
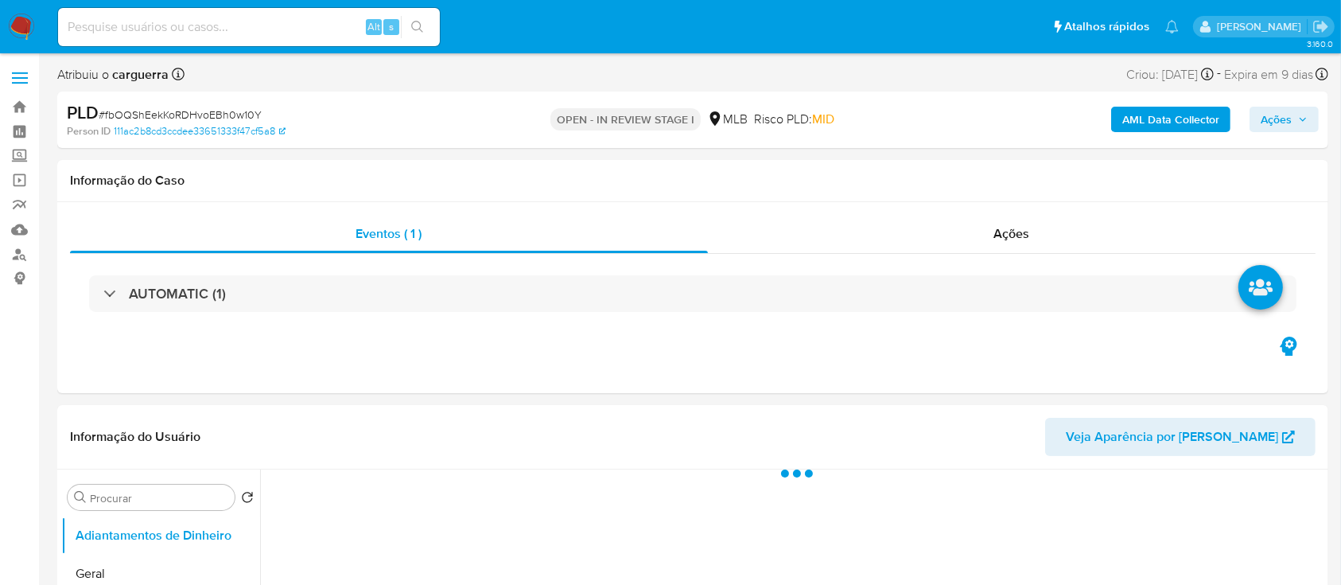
select select "10"
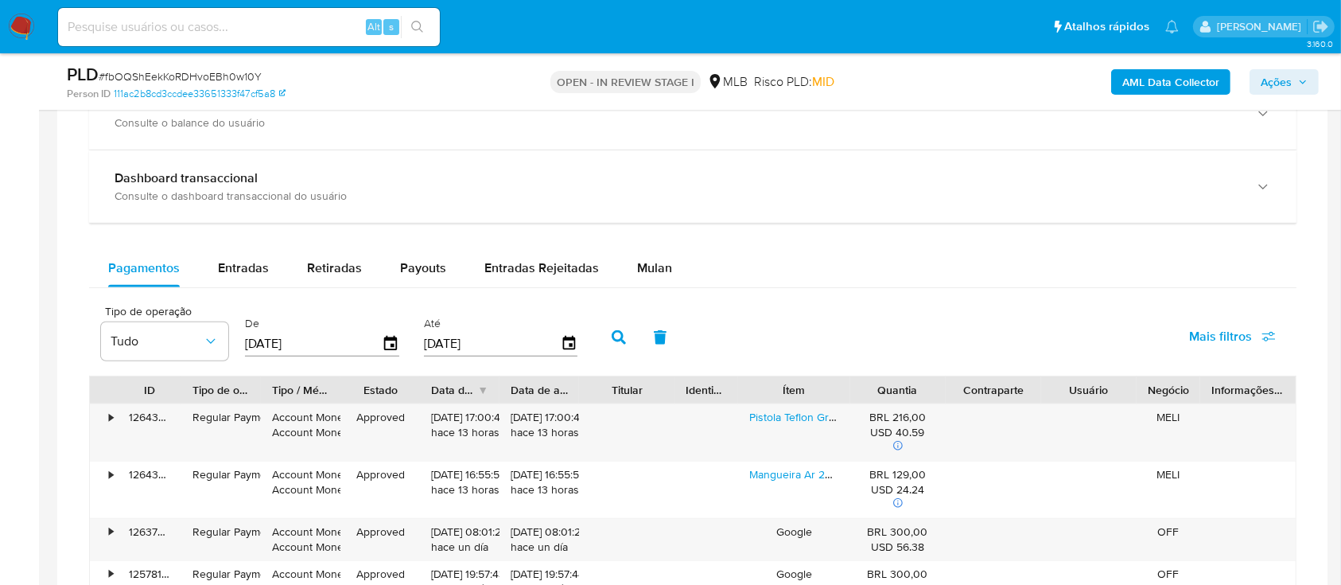
scroll to position [955, 0]
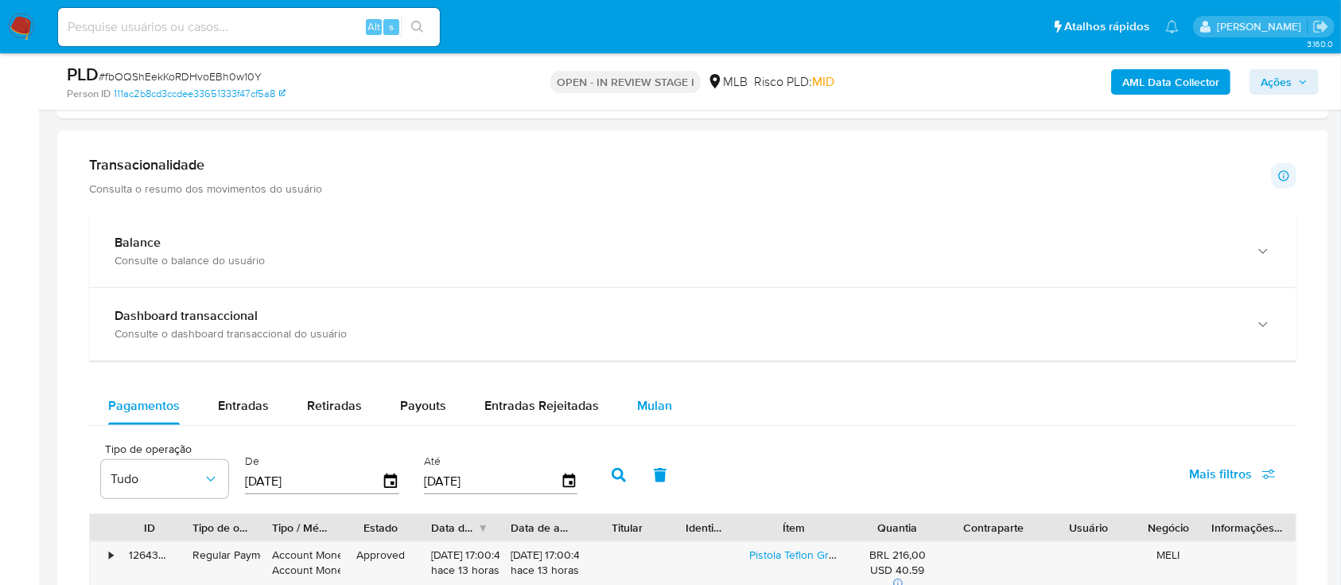
click at [670, 407] on button "Mulan" at bounding box center [654, 406] width 73 height 38
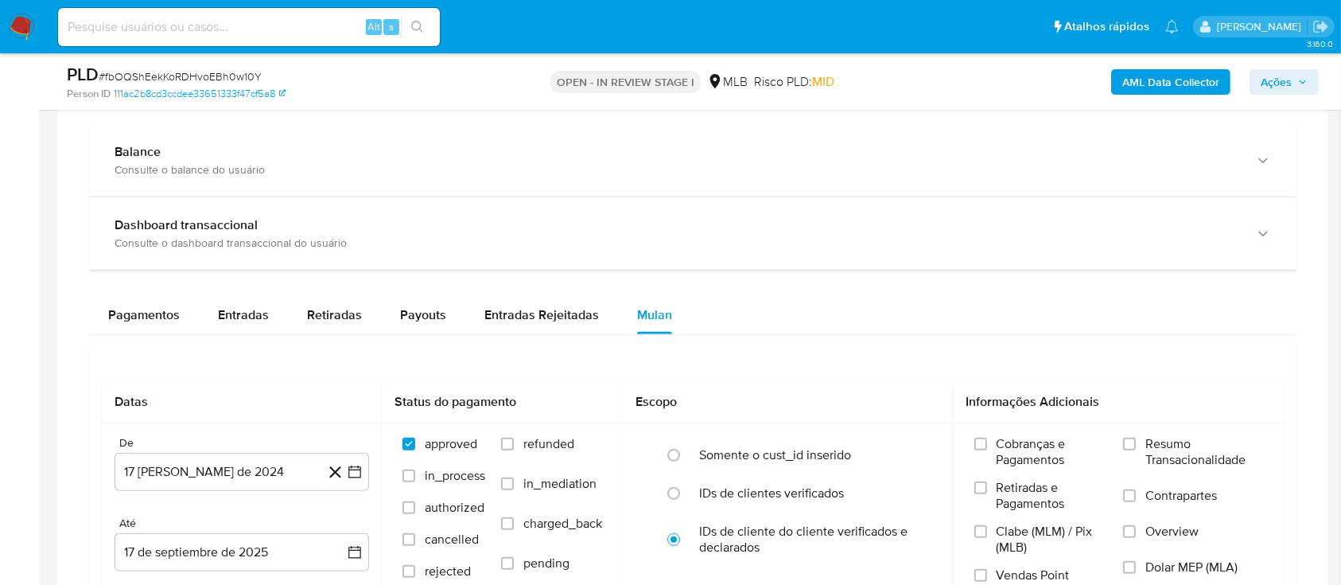
scroll to position [1166, 0]
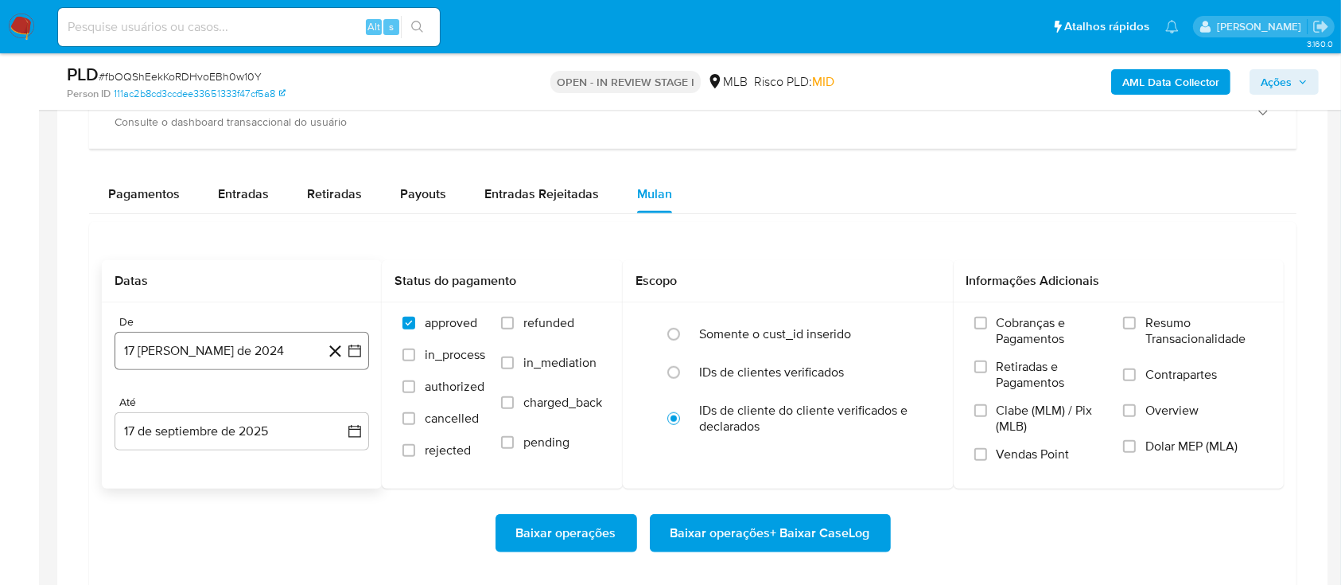
click at [360, 349] on icon "button" at bounding box center [355, 351] width 16 height 16
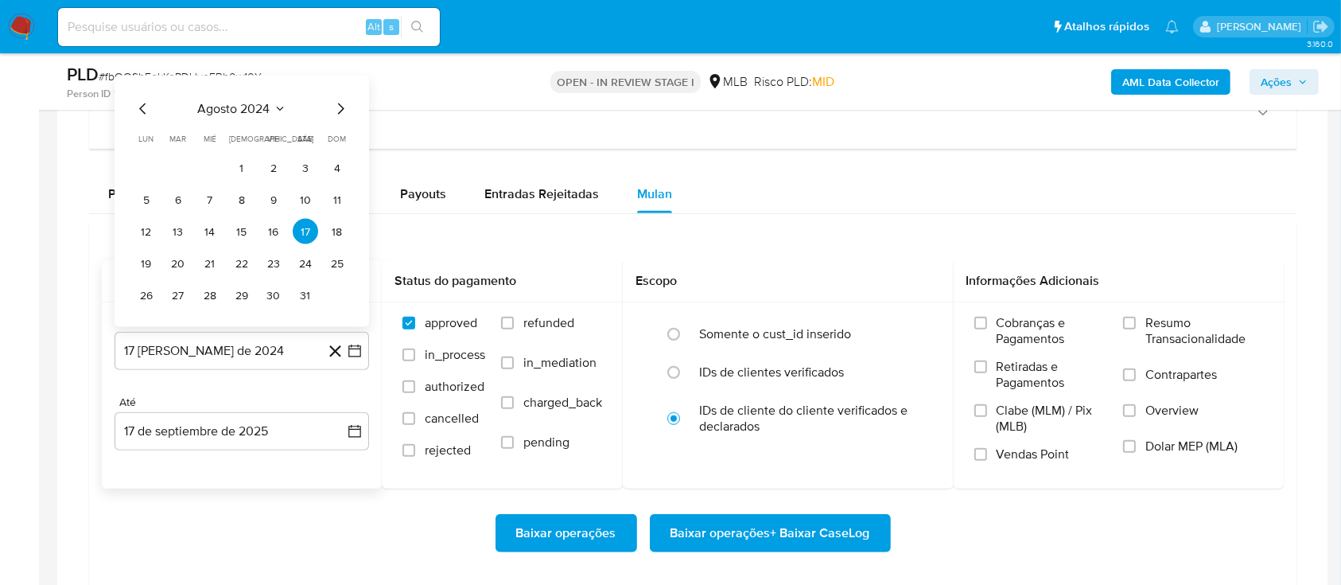
click at [337, 108] on icon "Mes siguiente" at bounding box center [340, 108] width 19 height 19
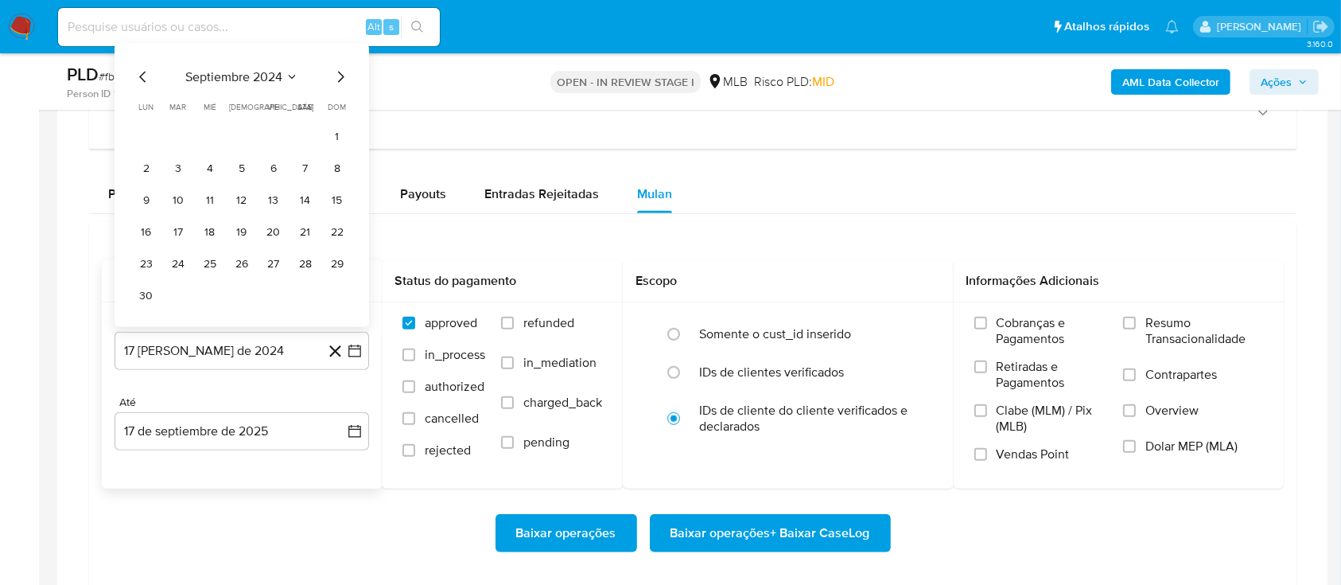
click at [289, 72] on icon "Seleccionar mes y año" at bounding box center [292, 77] width 13 height 13
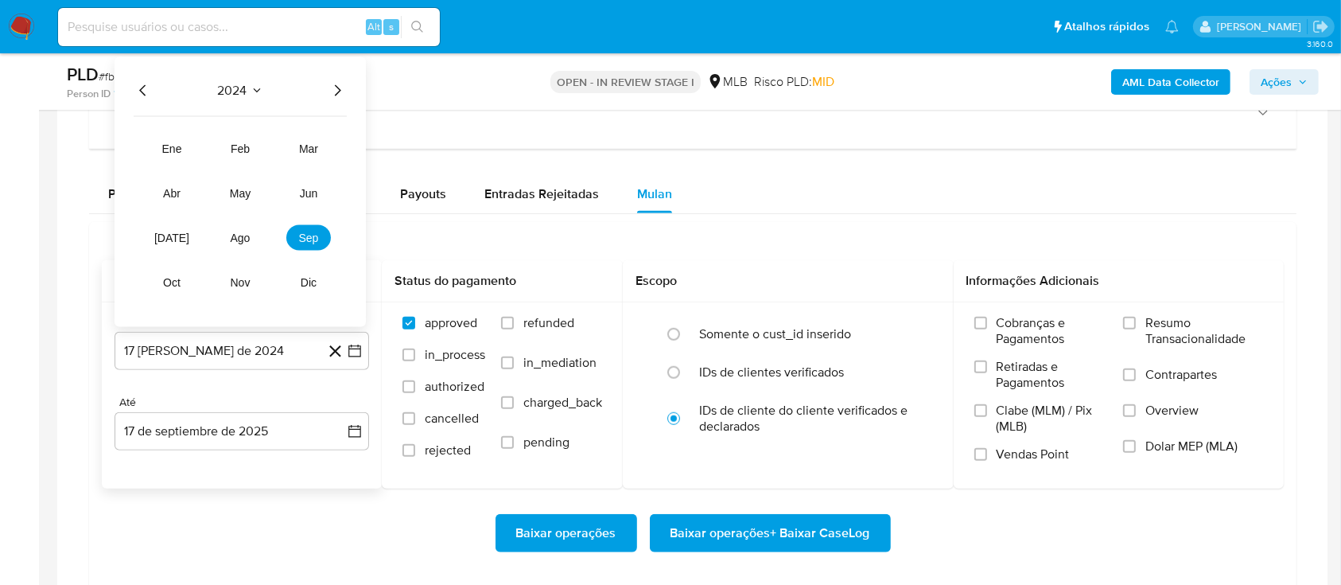
click at [333, 90] on icon "Año siguiente" at bounding box center [337, 90] width 19 height 19
click at [172, 243] on button "[DATE]" at bounding box center [172, 237] width 45 height 25
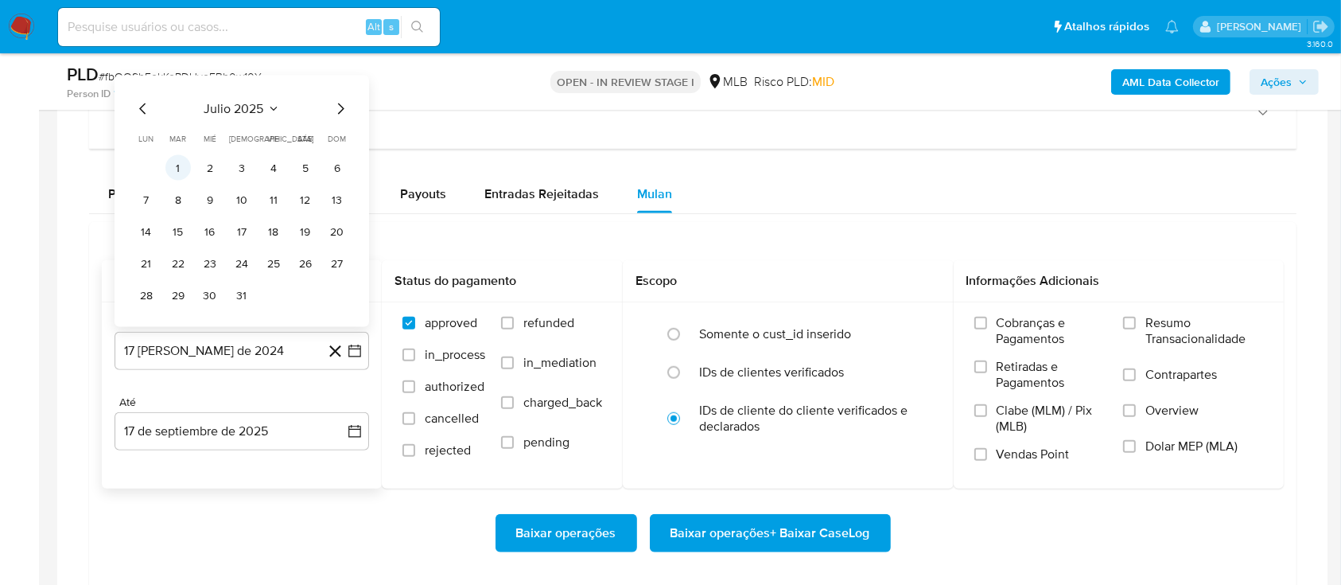
click at [180, 161] on button "1" at bounding box center [177, 167] width 25 height 25
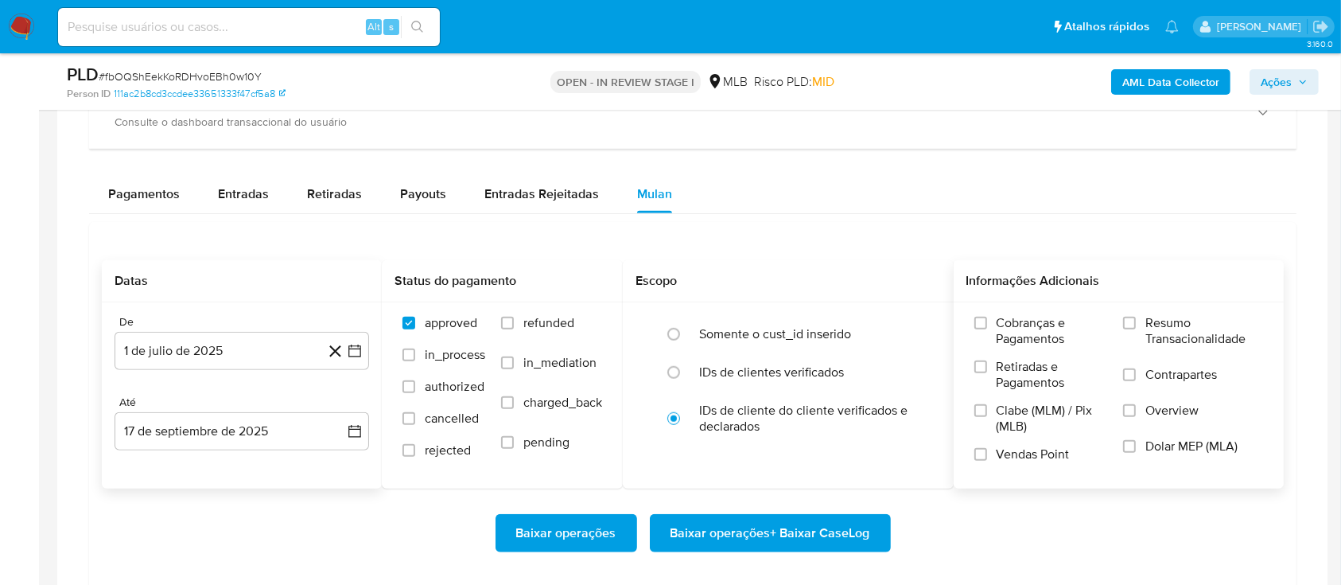
click at [1138, 323] on label "Resumo Transacionalidade" at bounding box center [1193, 341] width 140 height 52
click at [1136, 323] on input "Resumo Transacionalidade" at bounding box center [1129, 323] width 13 height 13
click at [821, 533] on span "Baixar operações + Baixar CaseLog" at bounding box center [771, 532] width 200 height 35
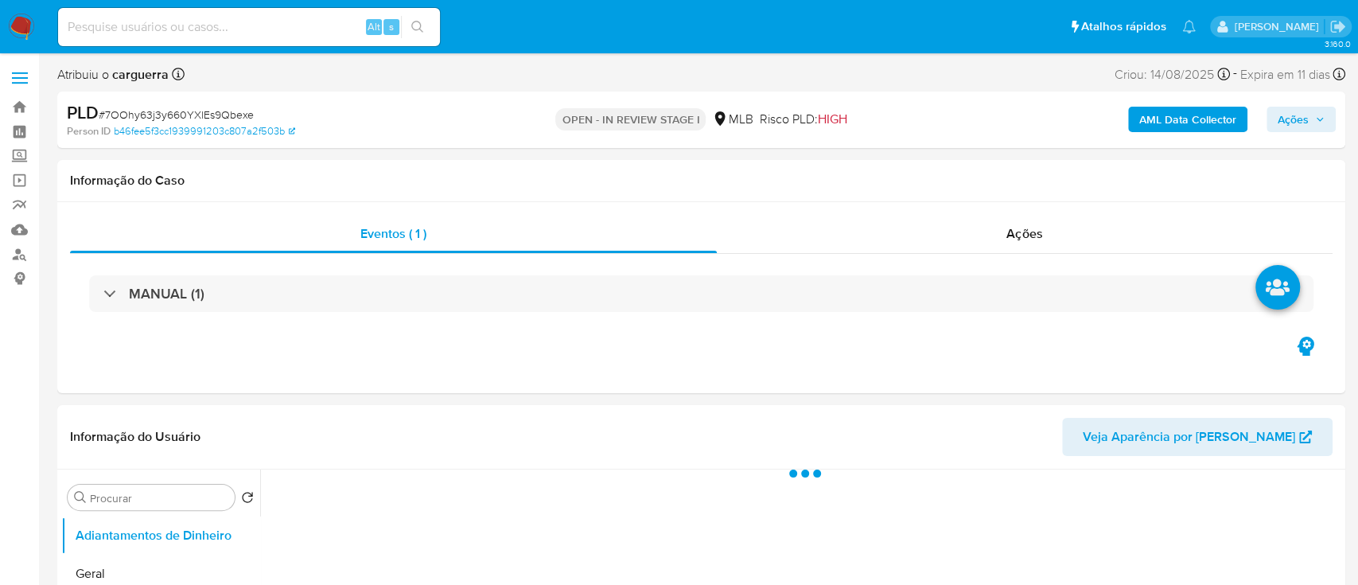
select select "10"
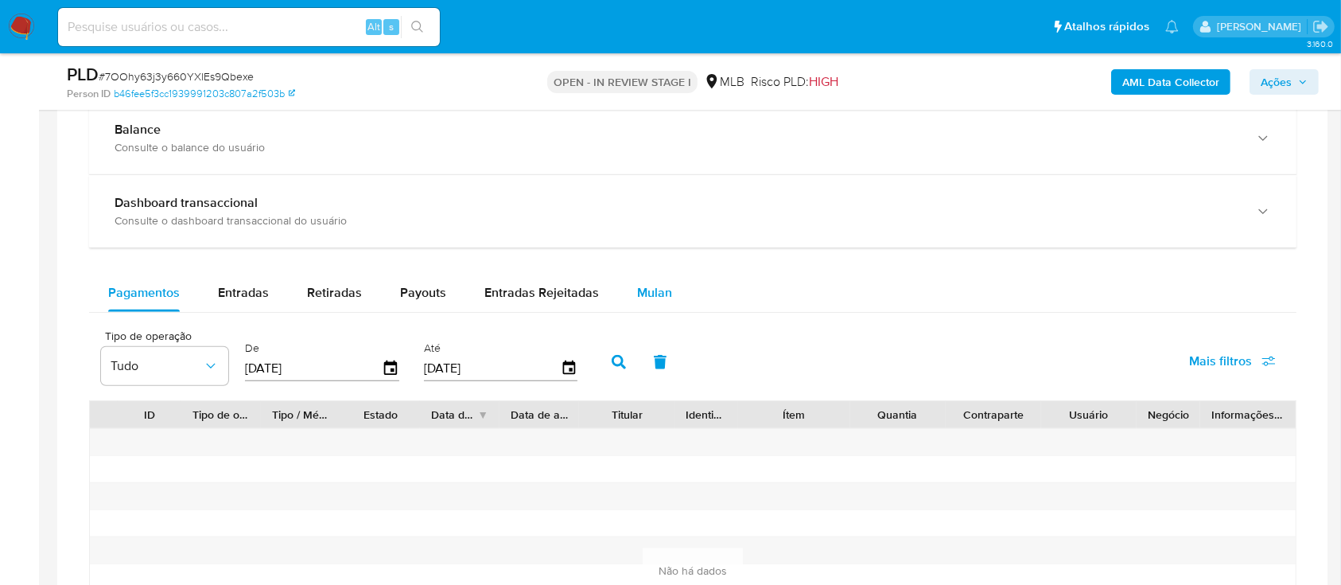
scroll to position [1060, 0]
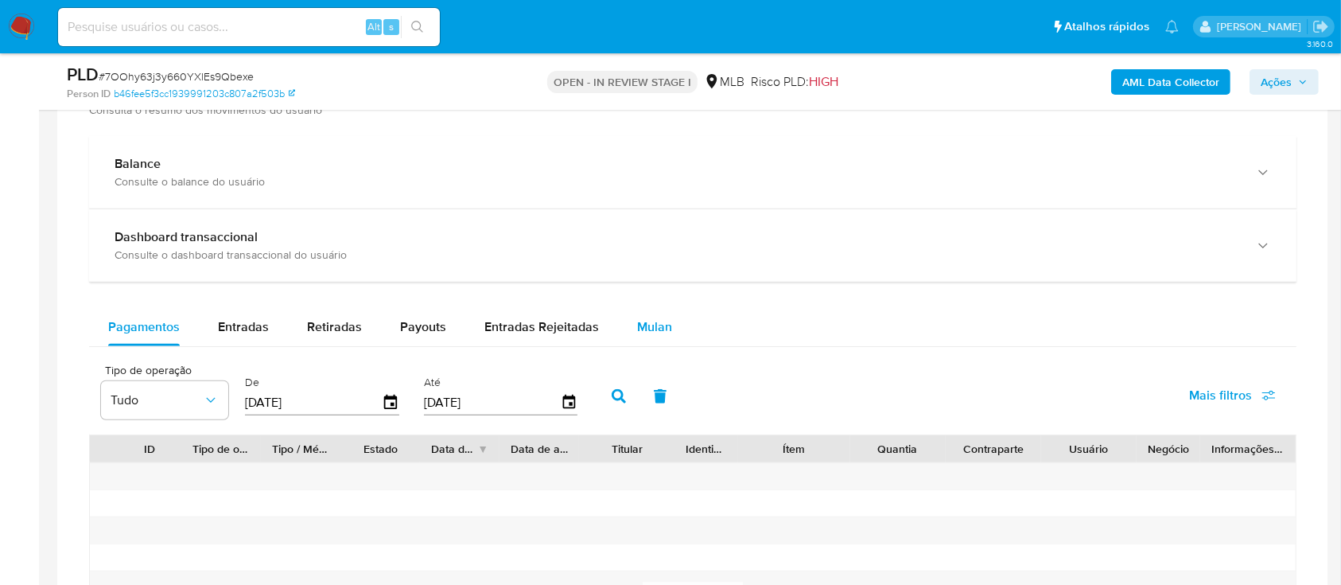
click at [649, 321] on span "Mulan" at bounding box center [654, 326] width 35 height 18
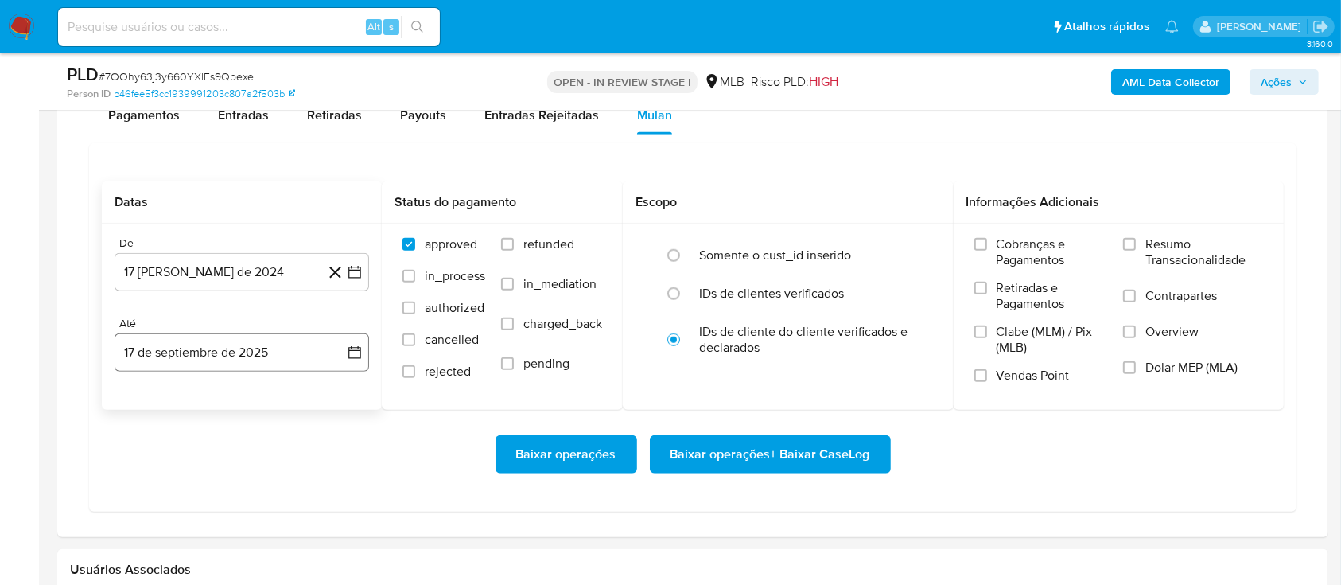
scroll to position [1273, 0]
click at [350, 273] on icon "button" at bounding box center [355, 271] width 16 height 16
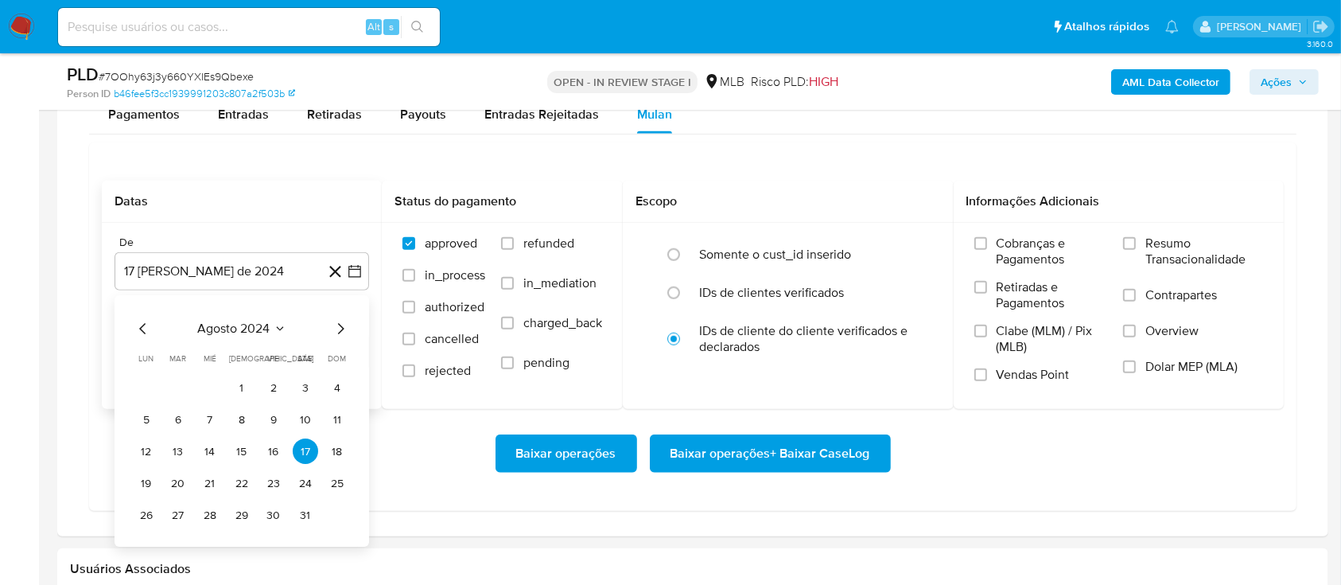
click at [277, 328] on icon "Seleccionar mes y año" at bounding box center [280, 329] width 13 height 13
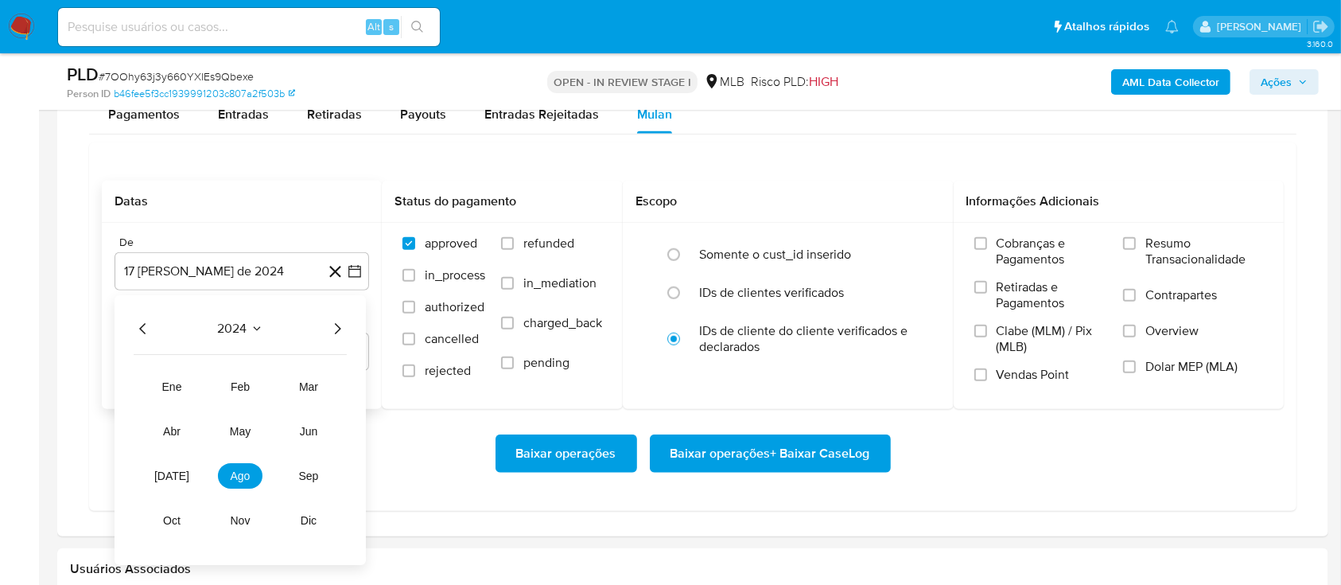
click at [337, 321] on icon "Año siguiente" at bounding box center [337, 329] width 19 height 19
click at [161, 479] on button "[DATE]" at bounding box center [172, 476] width 45 height 25
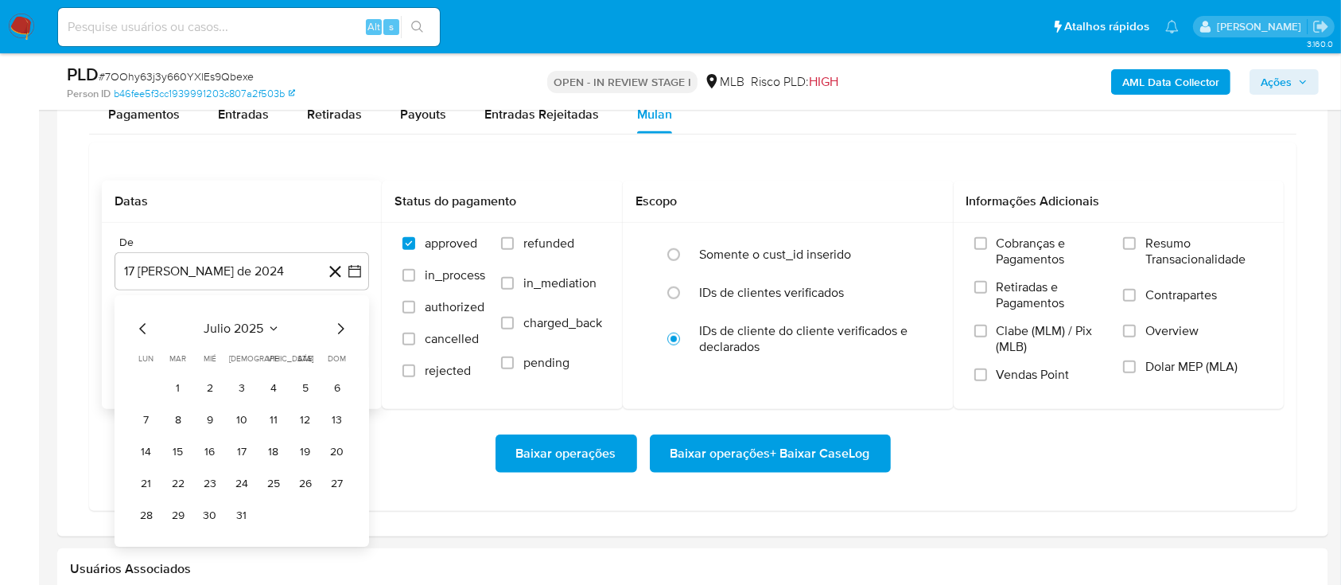
click at [181, 391] on button "1" at bounding box center [177, 387] width 25 height 25
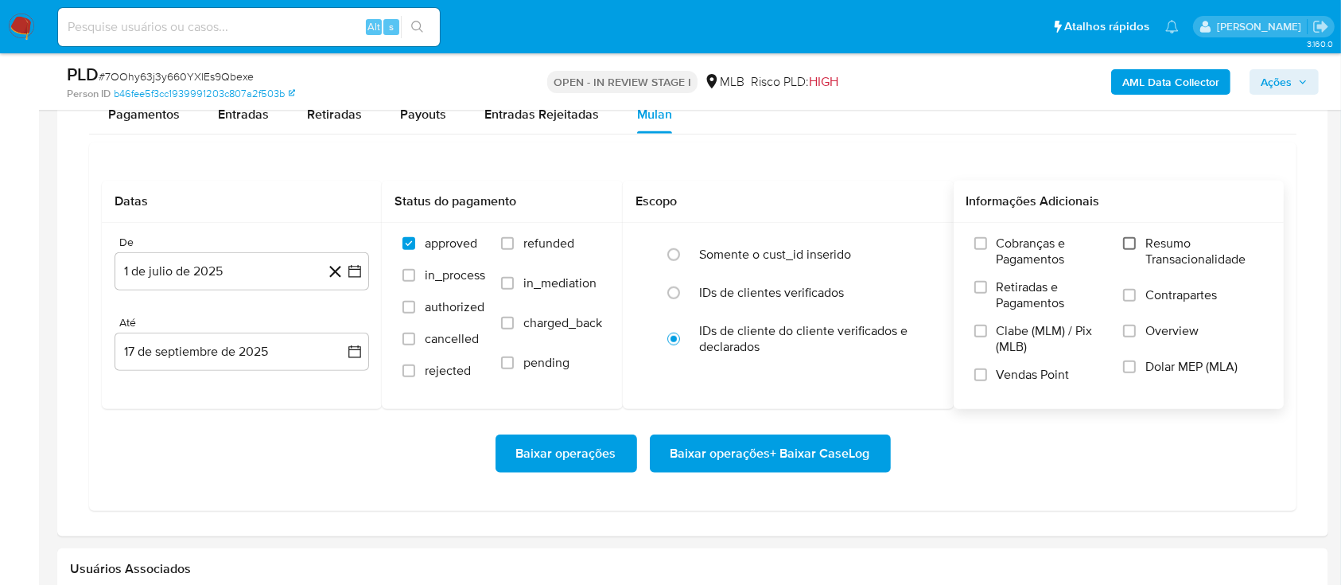
click at [1126, 247] on div "Cobranças e Pagamentos Retiradas e Pagamentos Clabe (MLM) / Pix (MLB) Vendas Po…" at bounding box center [1118, 314] width 305 height 159
click at [1138, 244] on label "Resumo Transacionalidade" at bounding box center [1193, 261] width 140 height 52
click at [1136, 244] on input "Resumo Transacionalidade" at bounding box center [1129, 243] width 13 height 13
click at [776, 457] on span "Baixar operações + Baixar CaseLog" at bounding box center [771, 453] width 200 height 35
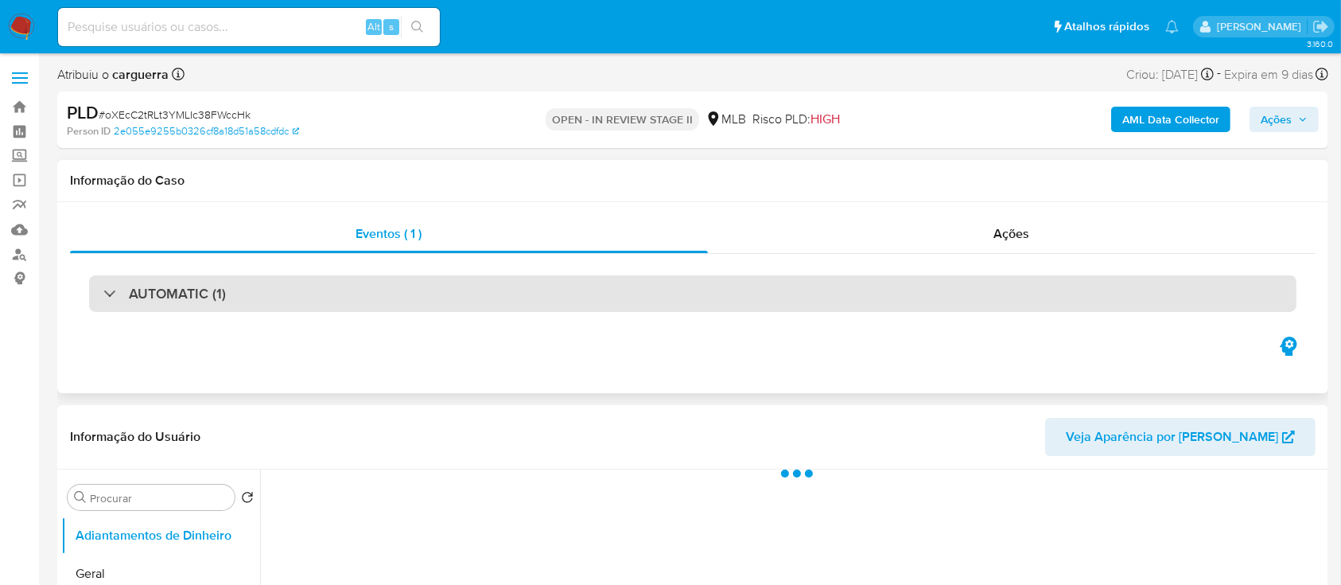
select select "10"
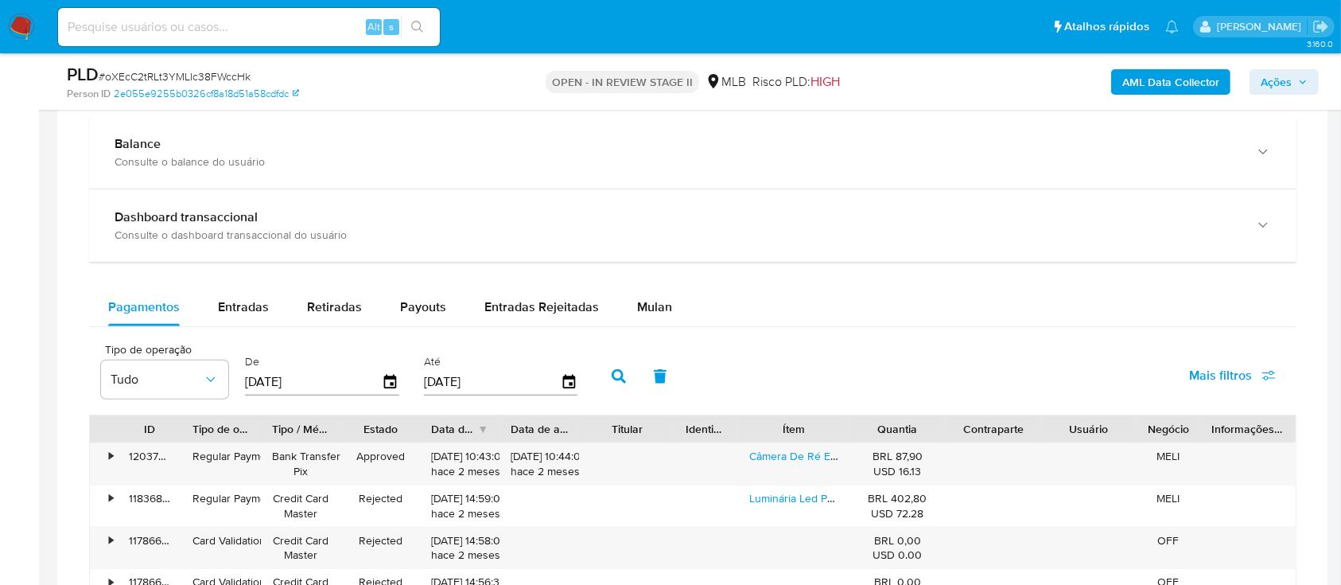
scroll to position [1165, 0]
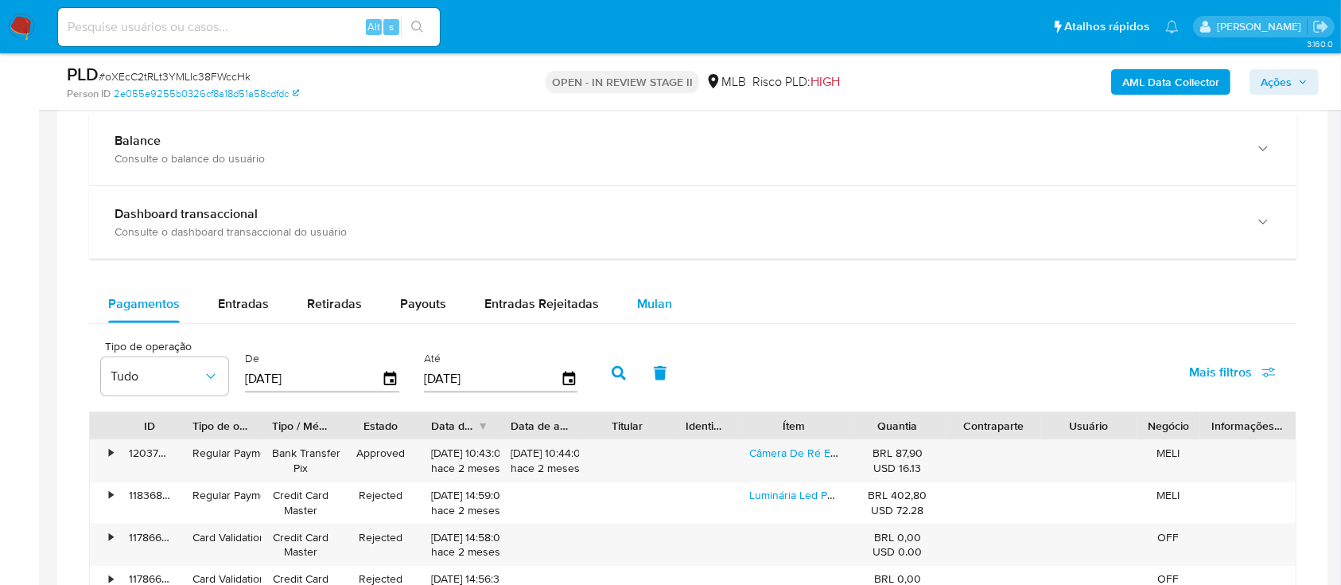
click at [638, 301] on span "Mulan" at bounding box center [654, 303] width 35 height 18
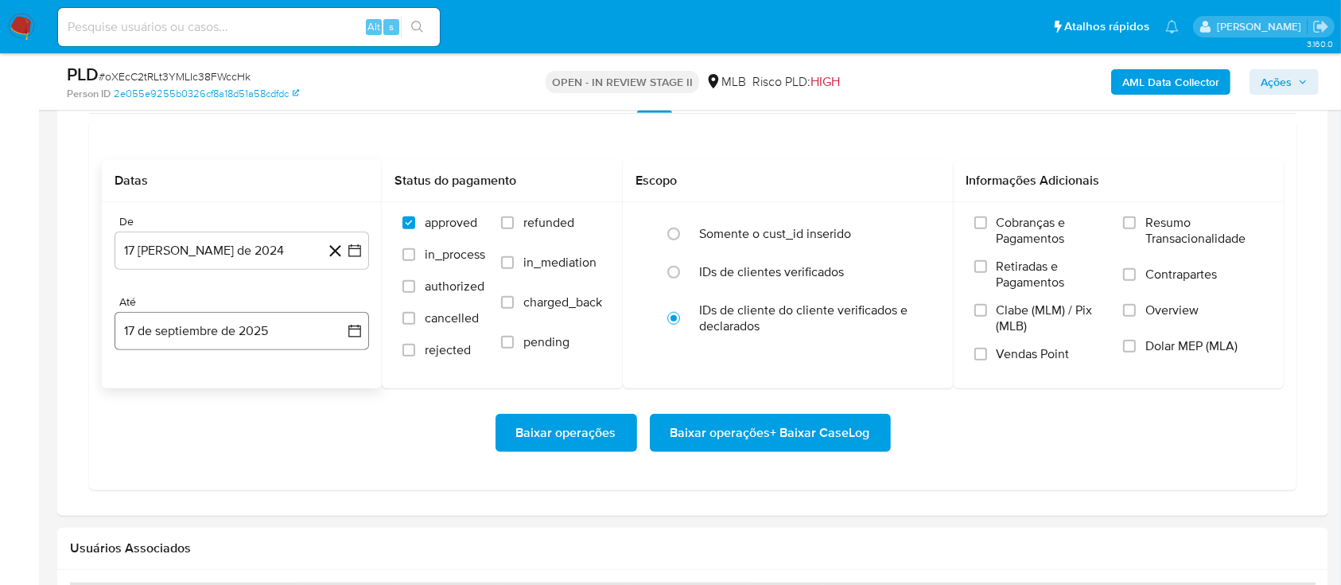
scroll to position [1377, 0]
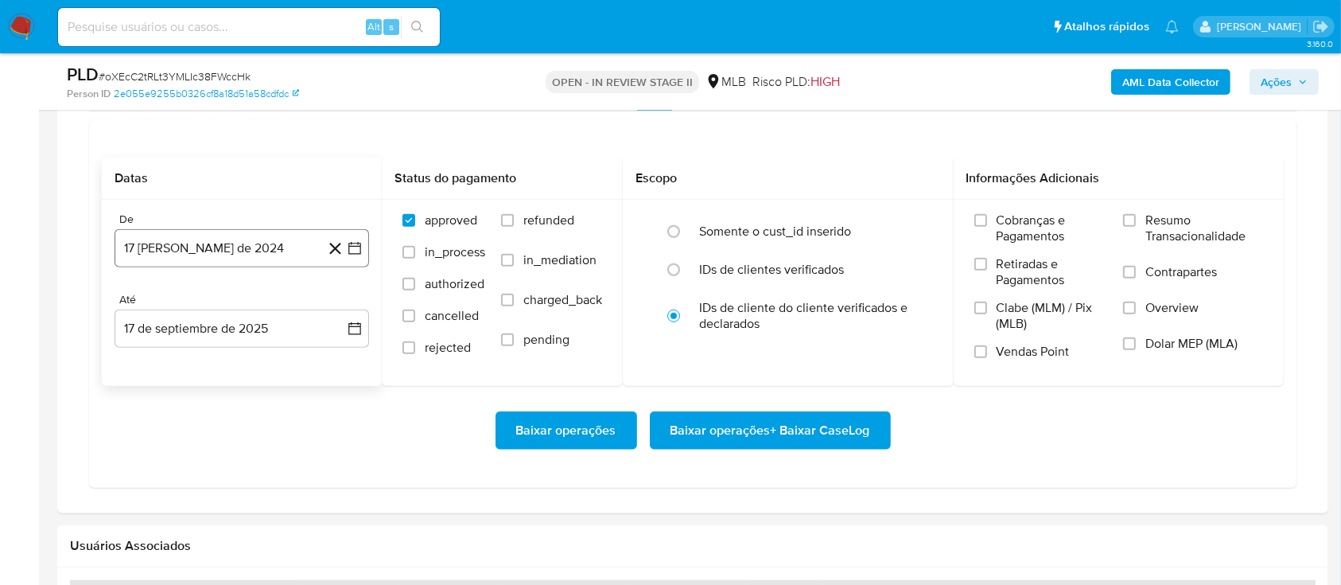
click at [356, 243] on icon "button" at bounding box center [355, 248] width 16 height 16
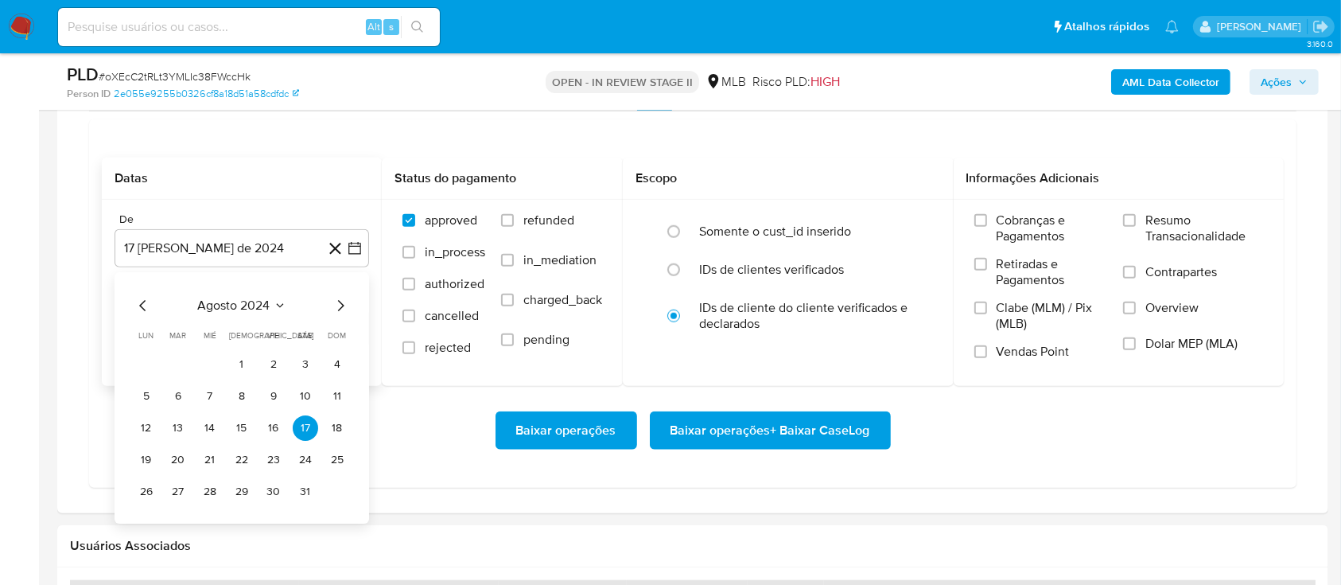
click at [280, 301] on icon "Seleccionar mes y año" at bounding box center [280, 305] width 13 height 13
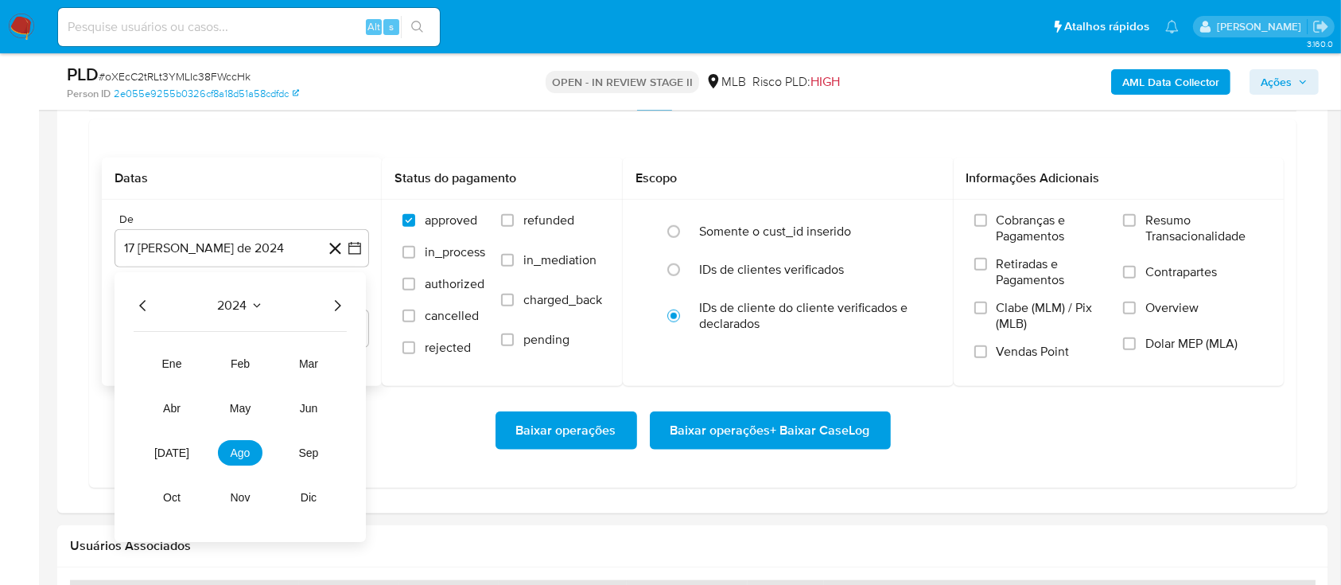
click at [333, 303] on icon "Año siguiente" at bounding box center [337, 305] width 19 height 19
click at [162, 357] on span "ene" at bounding box center [172, 363] width 20 height 13
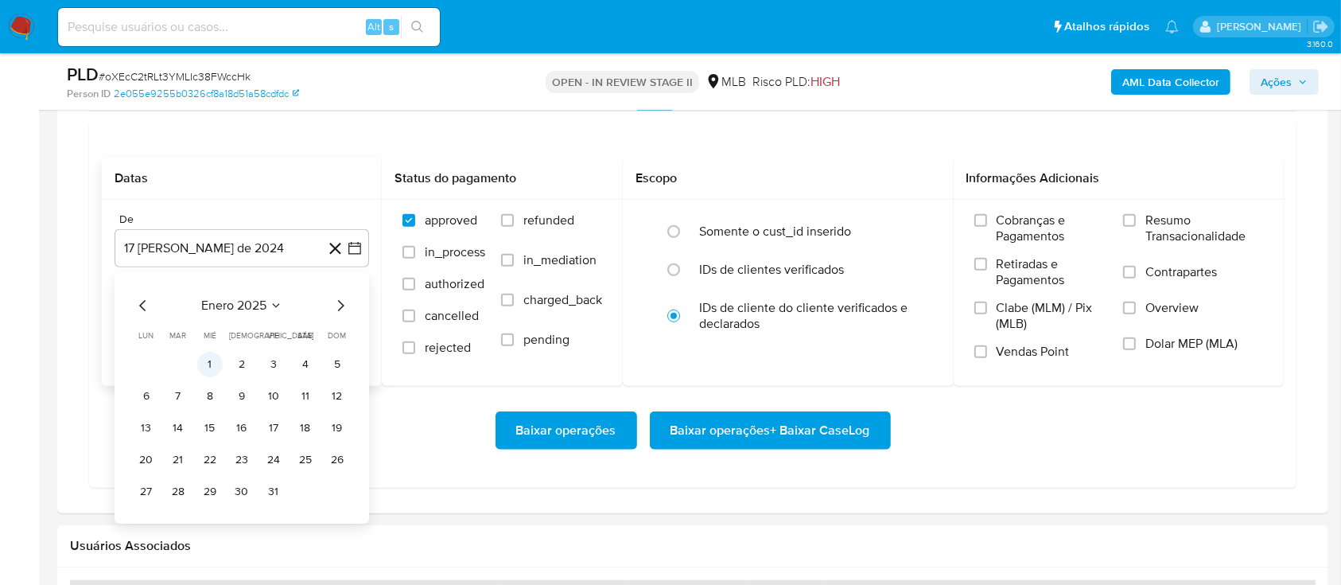
click at [207, 353] on button "1" at bounding box center [209, 364] width 25 height 25
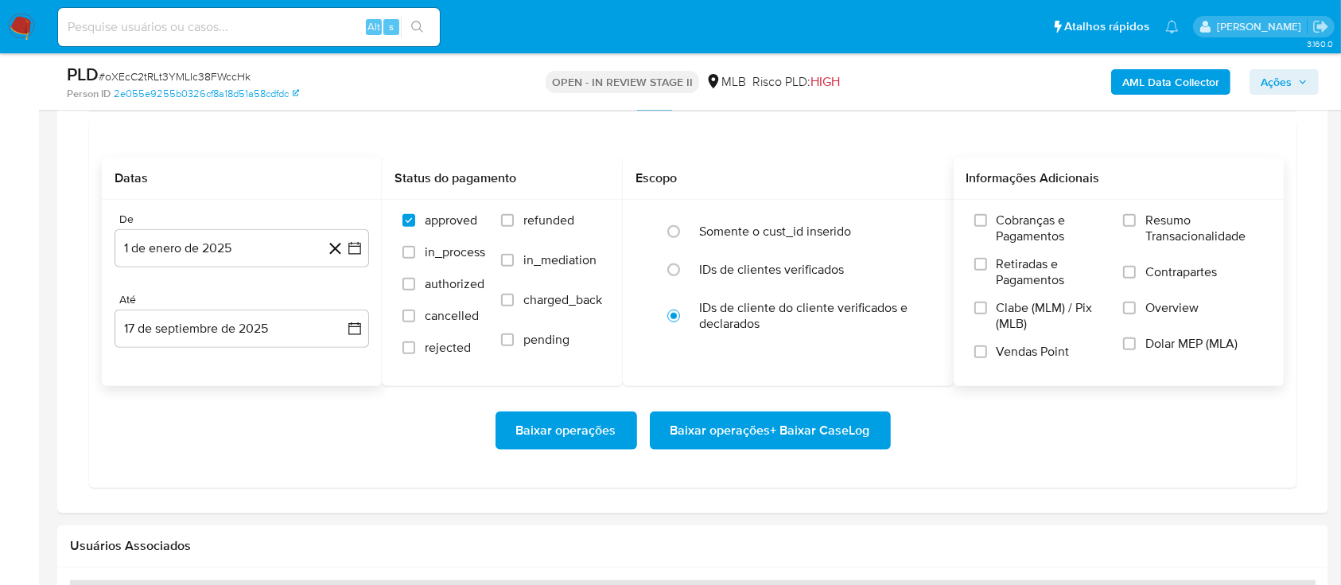
click at [1139, 215] on label "Resumo Transacionalidade" at bounding box center [1193, 238] width 140 height 52
click at [1133, 223] on input "Resumo Transacionalidade" at bounding box center [1129, 220] width 13 height 13
click at [751, 430] on span "Baixar operações + Baixar CaseLog" at bounding box center [771, 430] width 200 height 35
